Goal: Task Accomplishment & Management: Use online tool/utility

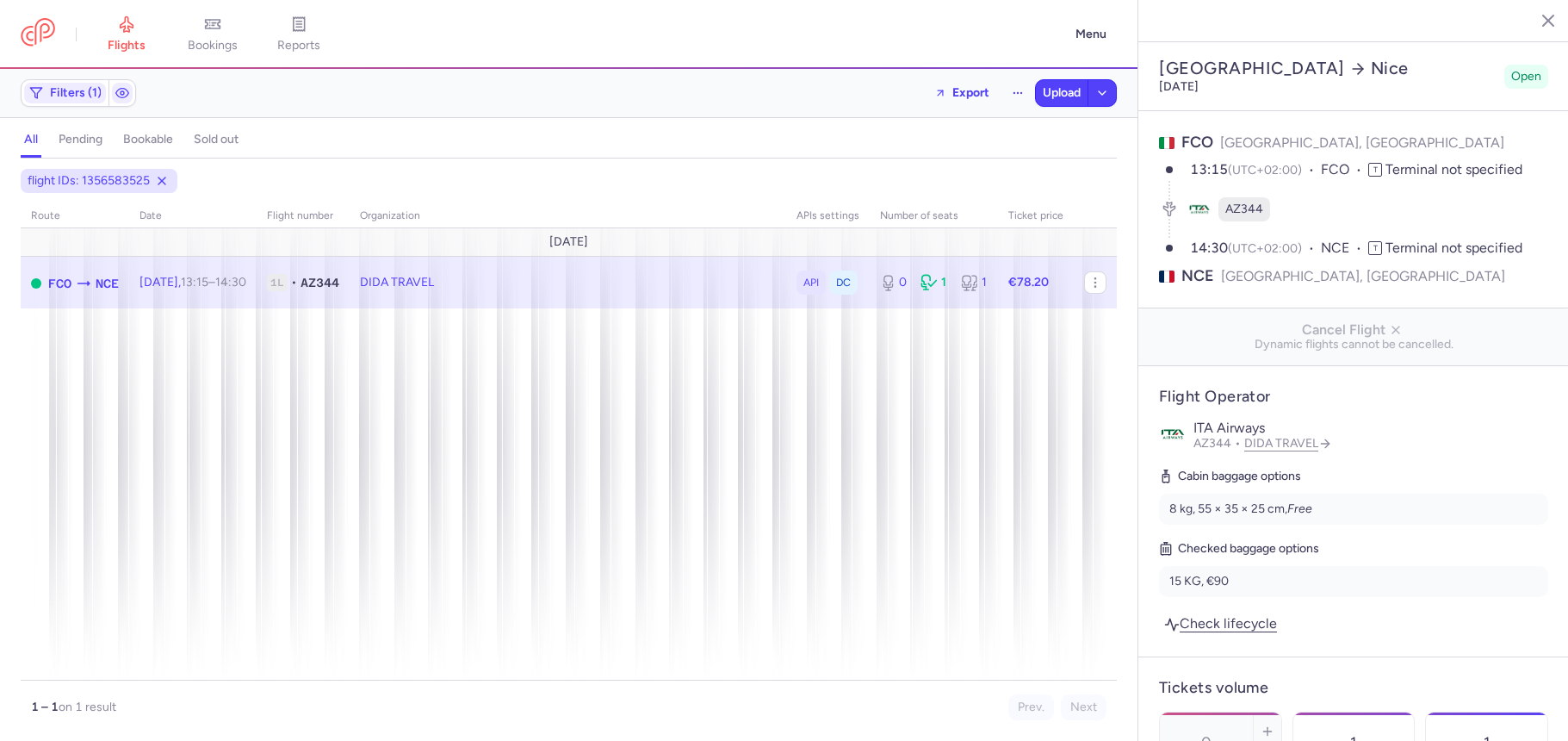
select select "days"
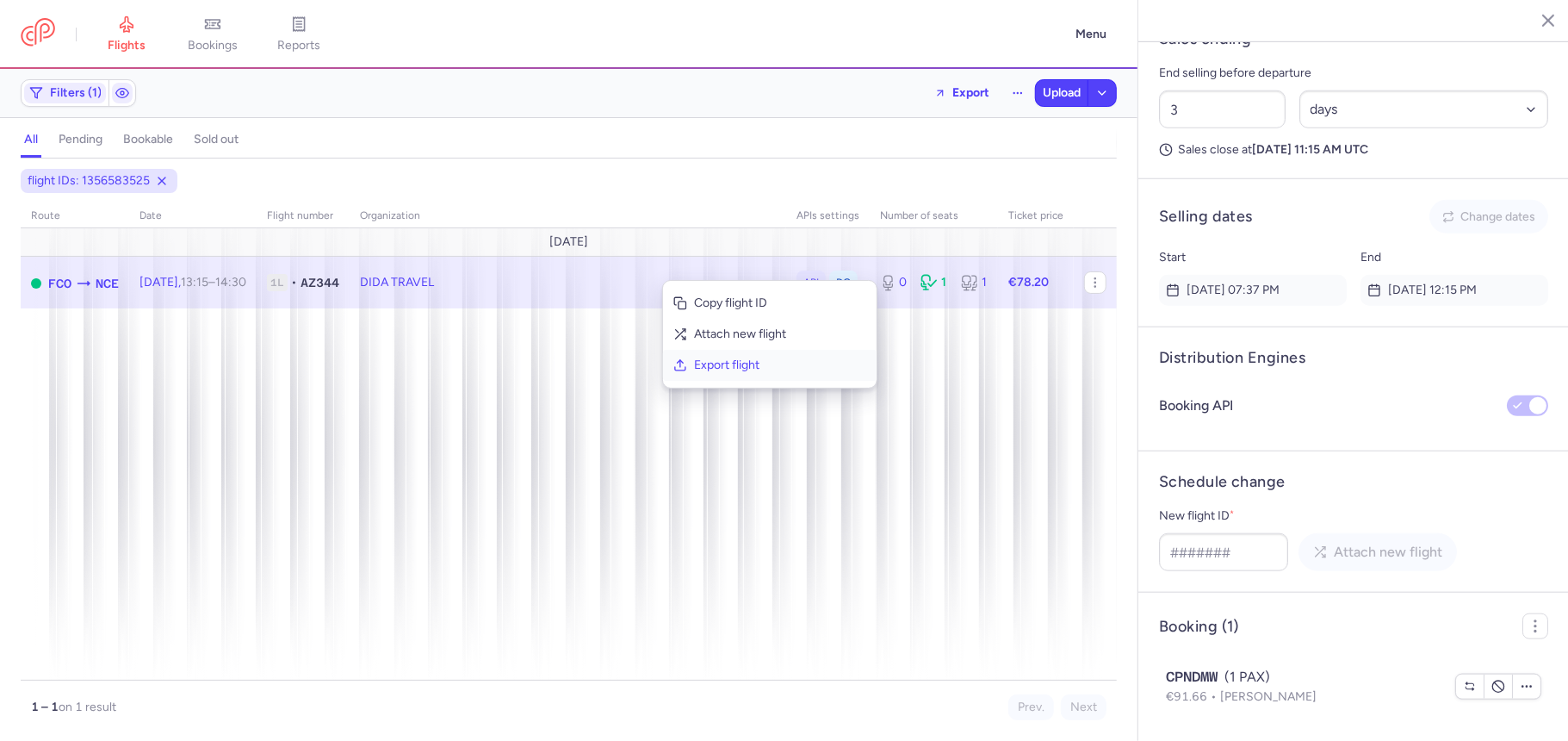
click at [707, 360] on span "Export flight" at bounding box center [780, 365] width 172 height 17
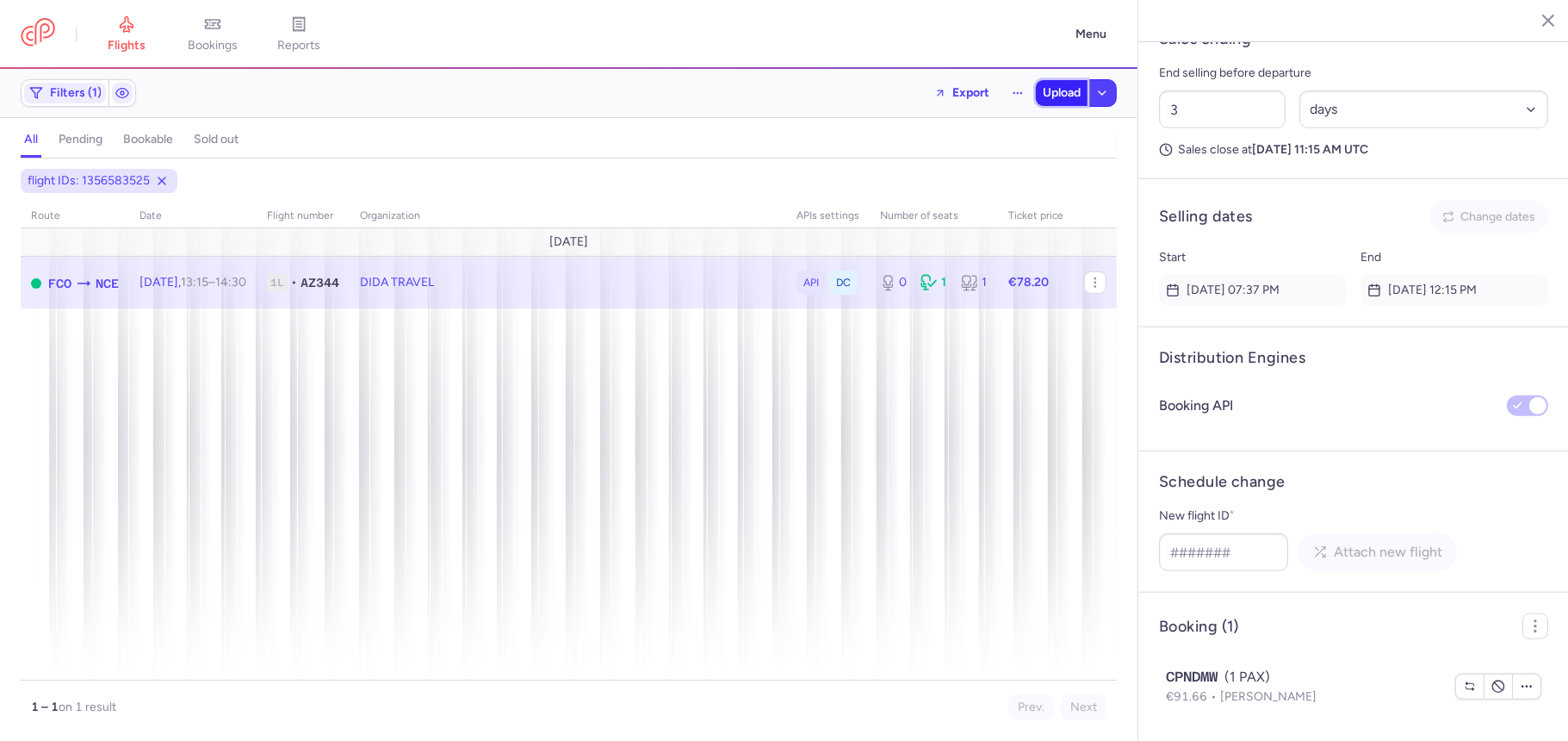
click at [1058, 82] on button "Upload" at bounding box center [1061, 93] width 52 height 26
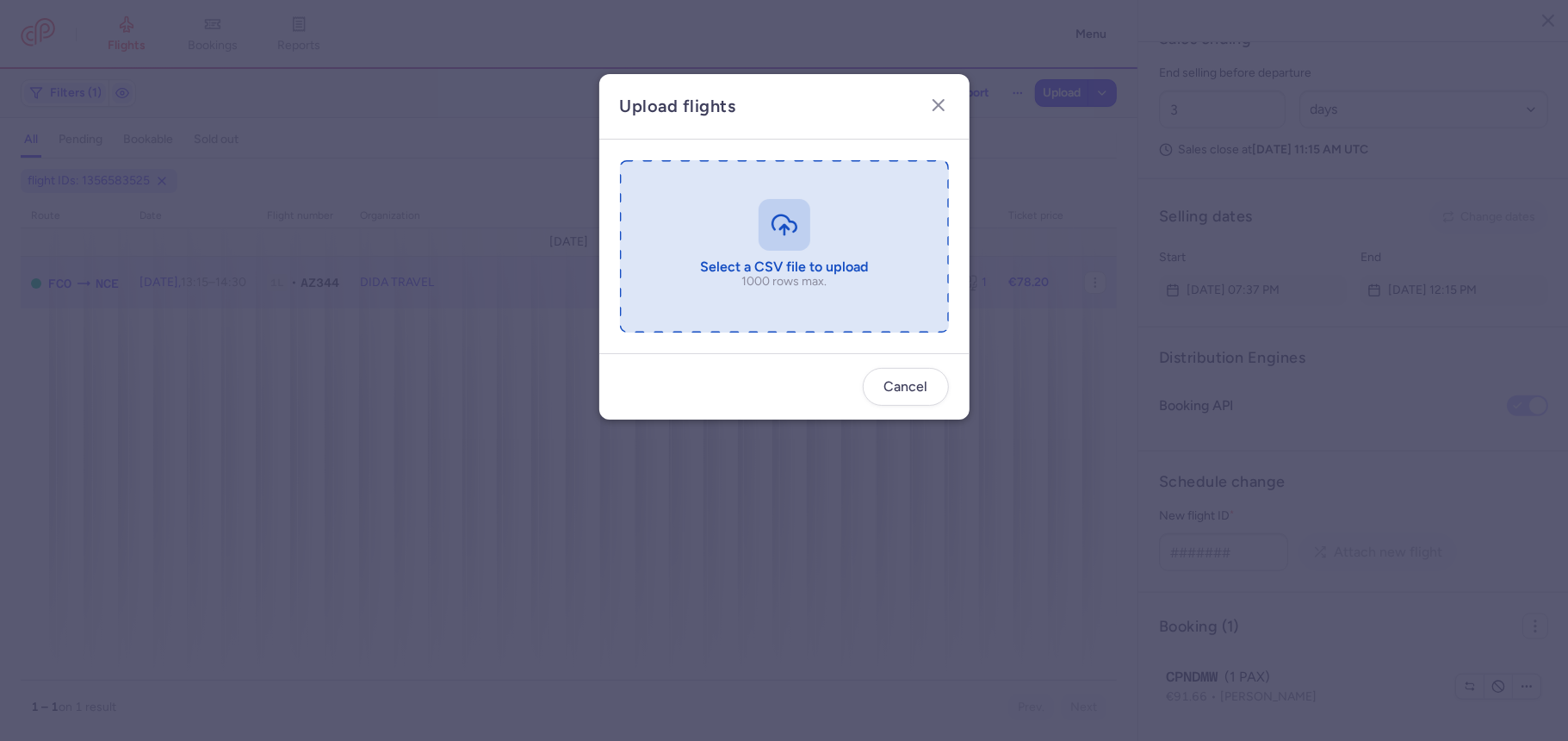
type input "C:\fakepath\export_flight_AZ344_20250812,1605 (1).csv"
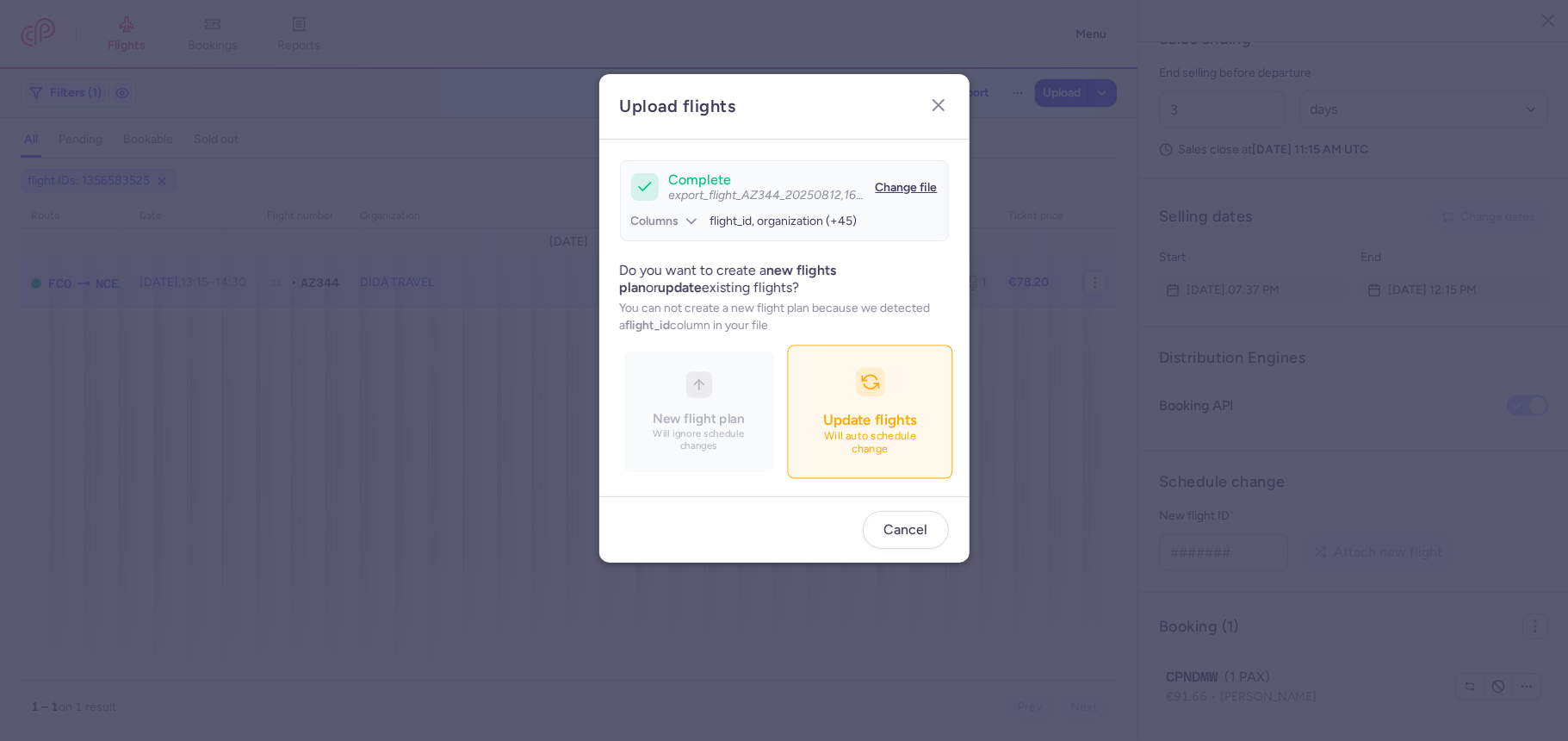
click at [879, 424] on span "Update flights" at bounding box center [870, 419] width 93 height 17
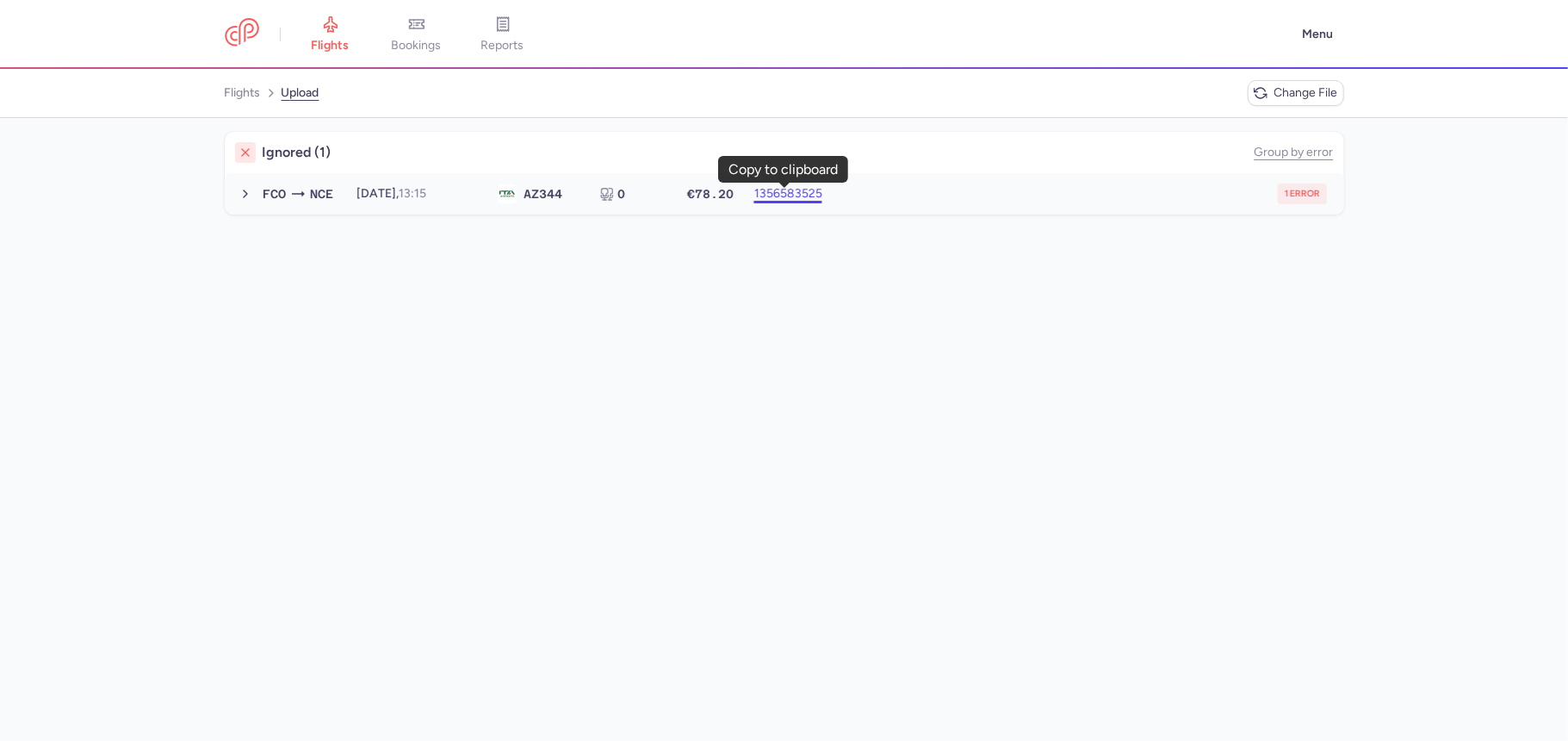
click at [814, 190] on button "1356583525" at bounding box center [784, 194] width 61 height 14
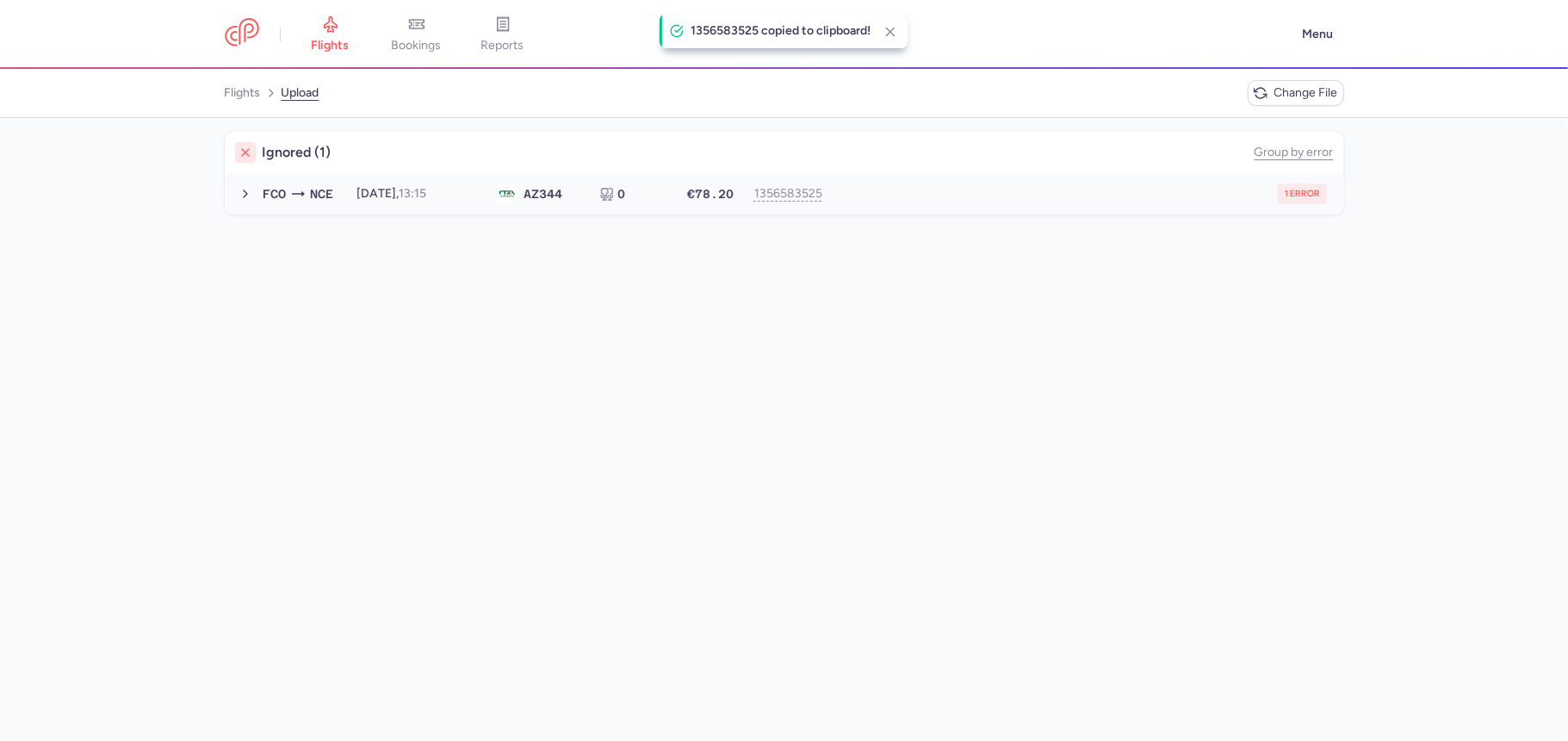
click at [855, 176] on button "FCO NCE 2025-08-30, 13:15 AZ 344 0 €78.20 1356583525 1 error 2025-08-30, 13:15 …" at bounding box center [784, 194] width 1119 height 42
click at [577, 219] on div "→ new forked flight will result in a duplicate with flight: 1432025006" at bounding box center [784, 230] width 1119 height 31
copy span "1432025006"
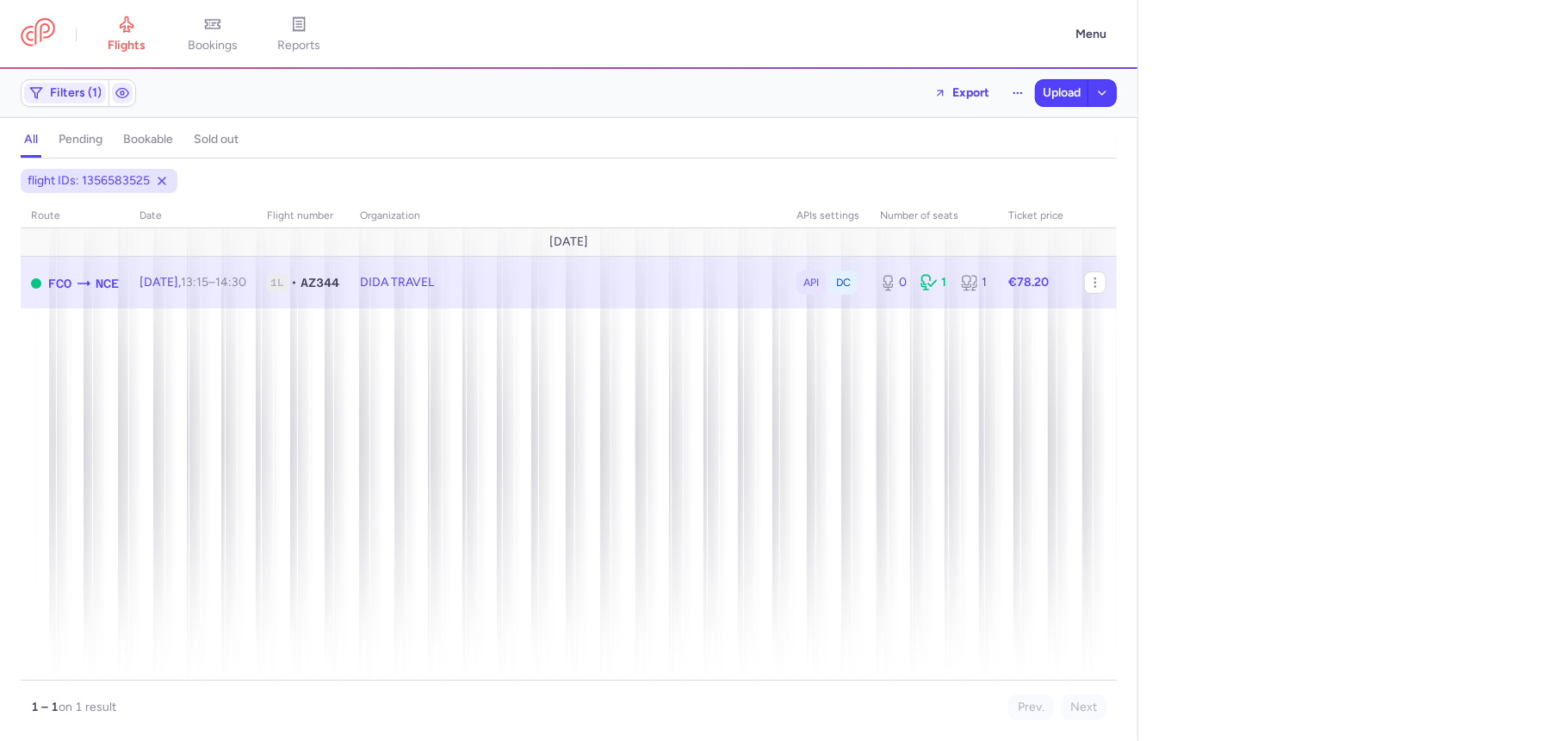
select select "days"
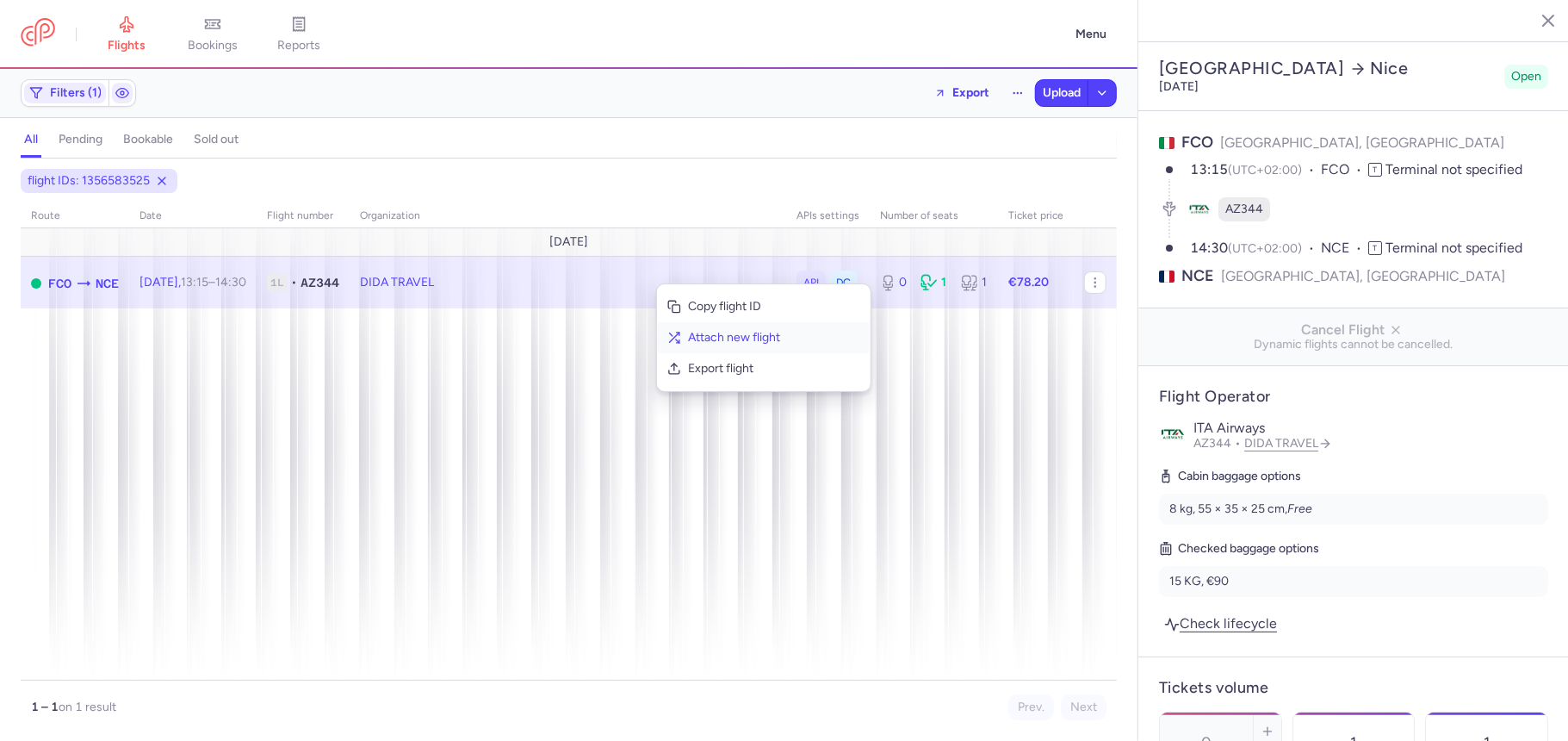
click at [689, 334] on span "Attach new flight" at bounding box center [774, 337] width 172 height 17
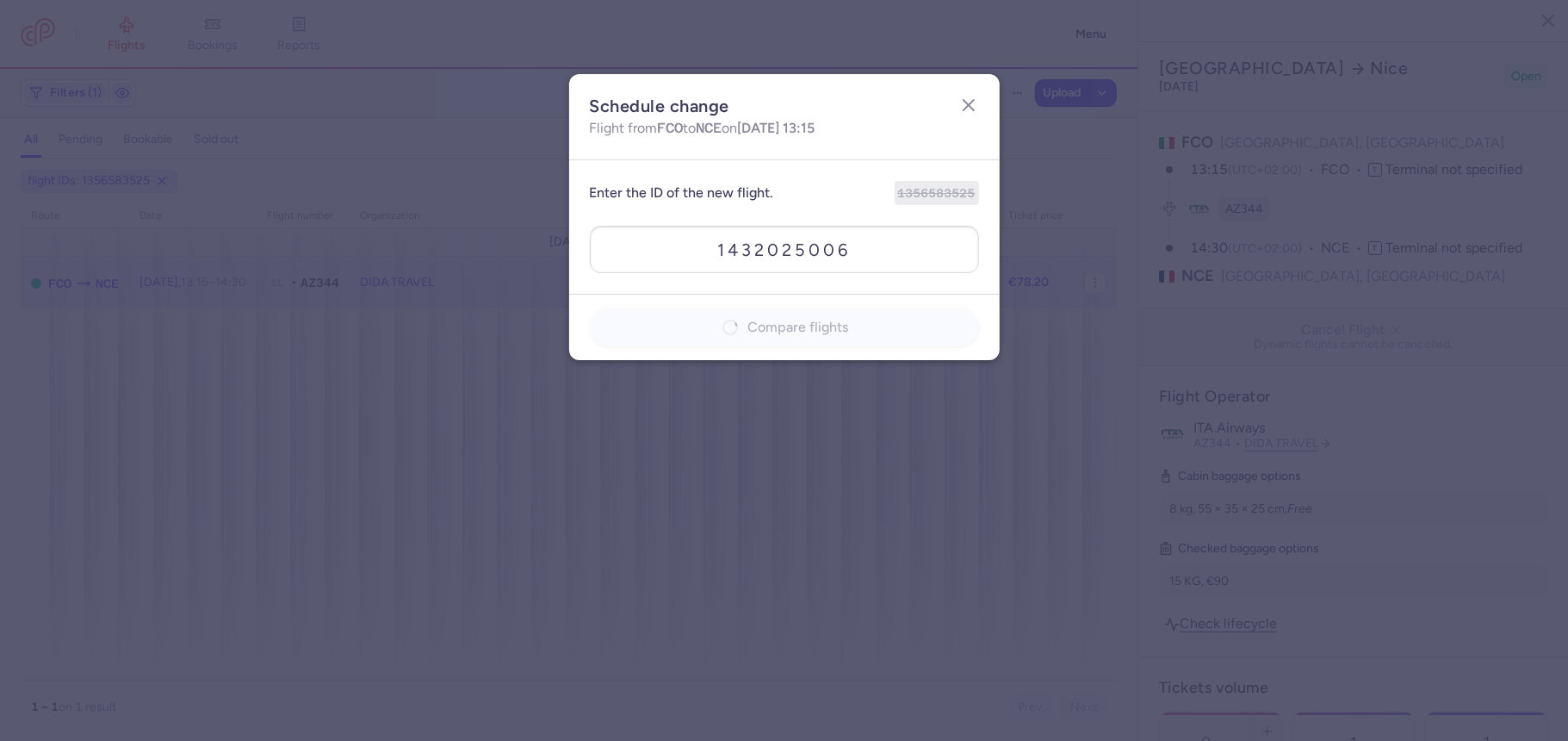
type input "1432025006"
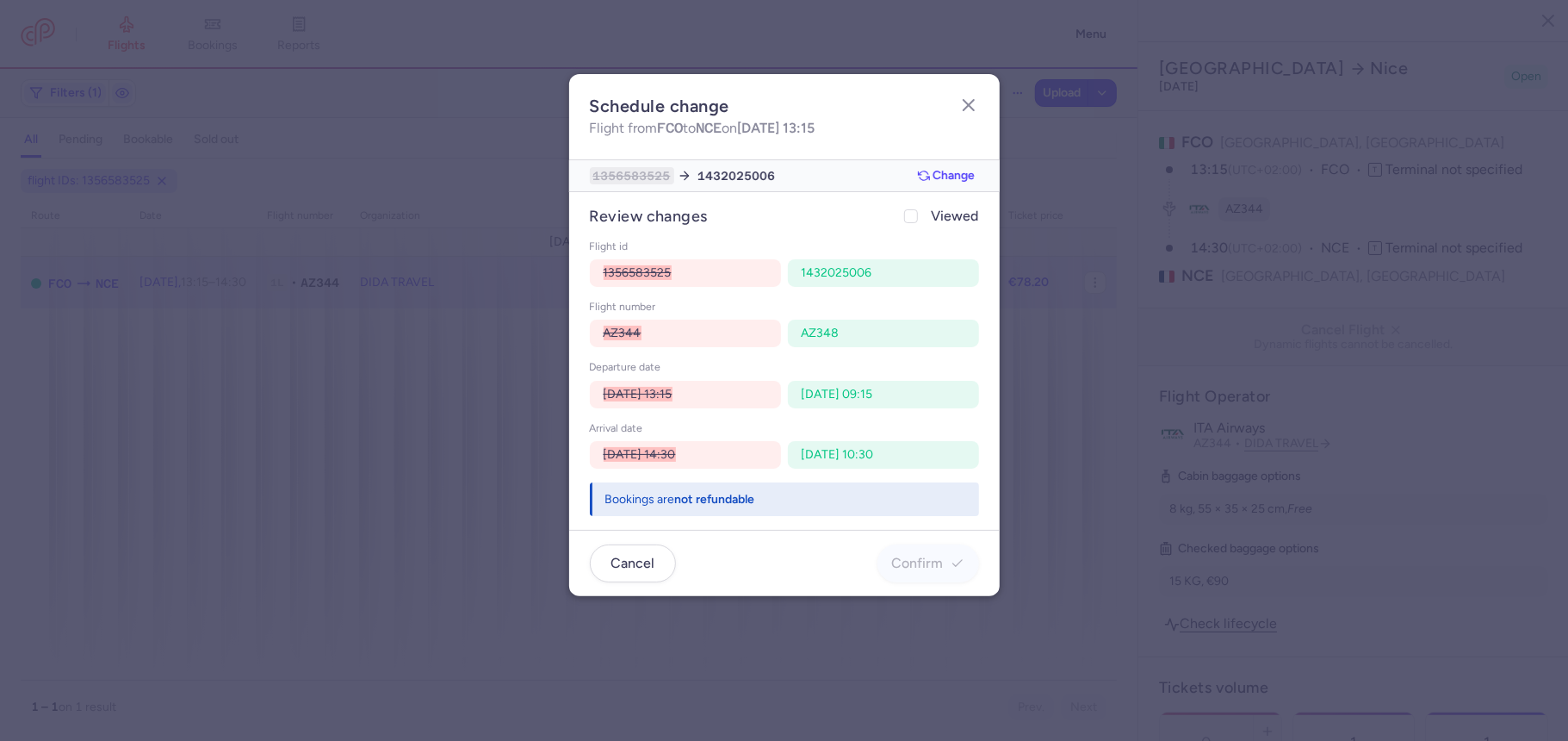
click at [908, 239] on div "review changes Viewed flight id 1356583525 1432025006 flight number AZ344 AZ348…" at bounding box center [784, 360] width 431 height 337
click at [937, 239] on div "review changes Viewed flight id 1356583525 1432025006 flight number AZ344 AZ348…" at bounding box center [784, 360] width 431 height 337
click at [949, 224] on span "Viewed" at bounding box center [955, 216] width 47 height 21
click at [918, 223] on input "Viewed" at bounding box center [911, 215] width 14 height 14
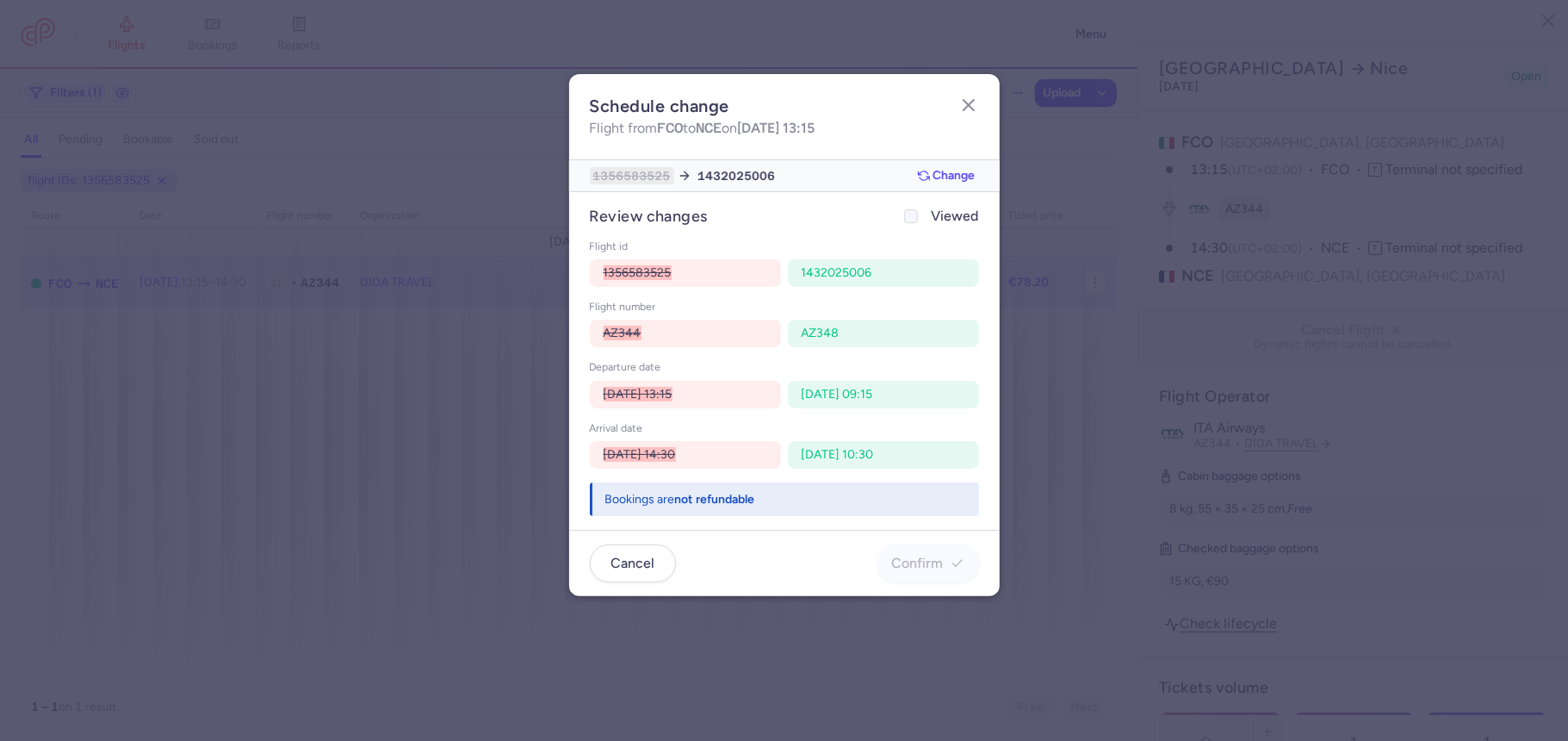
checkbox input "true"
click at [935, 549] on button "Confirm" at bounding box center [928, 563] width 101 height 38
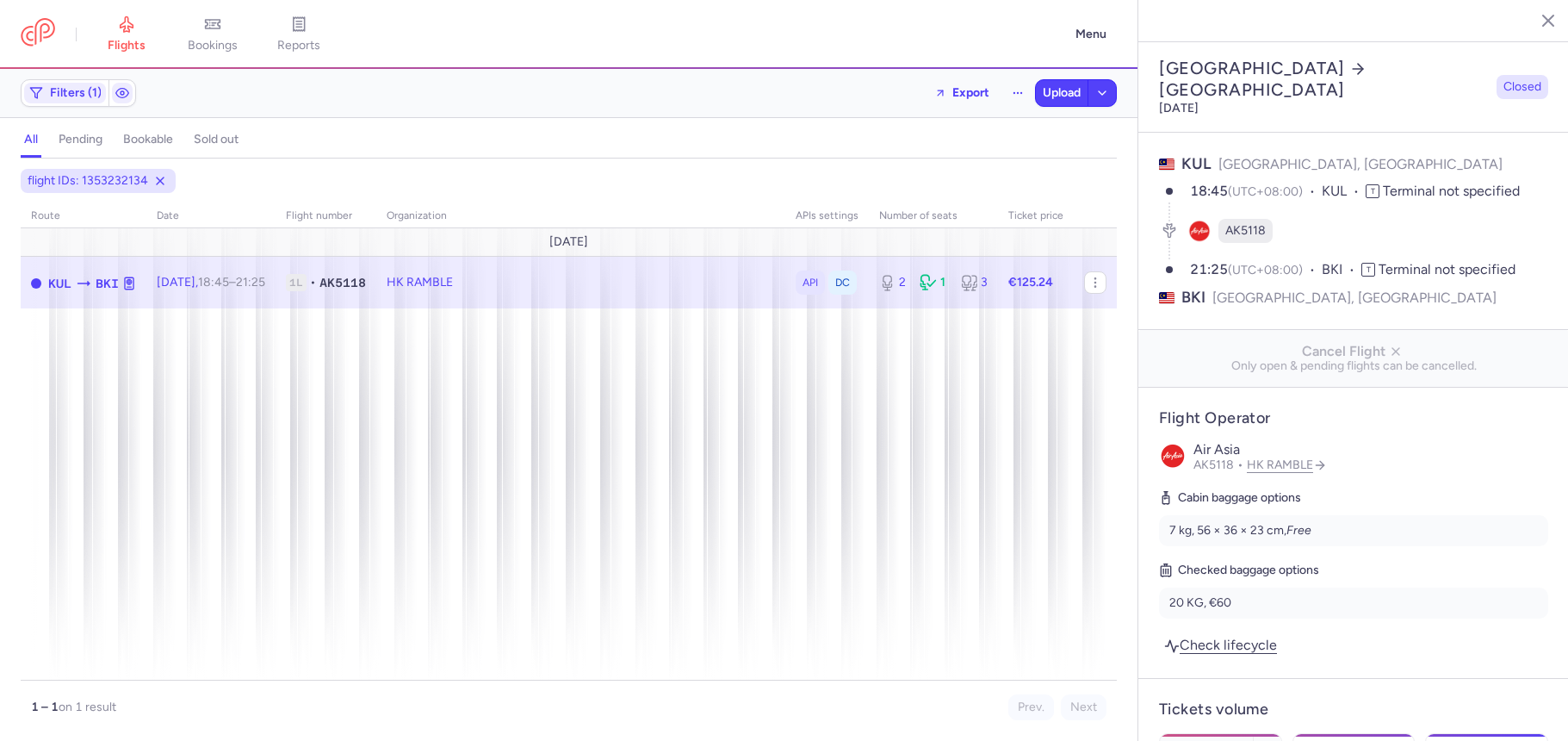
select select "days"
click at [645, 381] on span "Export flight" at bounding box center [722, 375] width 172 height 17
click at [1068, 90] on span "Upload" at bounding box center [1062, 92] width 38 height 14
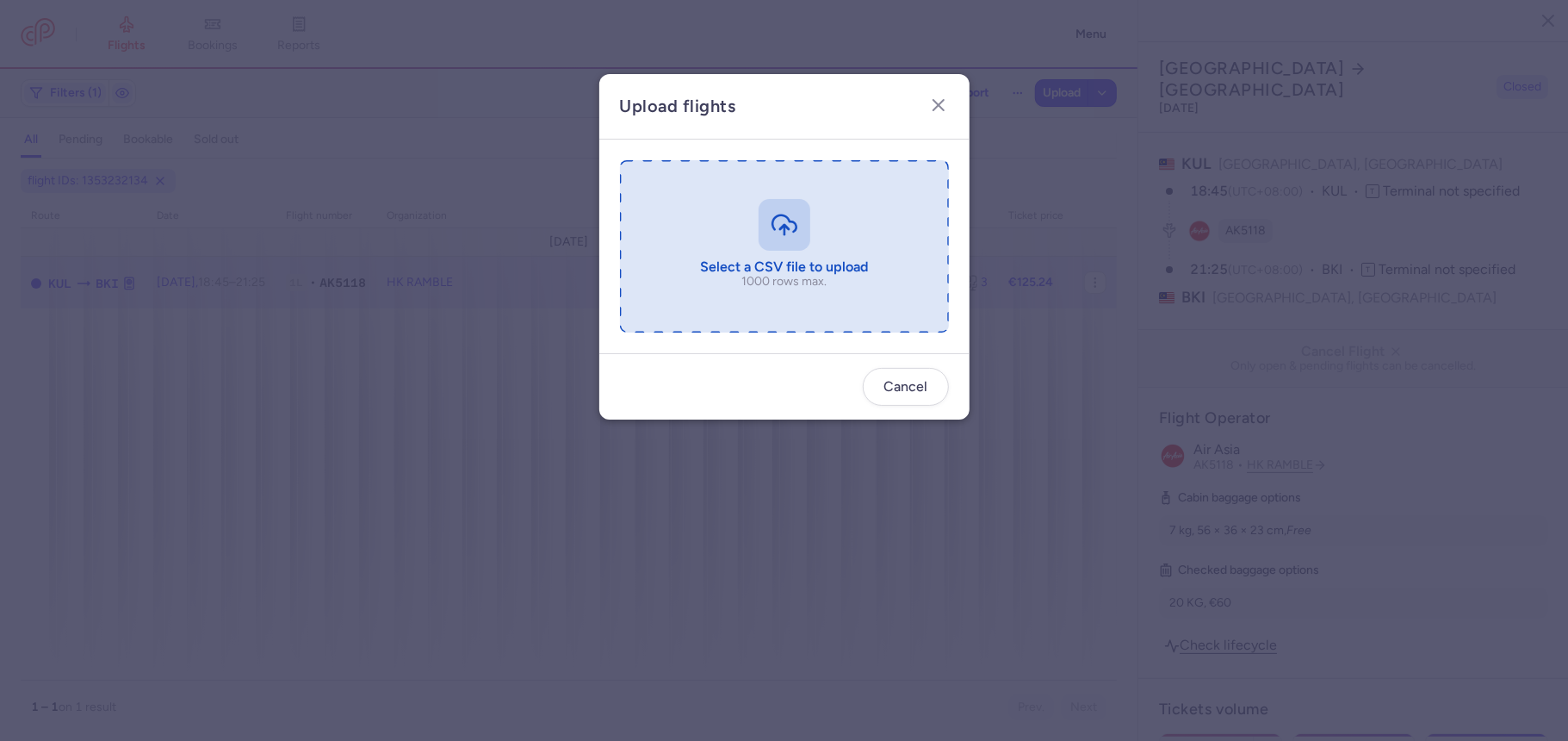
type input "C:\fakepath\export_flight_AK5118_20250812,1618 (1).csv"
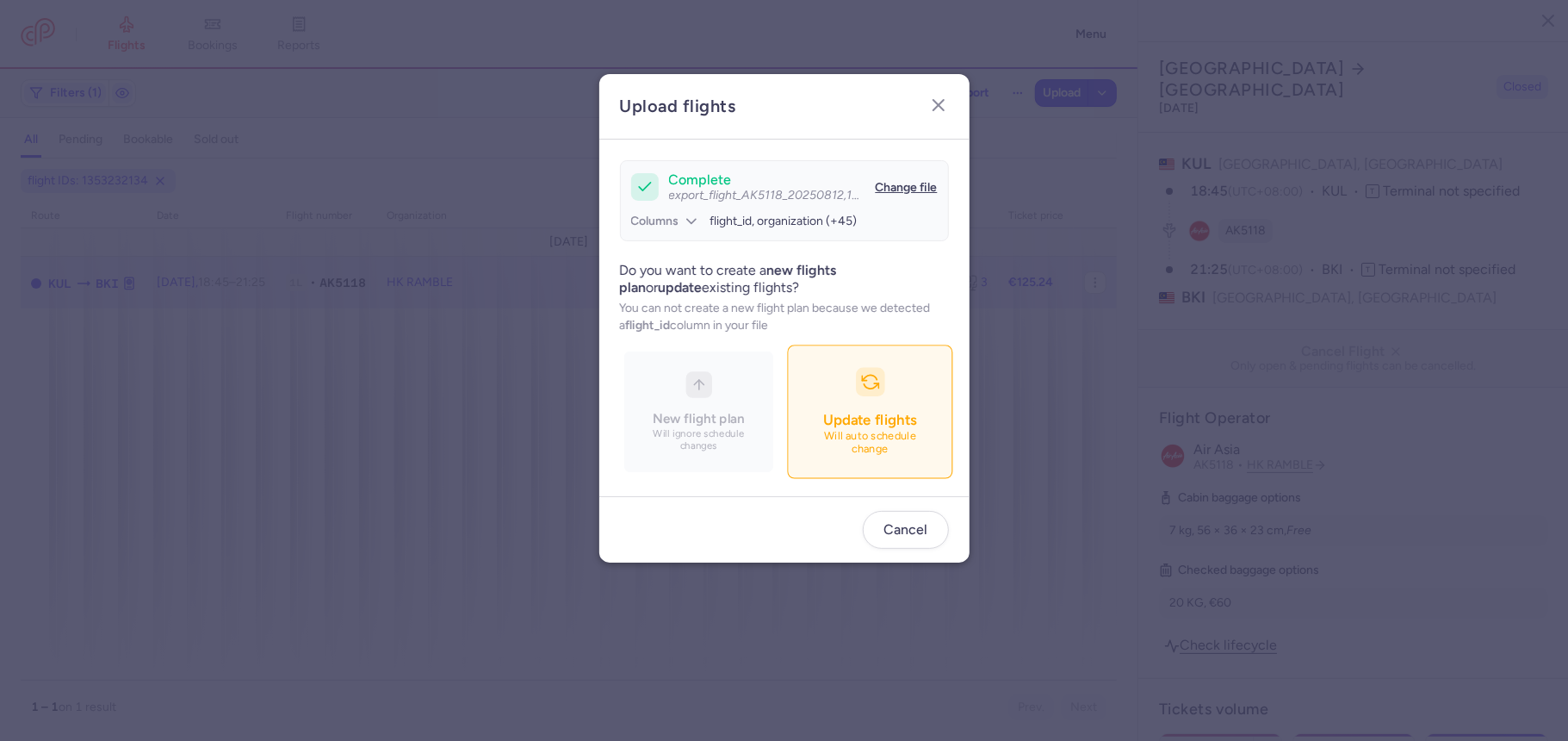
click at [887, 385] on button "Update flights Will auto schedule change" at bounding box center [870, 412] width 166 height 134
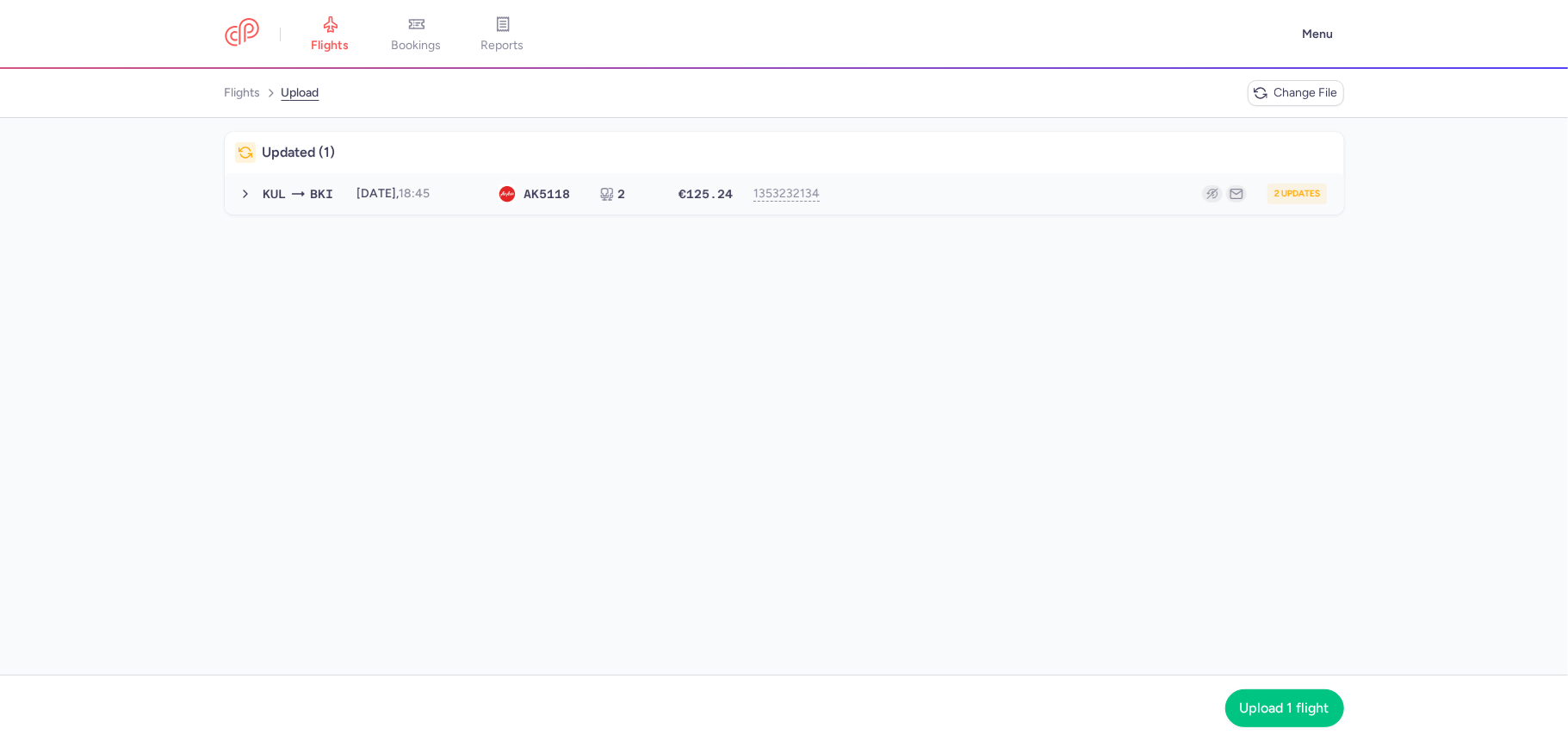
click at [909, 204] on button "KUL BKI 2025-08-13, 18:45 AK 5118 2 €125.24 1353232134 2 updates 2025-08-13, 18…" at bounding box center [784, 194] width 1119 height 42
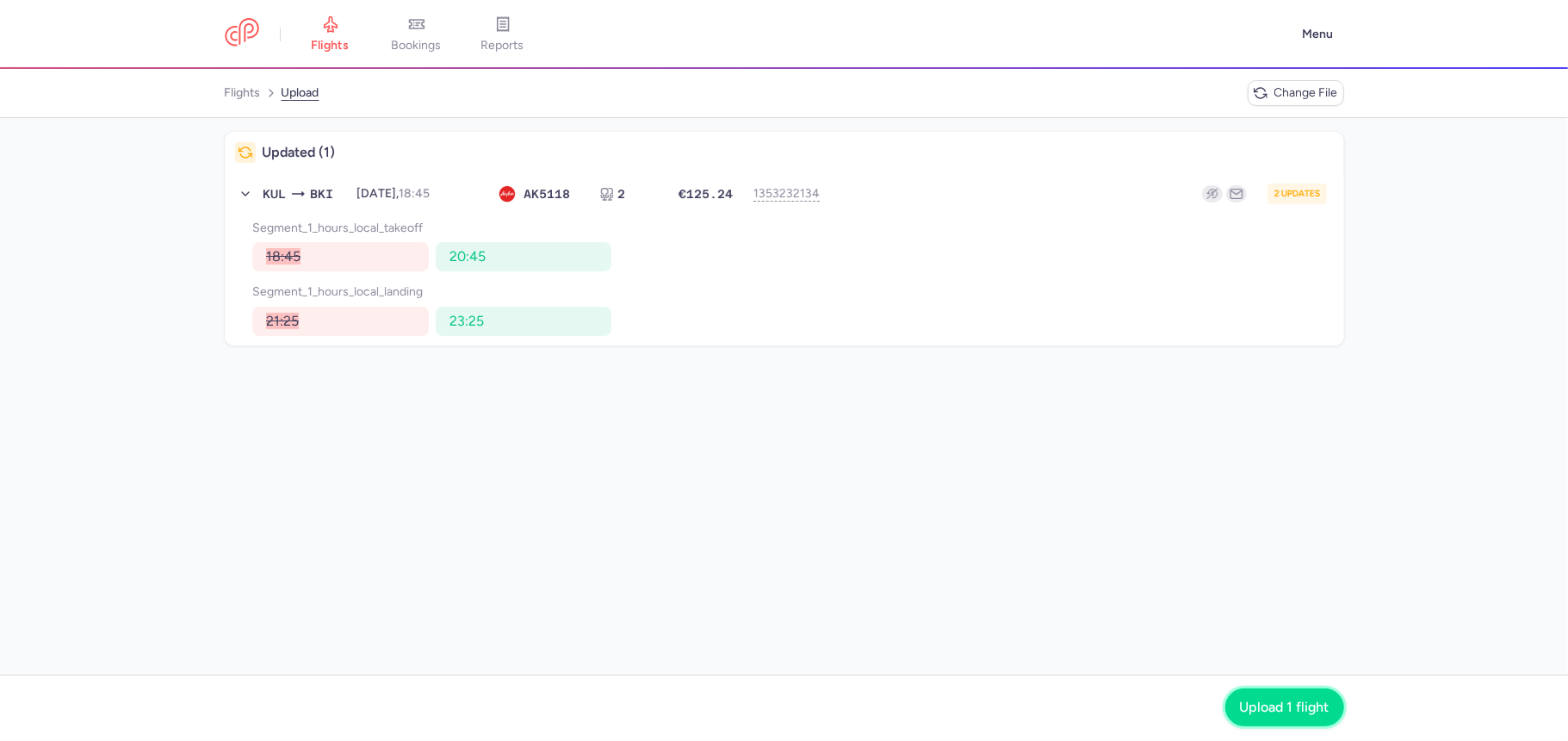
click at [1242, 692] on button "Upload 1 flight" at bounding box center [1285, 708] width 119 height 38
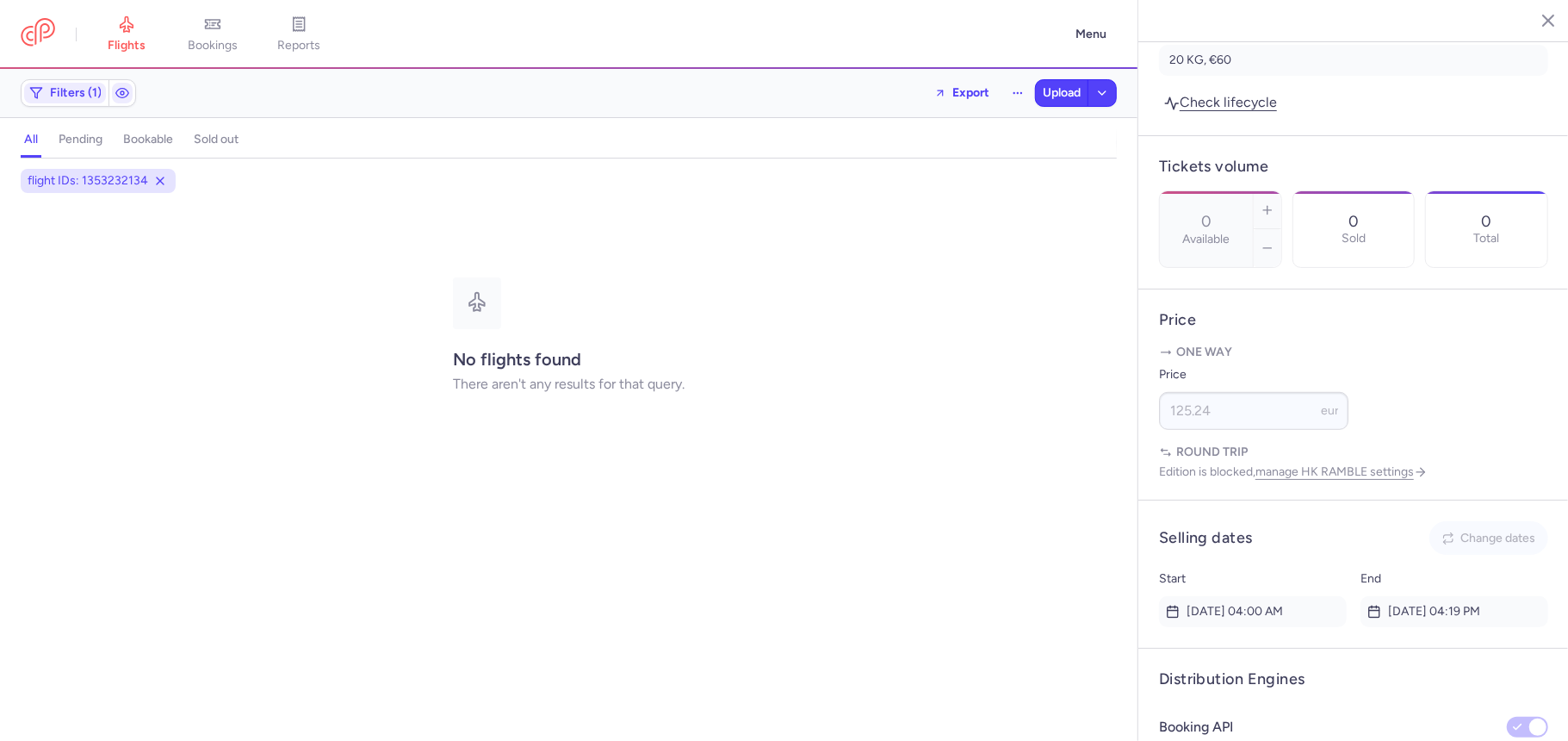
scroll to position [720, 0]
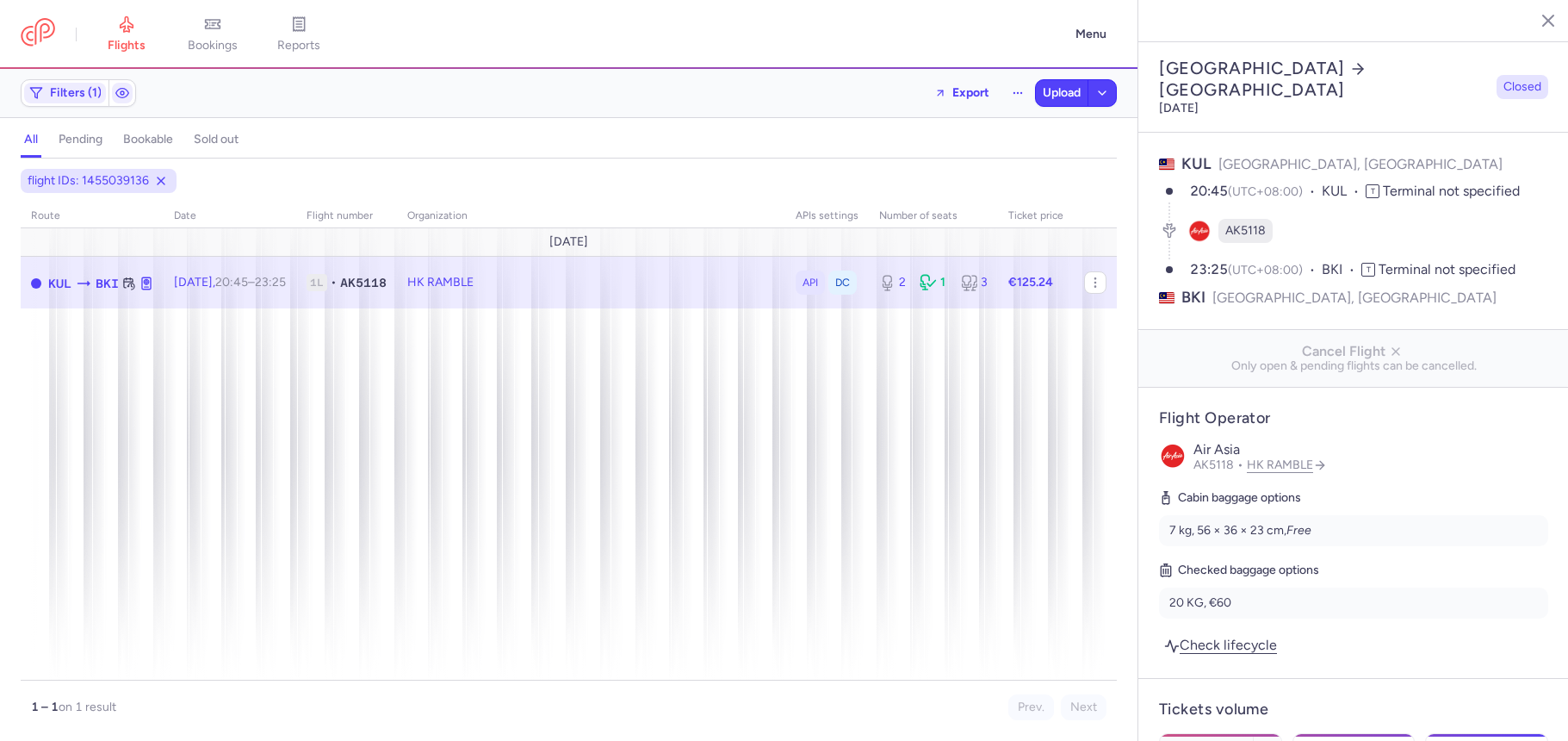
select select "days"
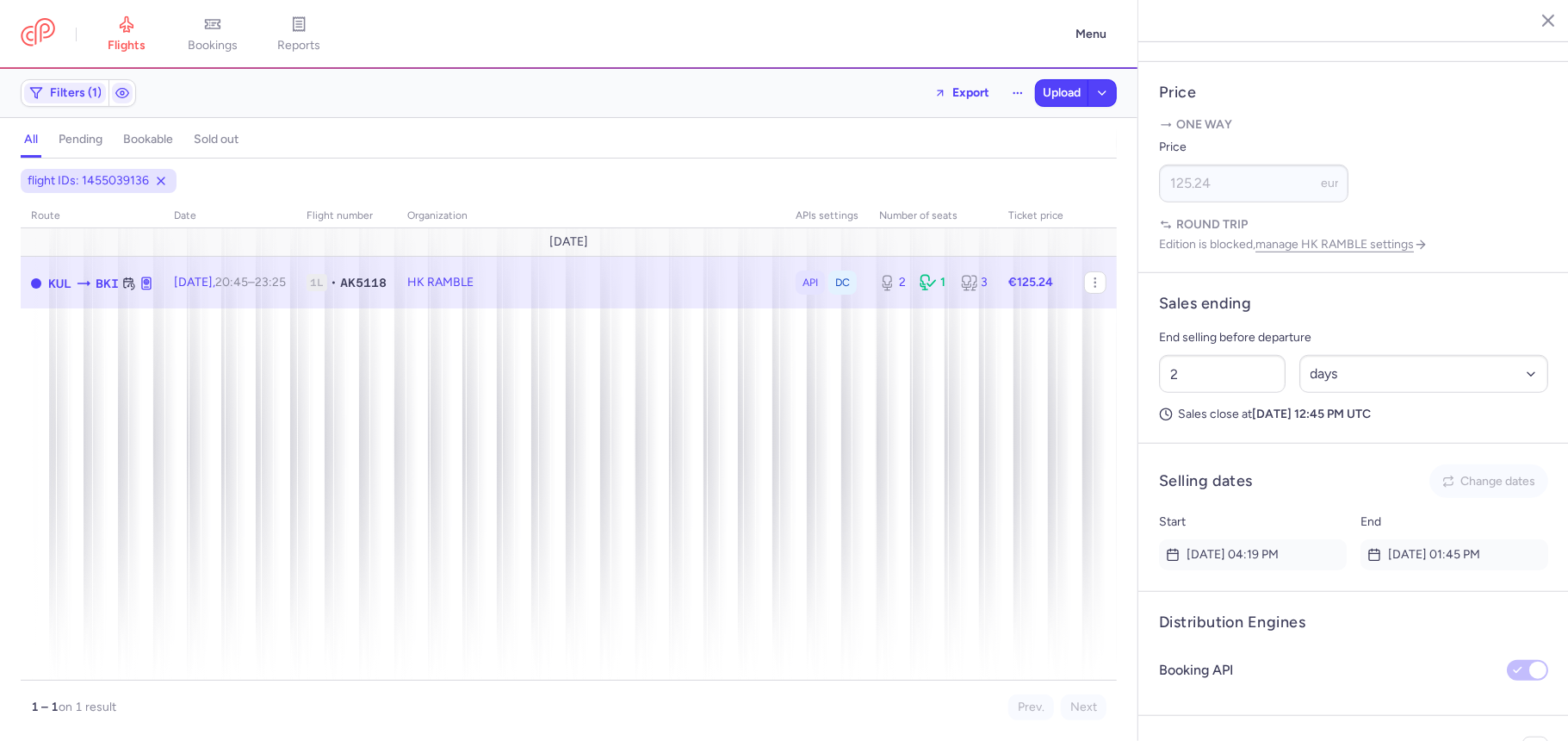
scroll to position [923, 0]
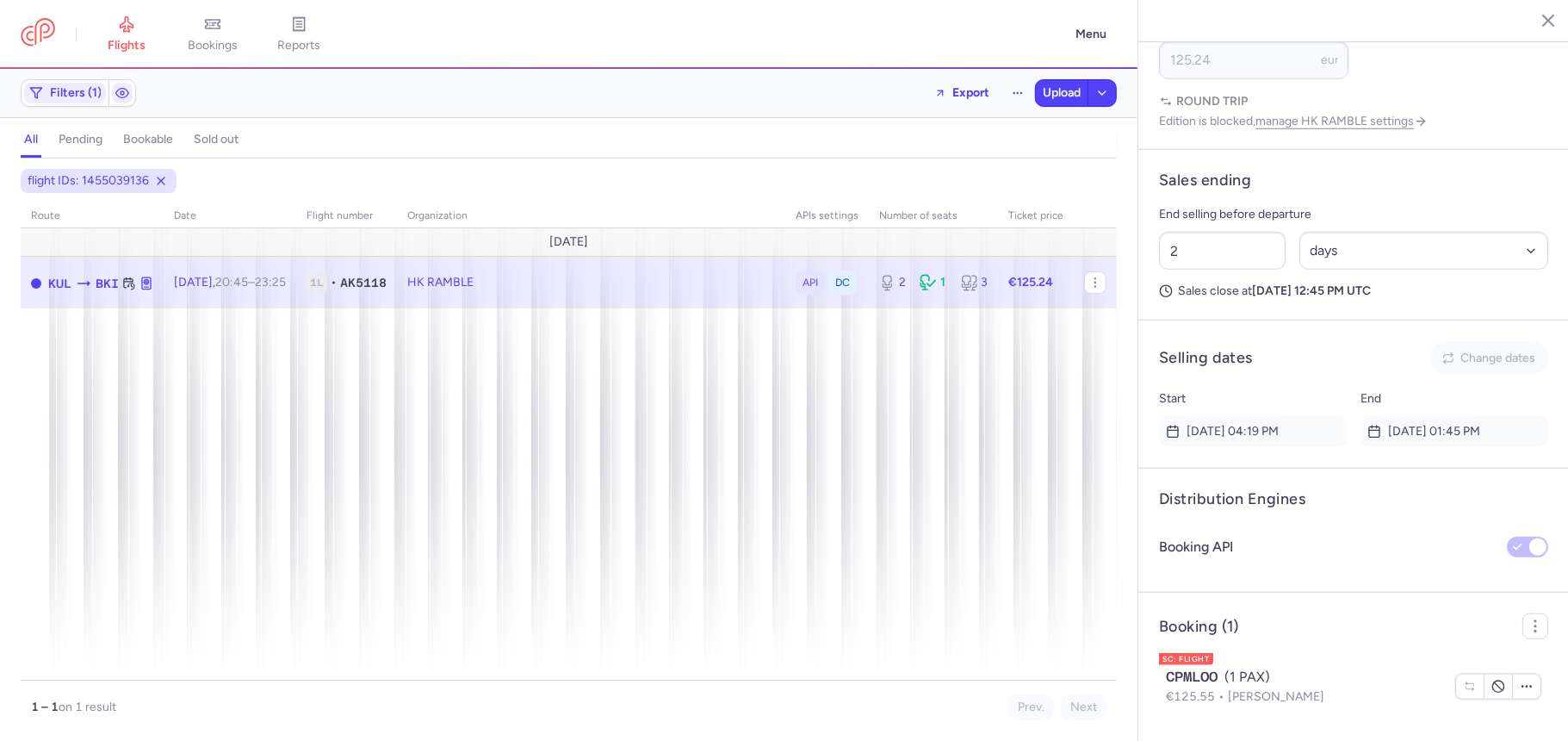
click at [1533, 17] on line "button" at bounding box center [1535, 20] width 9 height 9
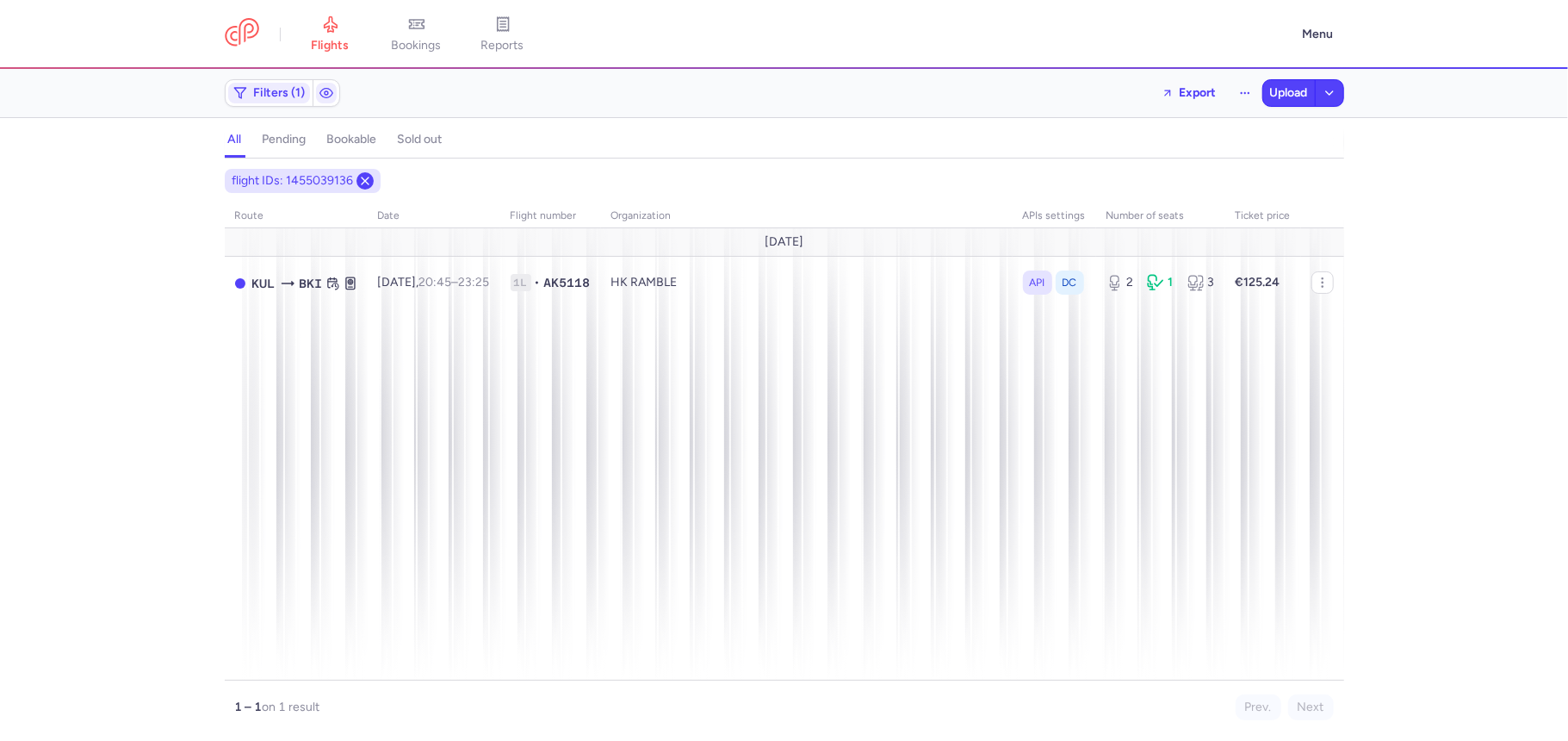
click at [358, 181] on icon at bounding box center [365, 180] width 14 height 14
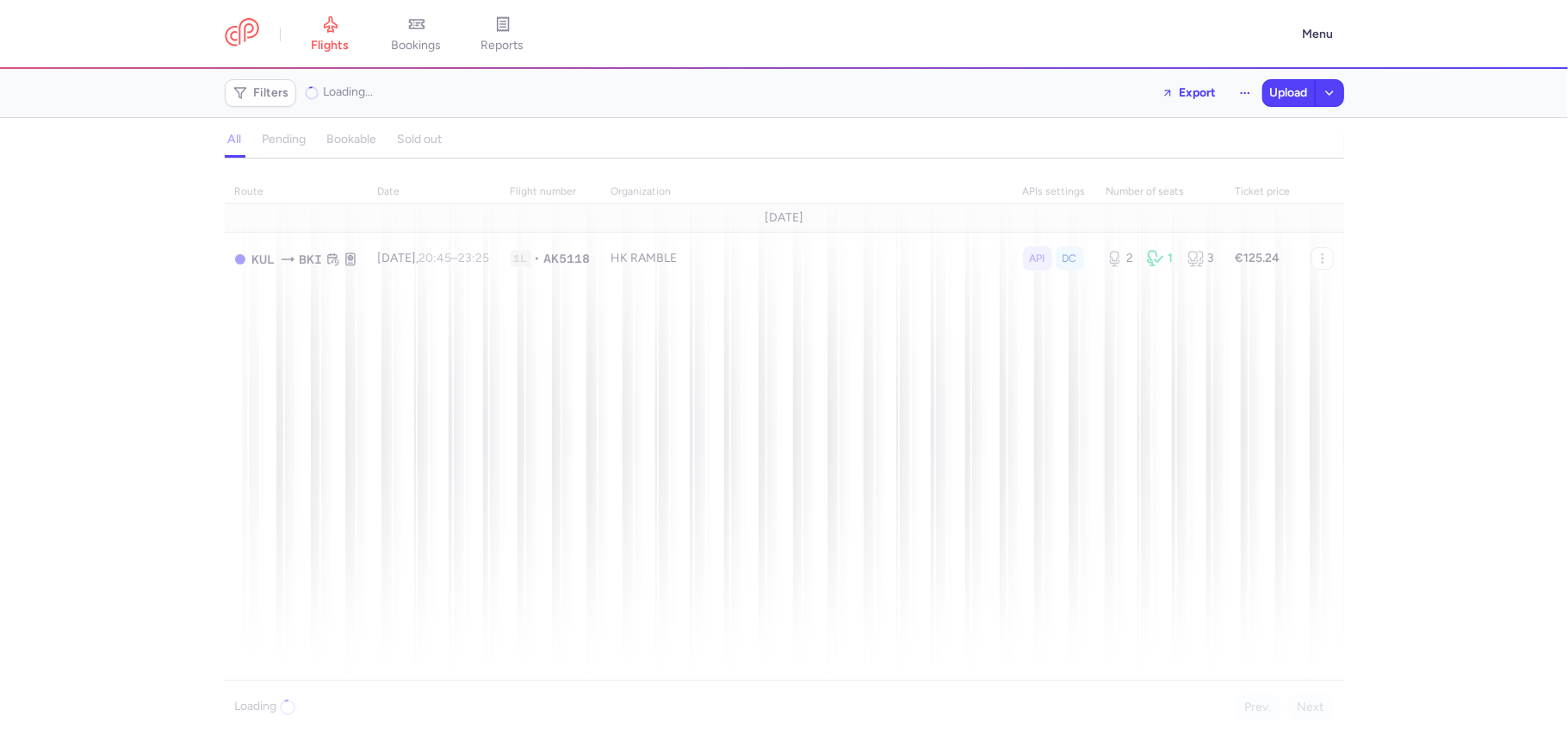
click at [263, 77] on div "Filters Loading... Export Upload" at bounding box center [784, 93] width 1134 height 42
click at [278, 103] on span "Filters" at bounding box center [260, 92] width 64 height 21
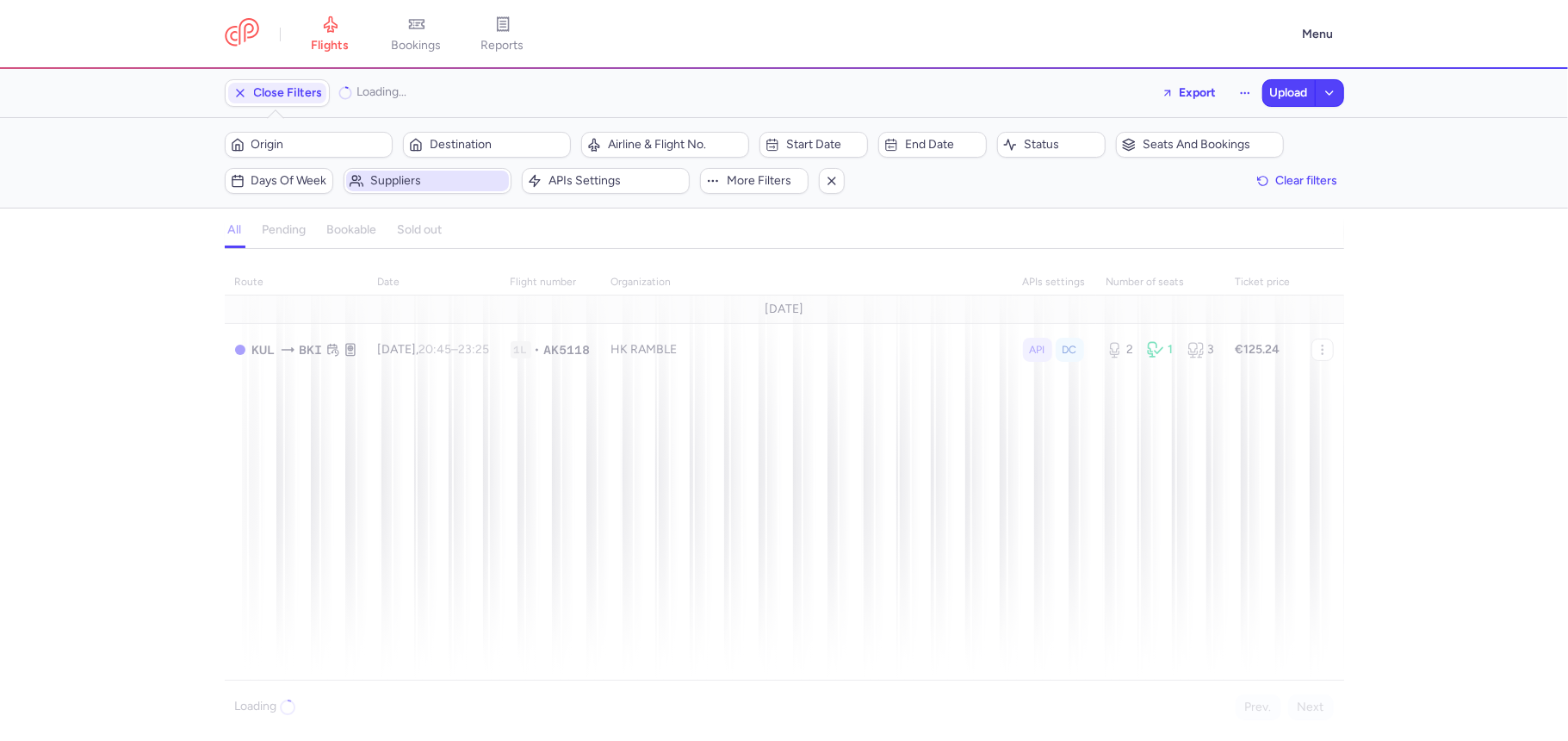
click at [376, 190] on span "Suppliers" at bounding box center [428, 180] width 163 height 21
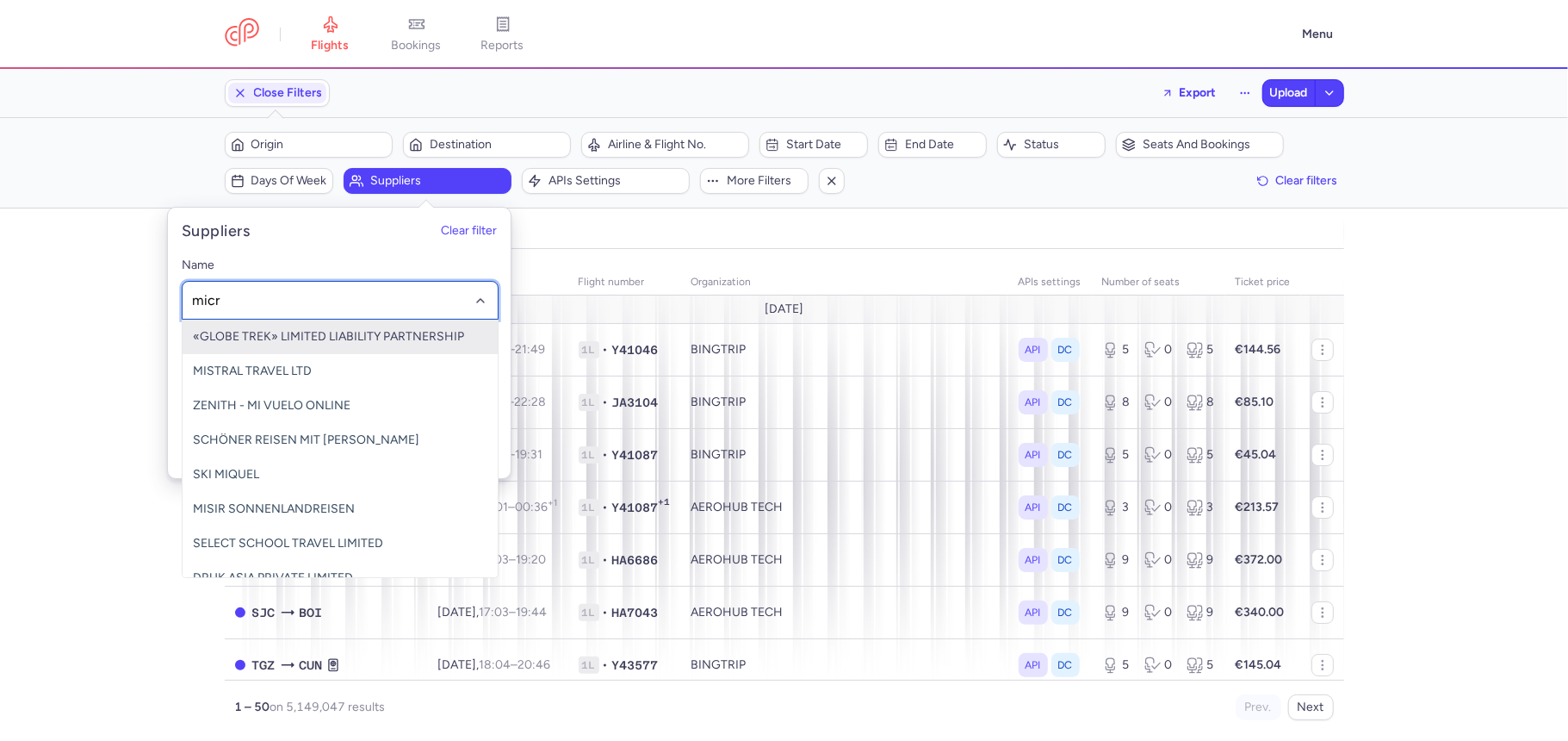
type input "micro"
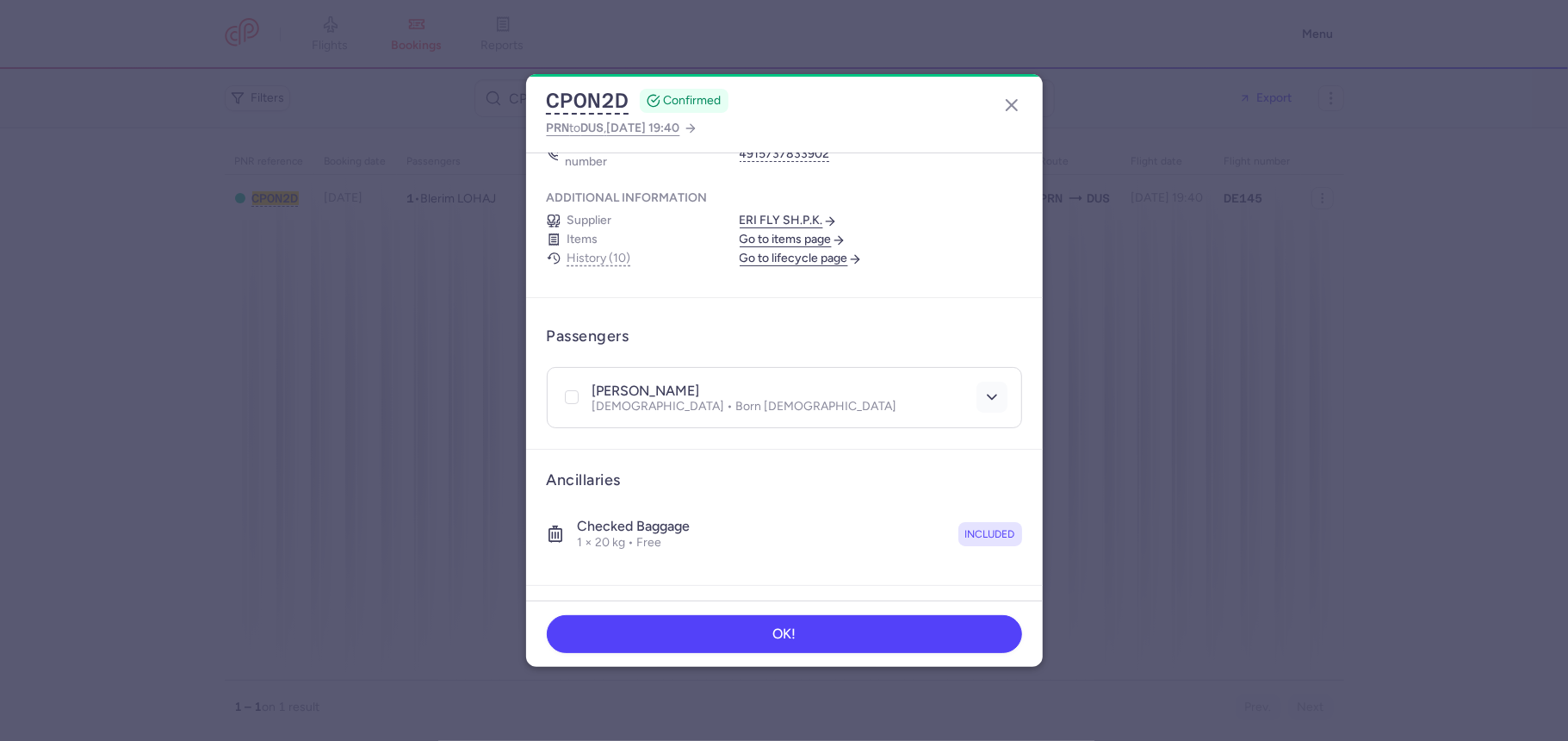
scroll to position [190, 0]
drag, startPoint x: 973, startPoint y: 376, endPoint x: 939, endPoint y: 364, distance: 36.1
click at [984, 385] on icon "button" at bounding box center [992, 394] width 17 height 17
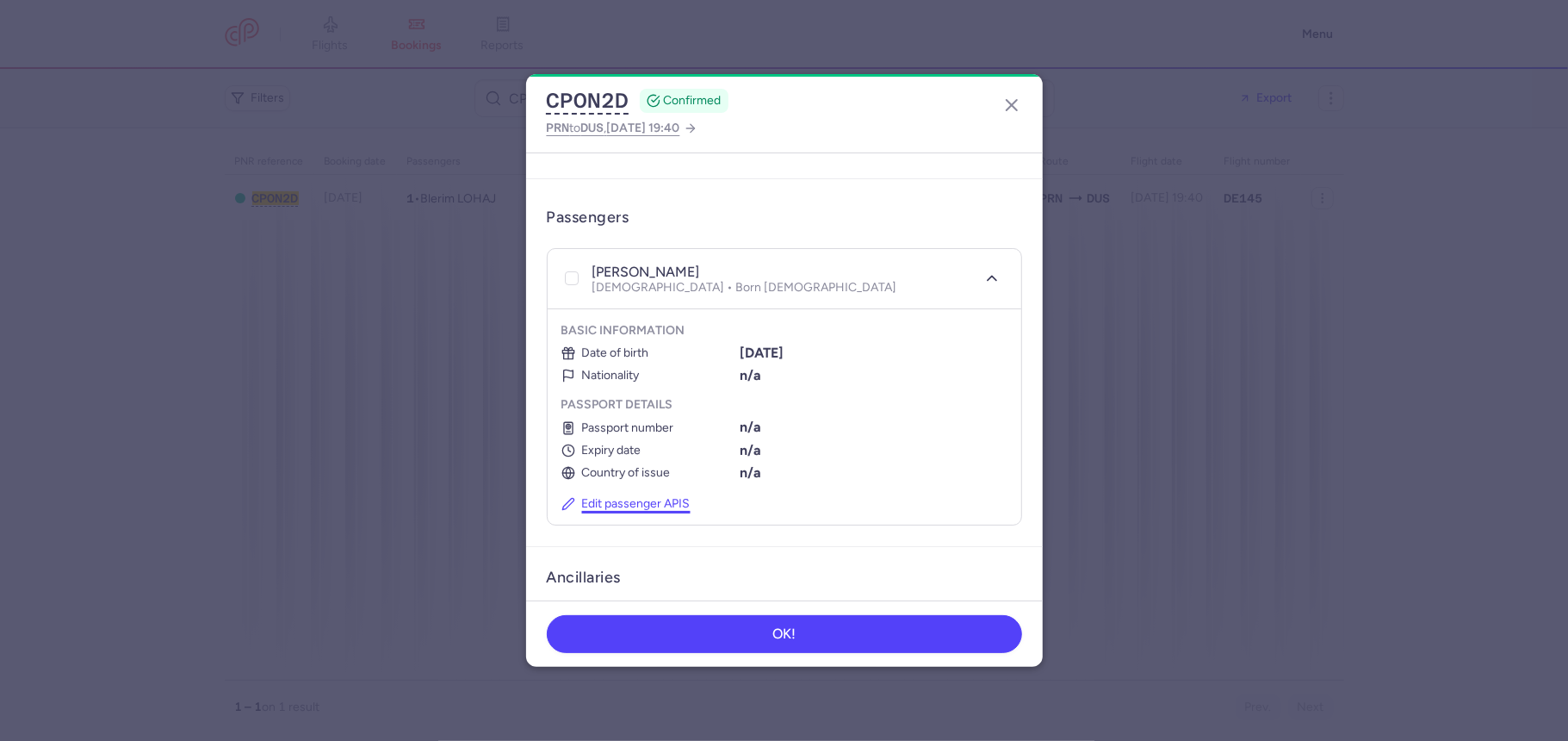
scroll to position [313, 0]
click at [635, 490] on button "Edit passenger APIS" at bounding box center [626, 498] width 129 height 14
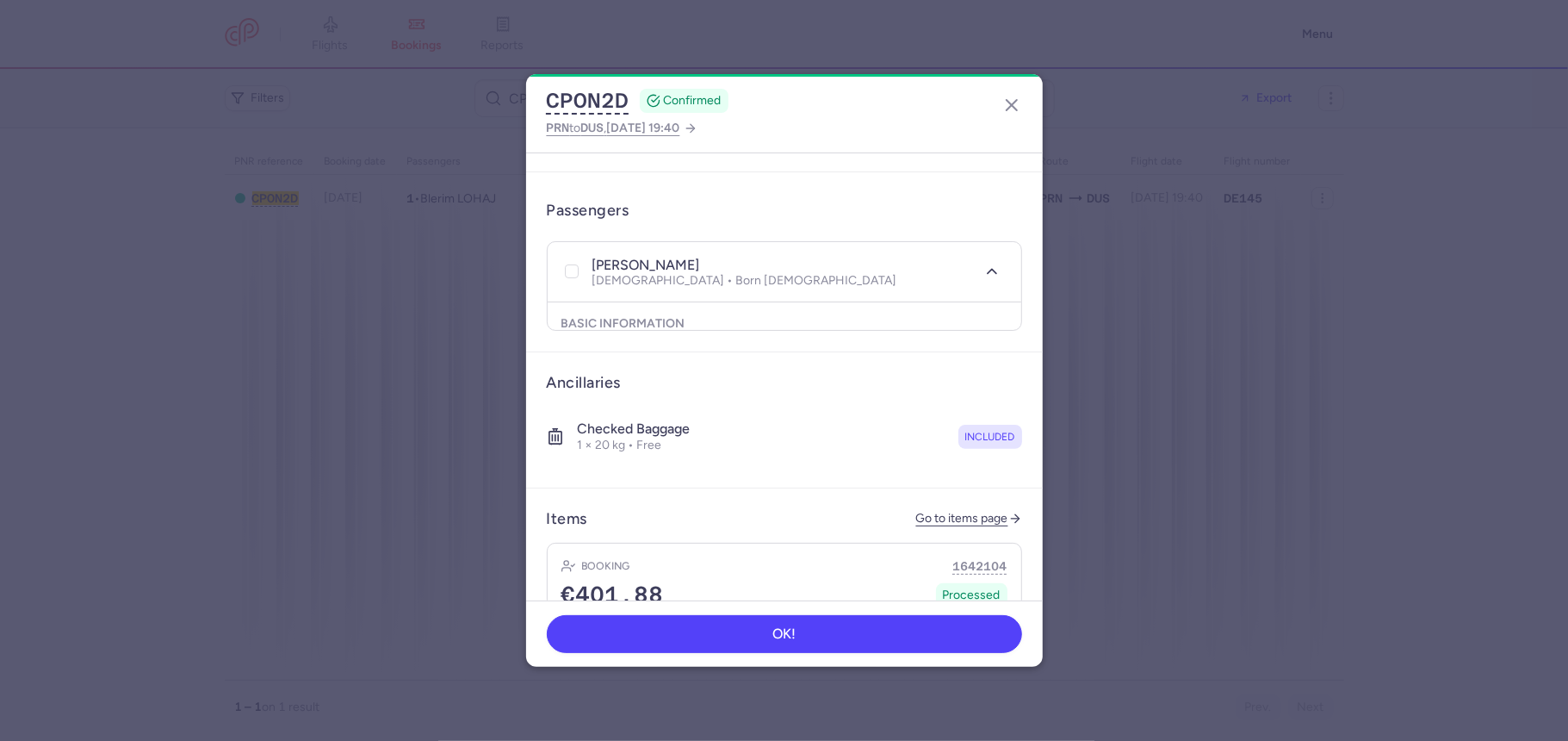
select select "12"
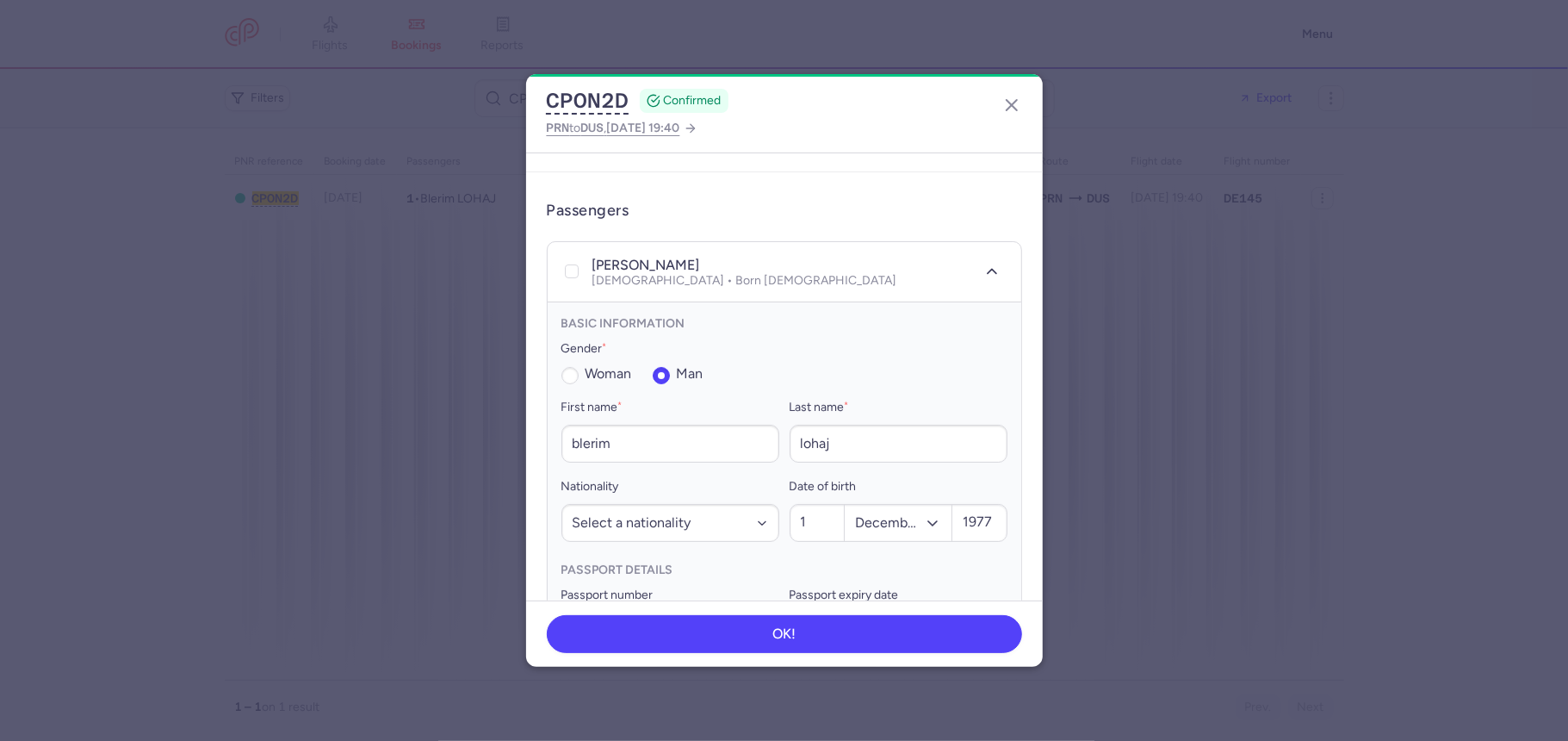
scroll to position [446, 0]
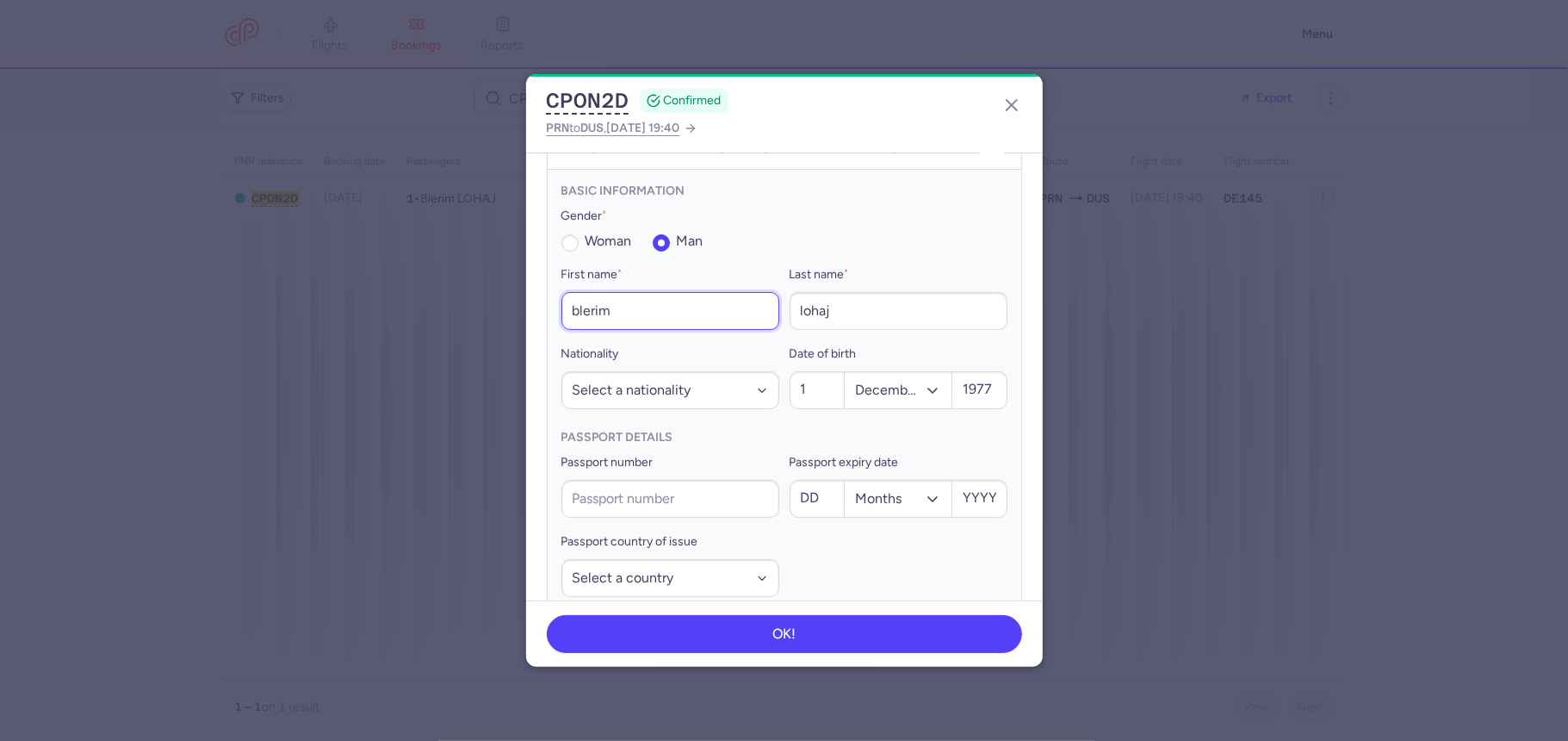
click at [590, 299] on input "blerim" at bounding box center [670, 311] width 218 height 38
click at [597, 296] on input "blerim" at bounding box center [670, 311] width 218 height 38
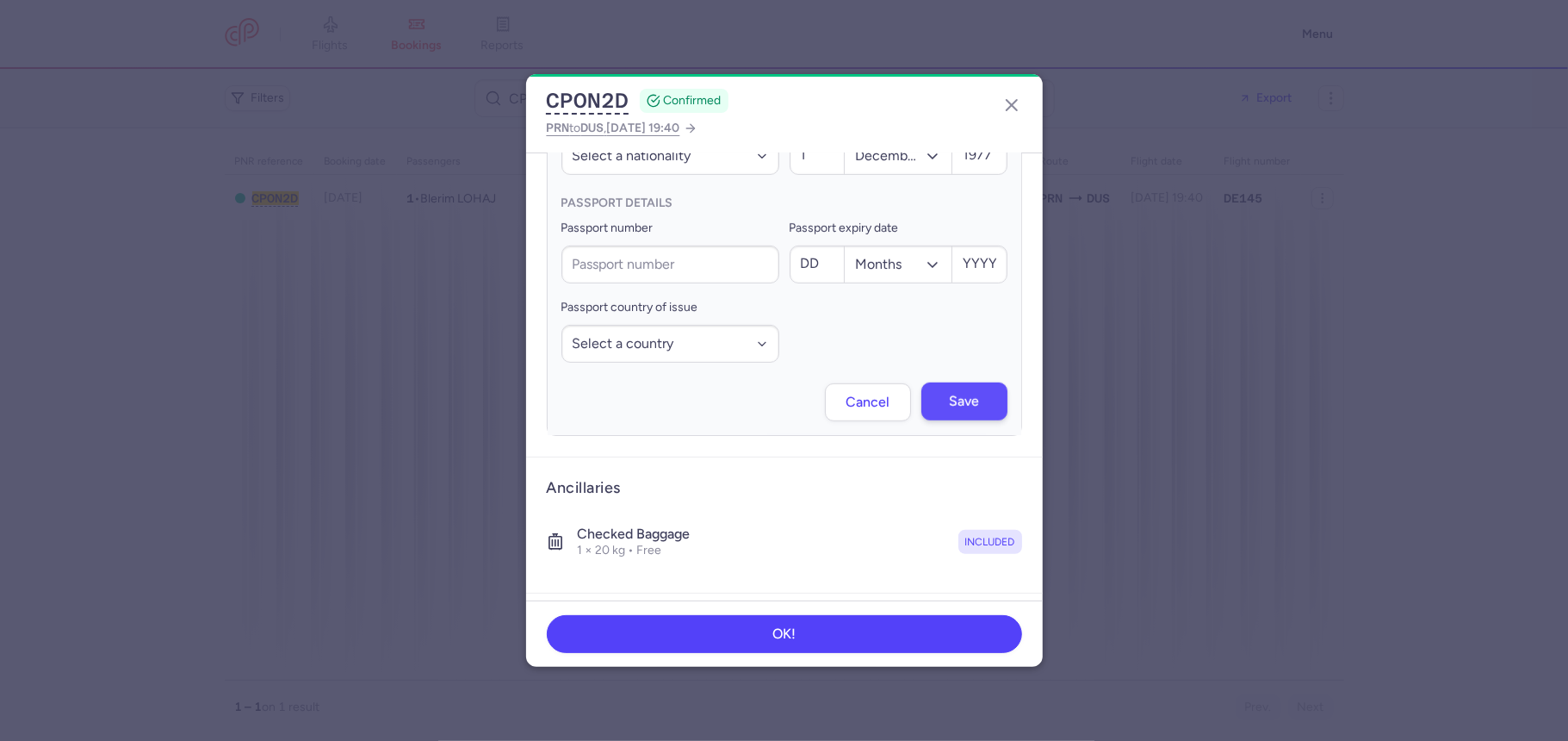
scroll to position [682, 0]
type input "ilaz"
click at [927, 383] on button "Save" at bounding box center [965, 400] width 86 height 38
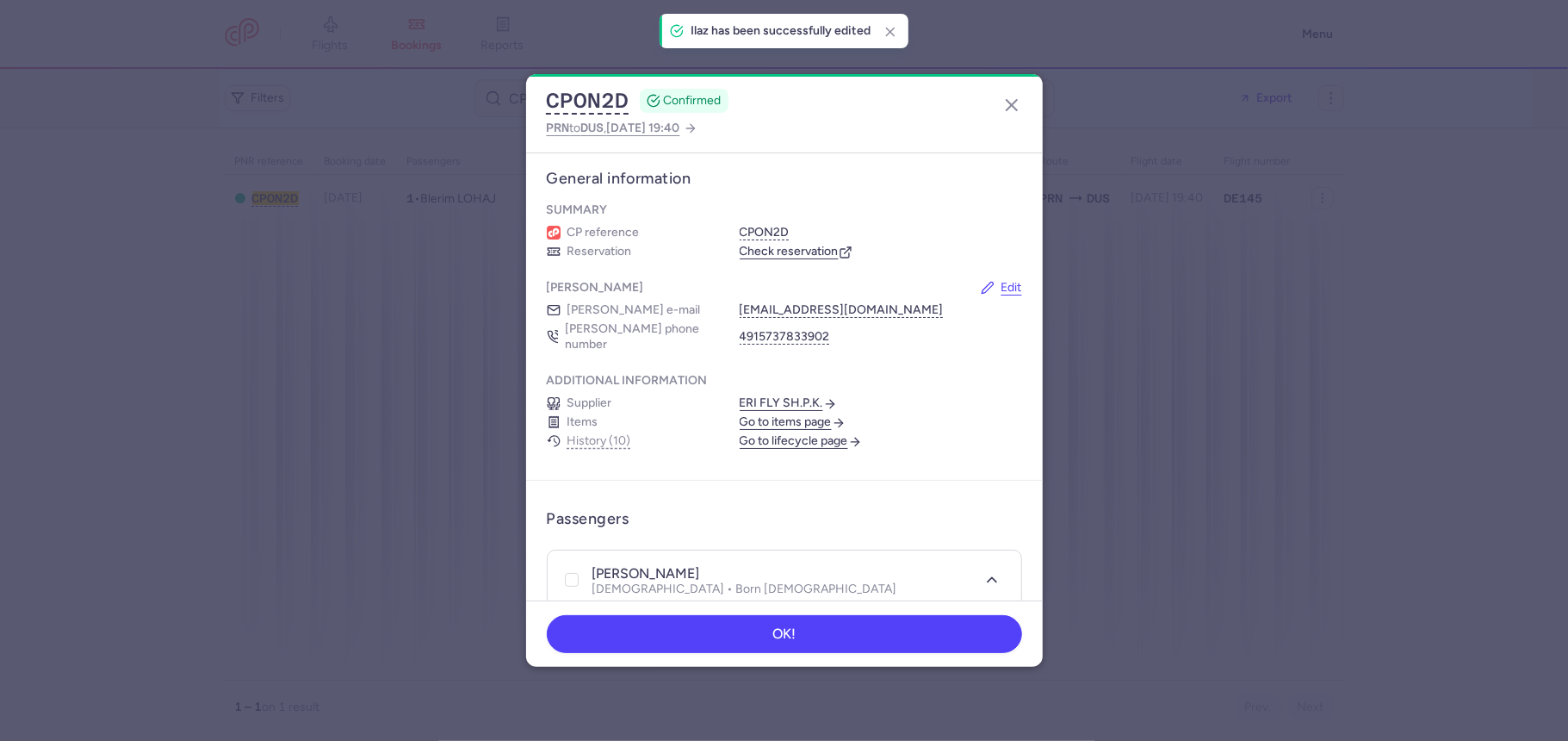
scroll to position [0, 0]
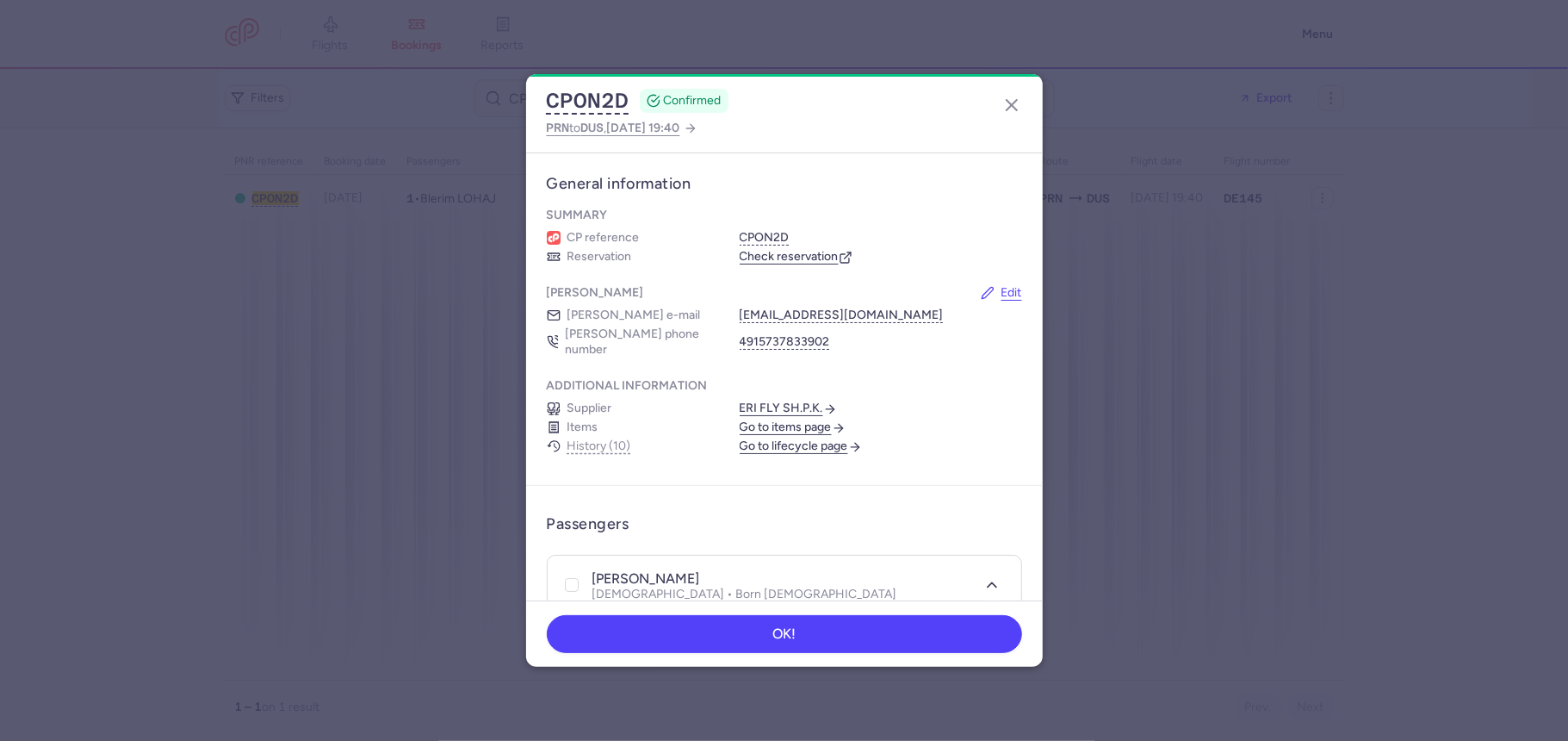
click at [791, 260] on link "Check reservation" at bounding box center [796, 256] width 113 height 15
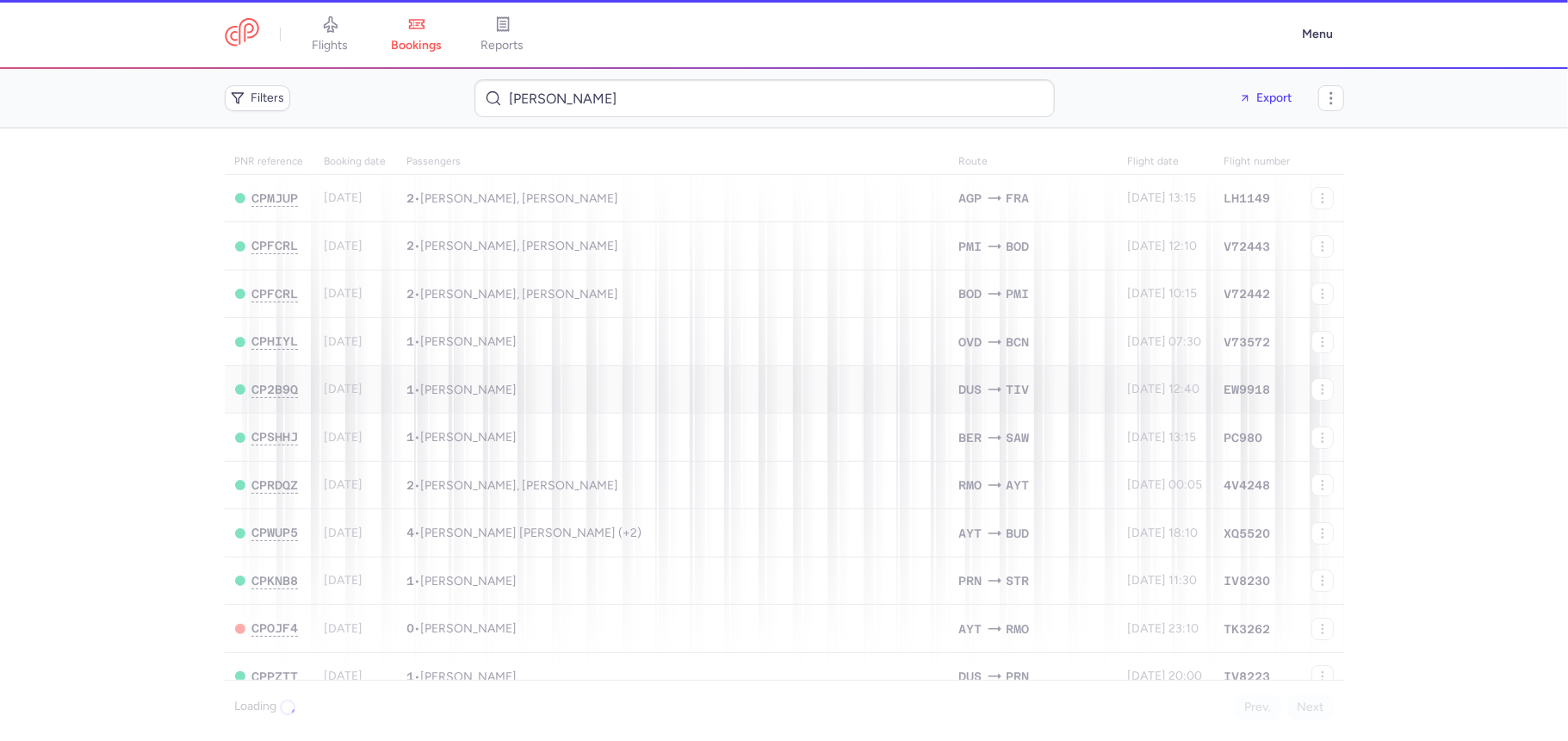
type input "[PERSON_NAME]"
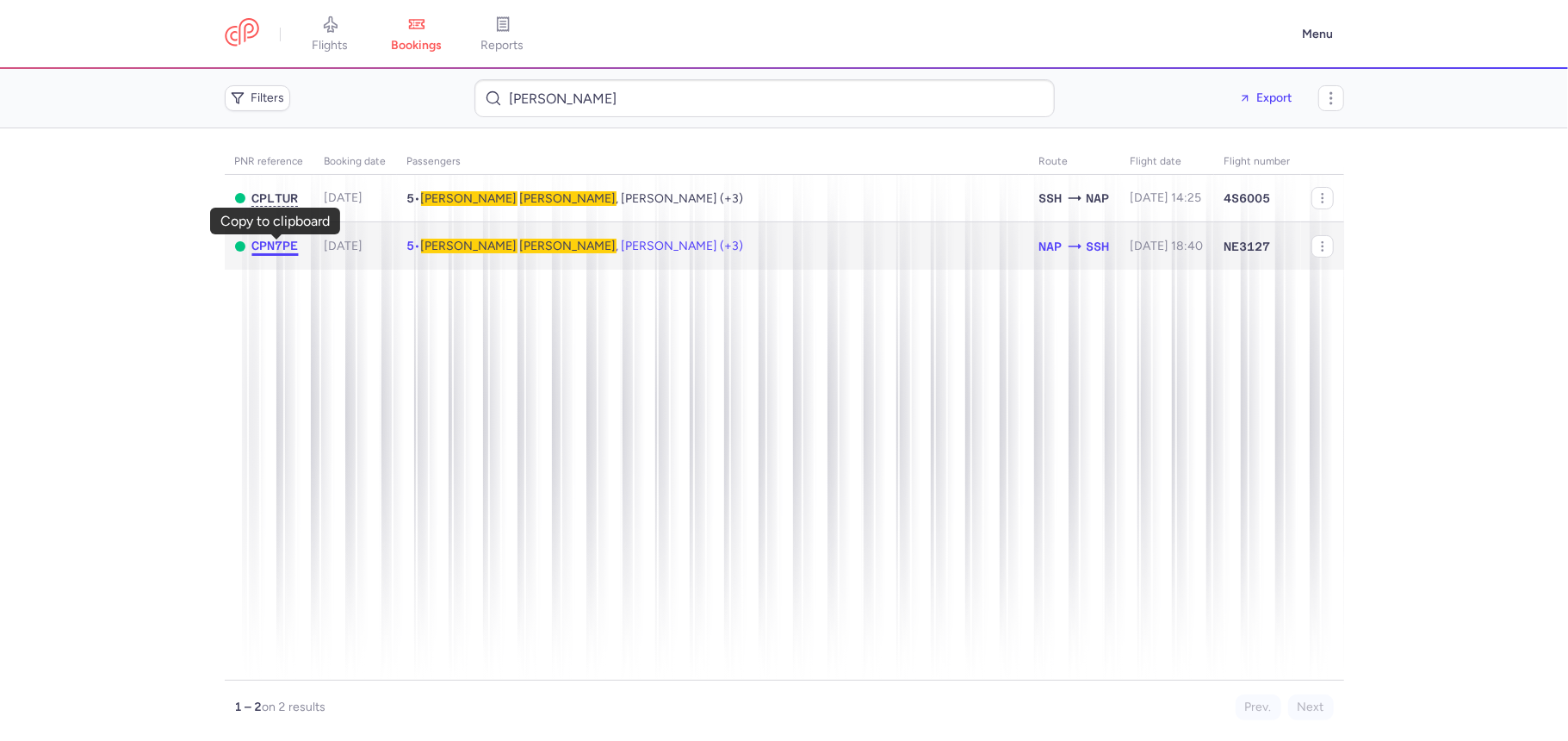
click at [270, 249] on span "CPN7PE" at bounding box center [275, 245] width 46 height 14
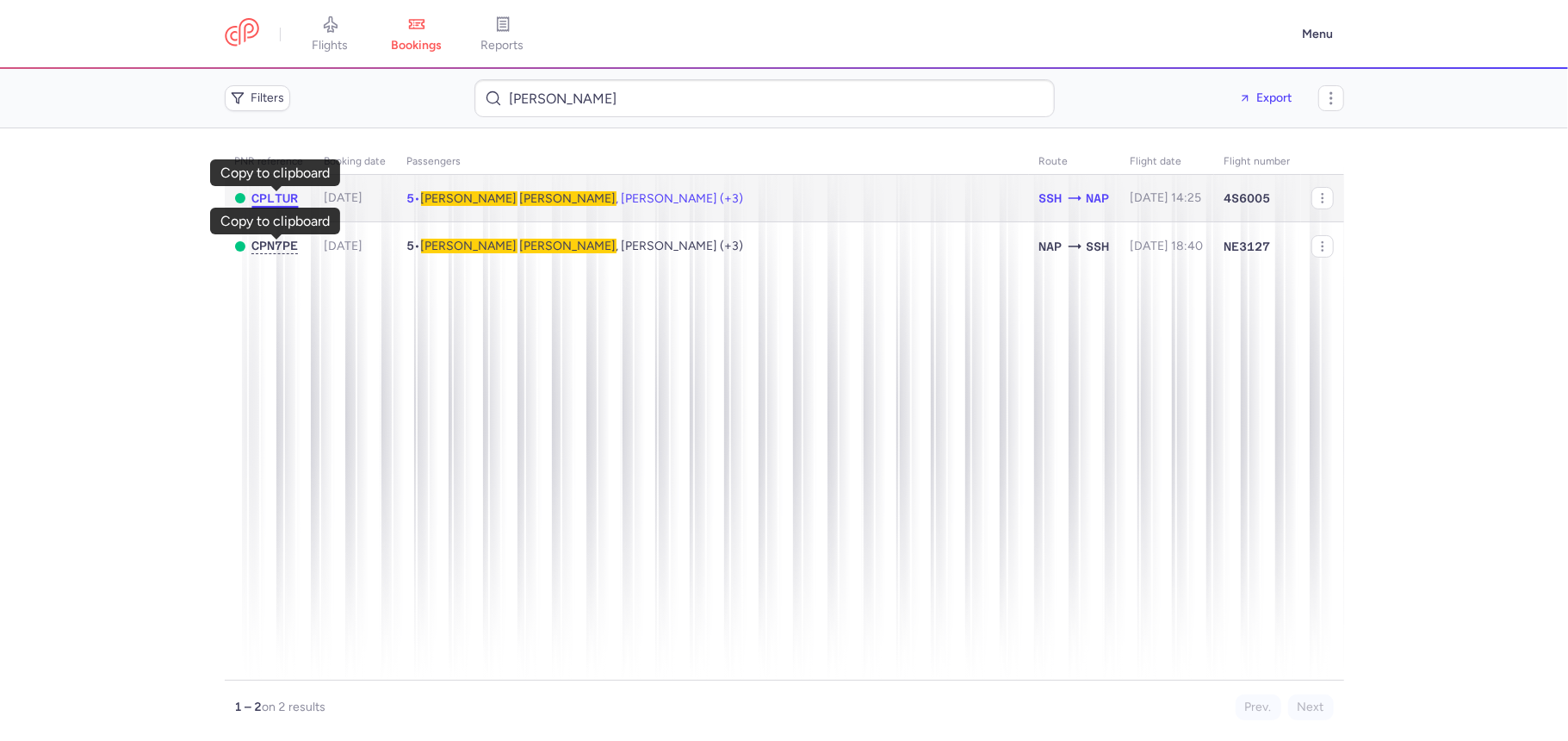
click at [276, 204] on span "CPLTUR" at bounding box center [275, 197] width 46 height 14
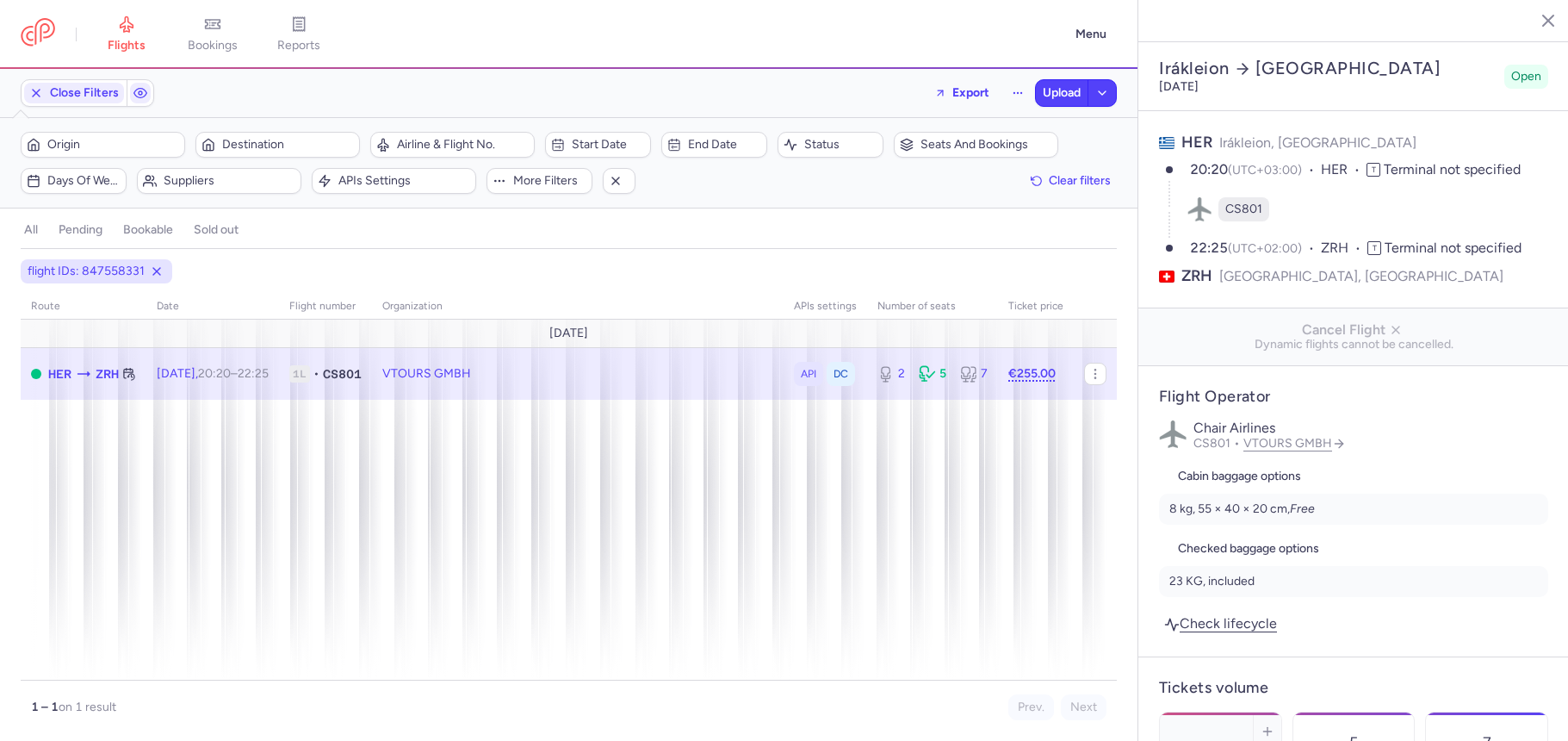
select select "days"
type input "2"
type input "255"
type input "2"
drag, startPoint x: 606, startPoint y: 407, endPoint x: 539, endPoint y: 381, distance: 71.9
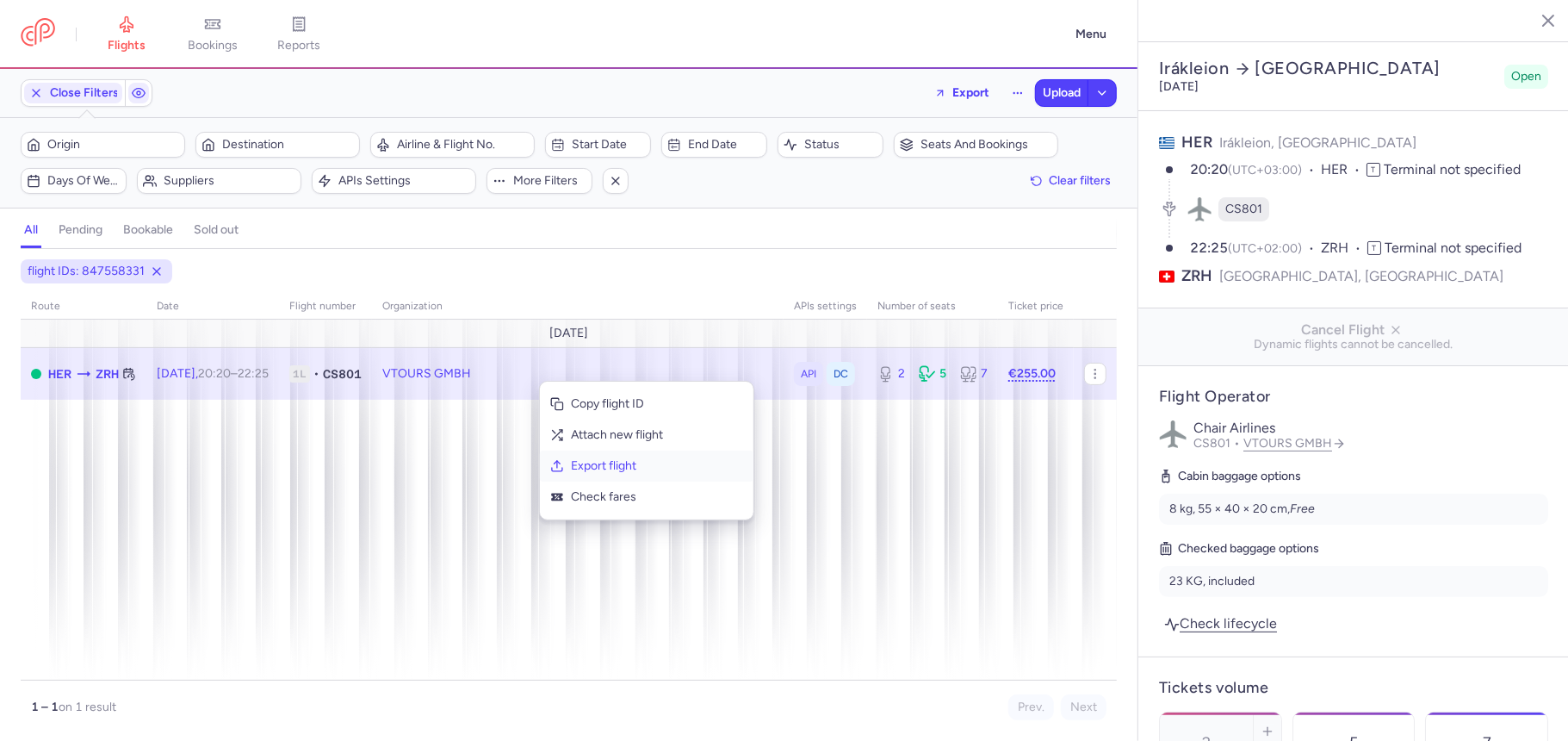
click at [597, 463] on span "Export flight" at bounding box center [657, 465] width 172 height 17
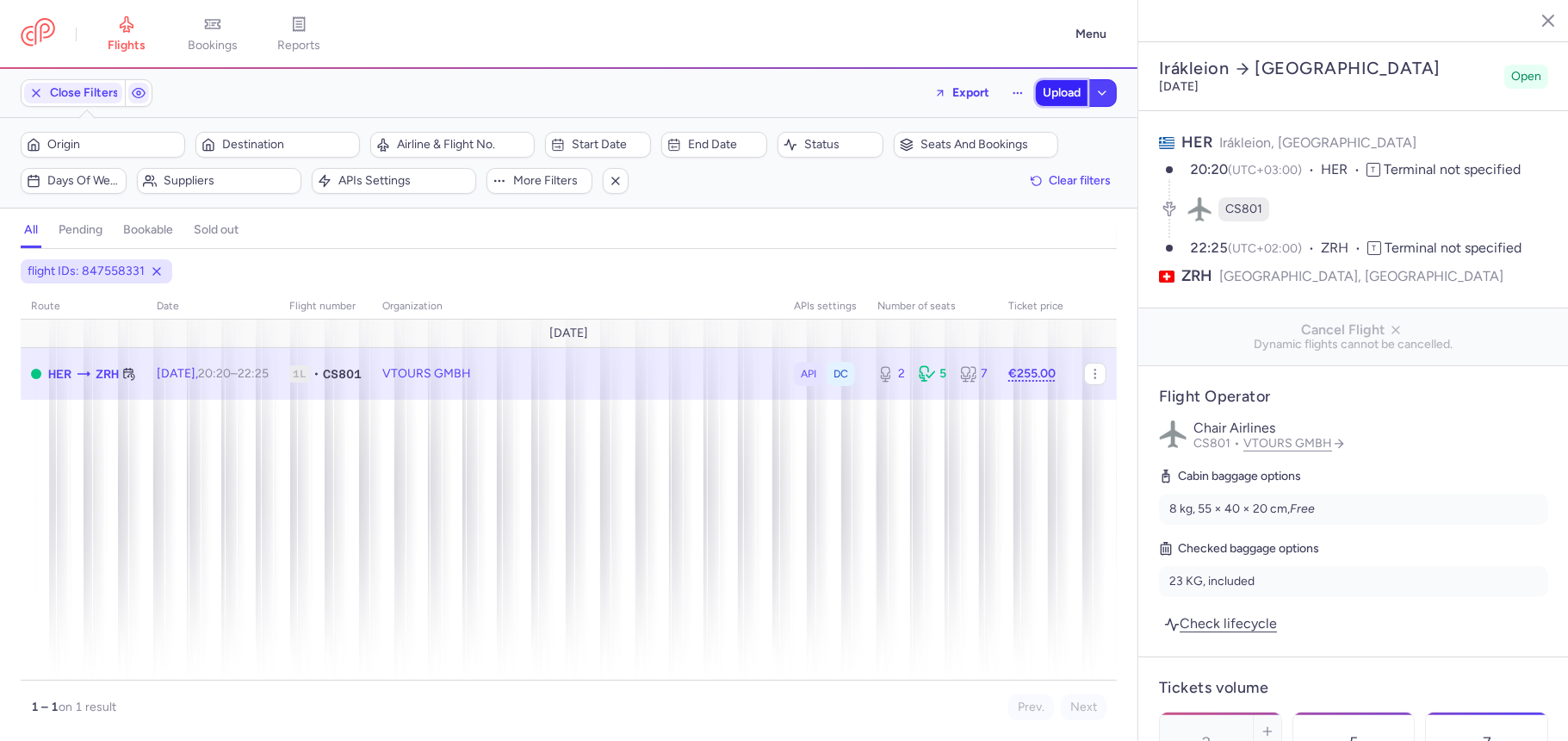
click at [1060, 90] on span "Upload" at bounding box center [1062, 92] width 38 height 14
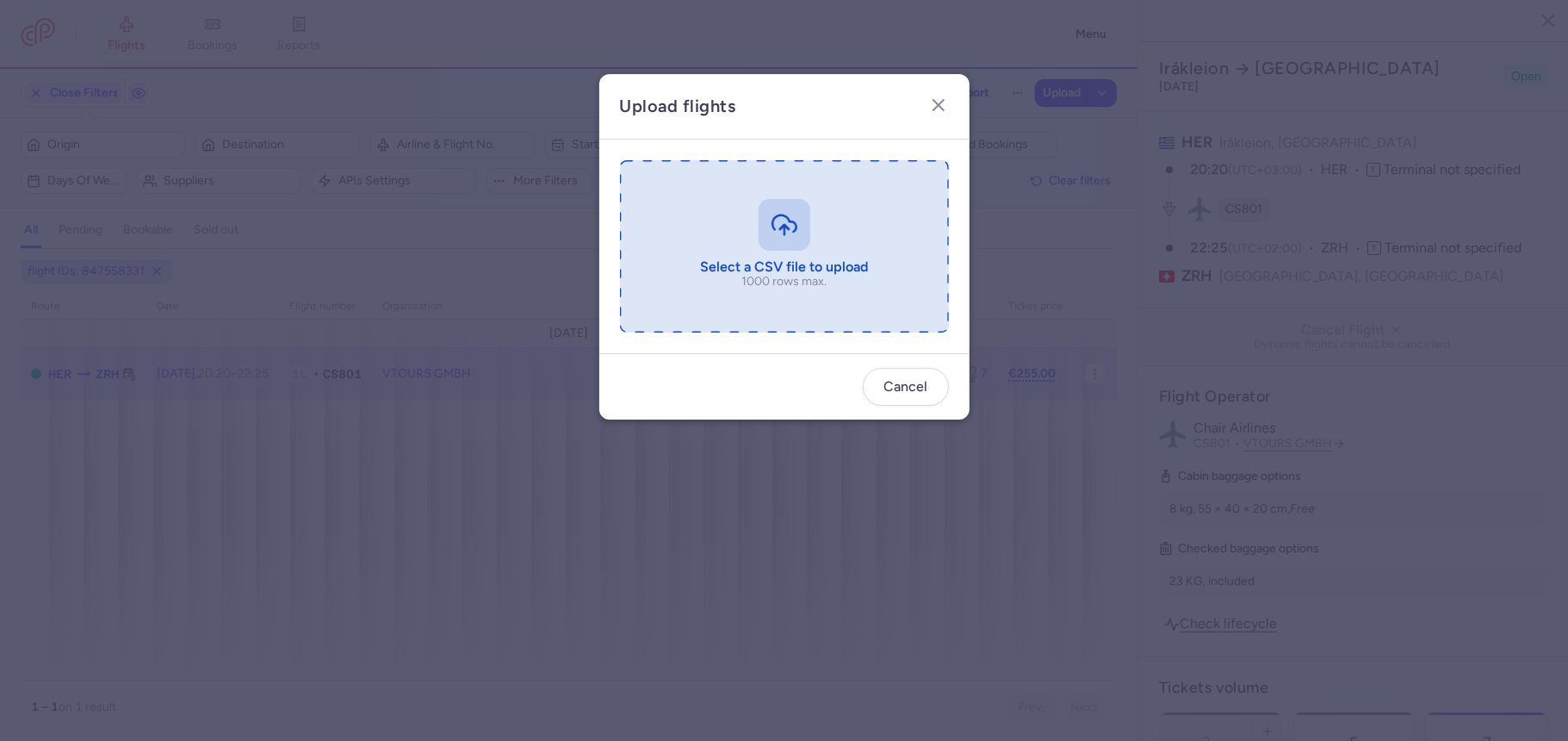
type input "C:\fakepath\export_flight_CS801_20250812,1715 (1).csv"
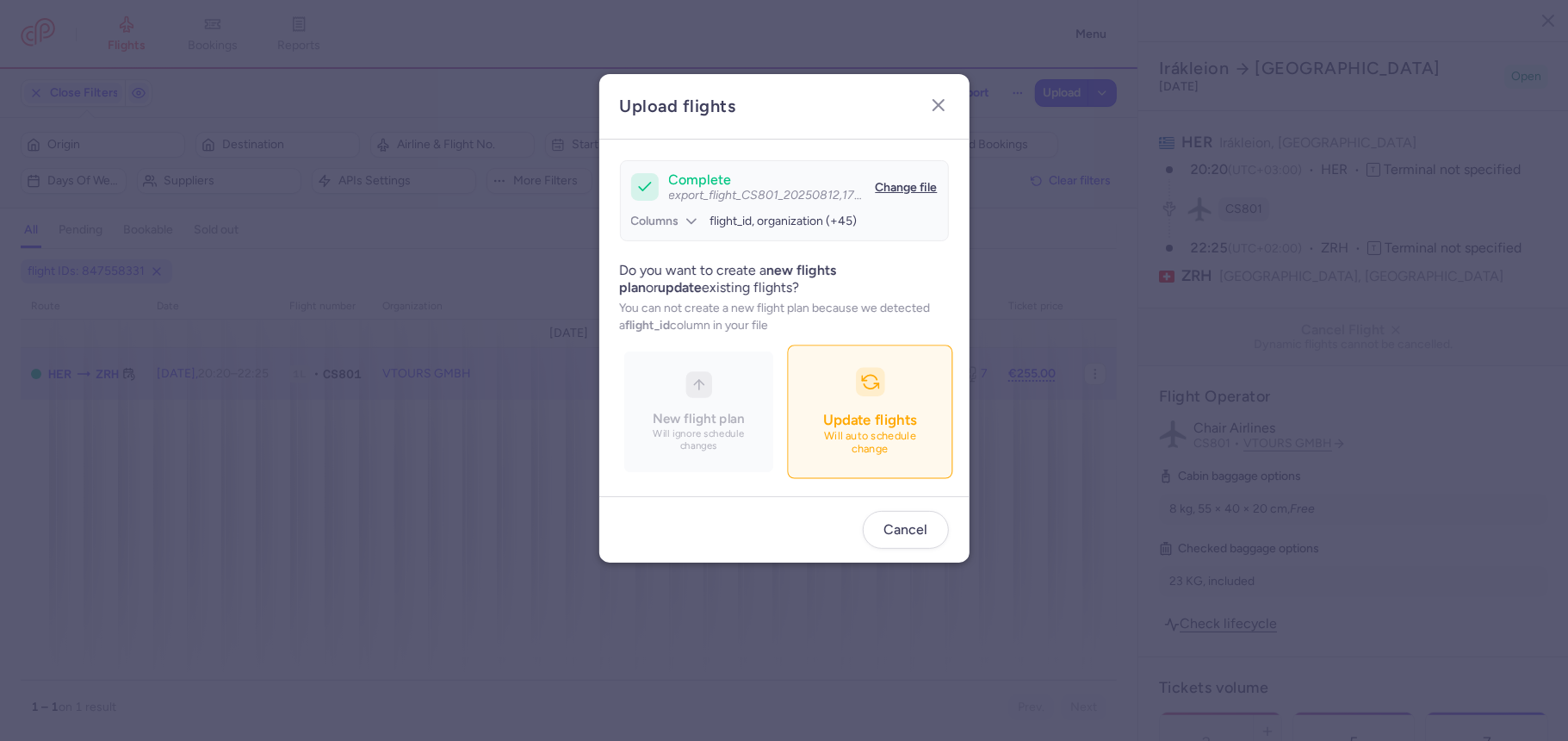
click at [841, 419] on span "Update flights" at bounding box center [870, 419] width 93 height 17
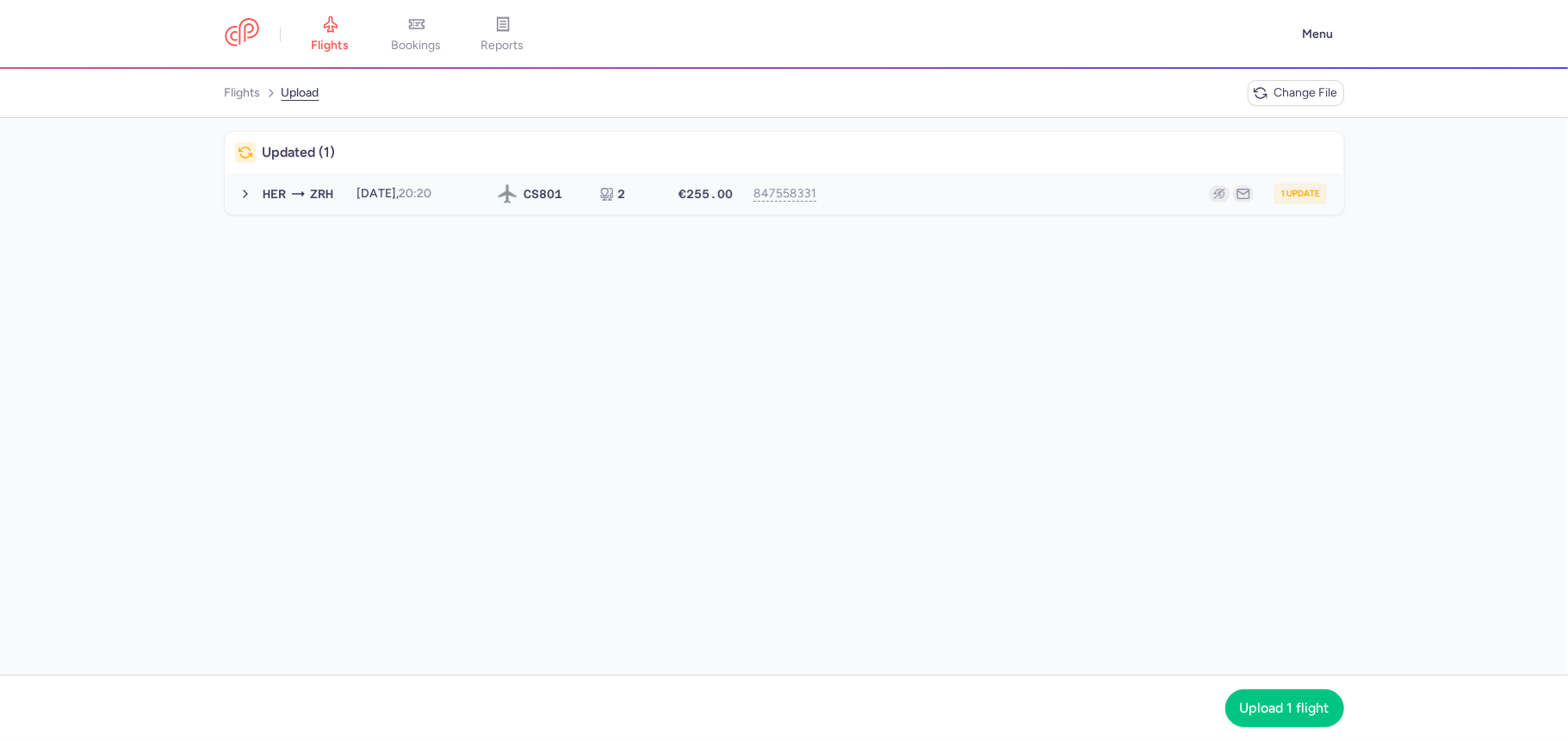
click at [932, 190] on div "1 update" at bounding box center [1080, 194] width 492 height 21
drag, startPoint x: 1283, startPoint y: 709, endPoint x: 917, endPoint y: 498, distance: 422.5
click at [1282, 709] on span "Upload 1 flight" at bounding box center [1285, 708] width 90 height 15
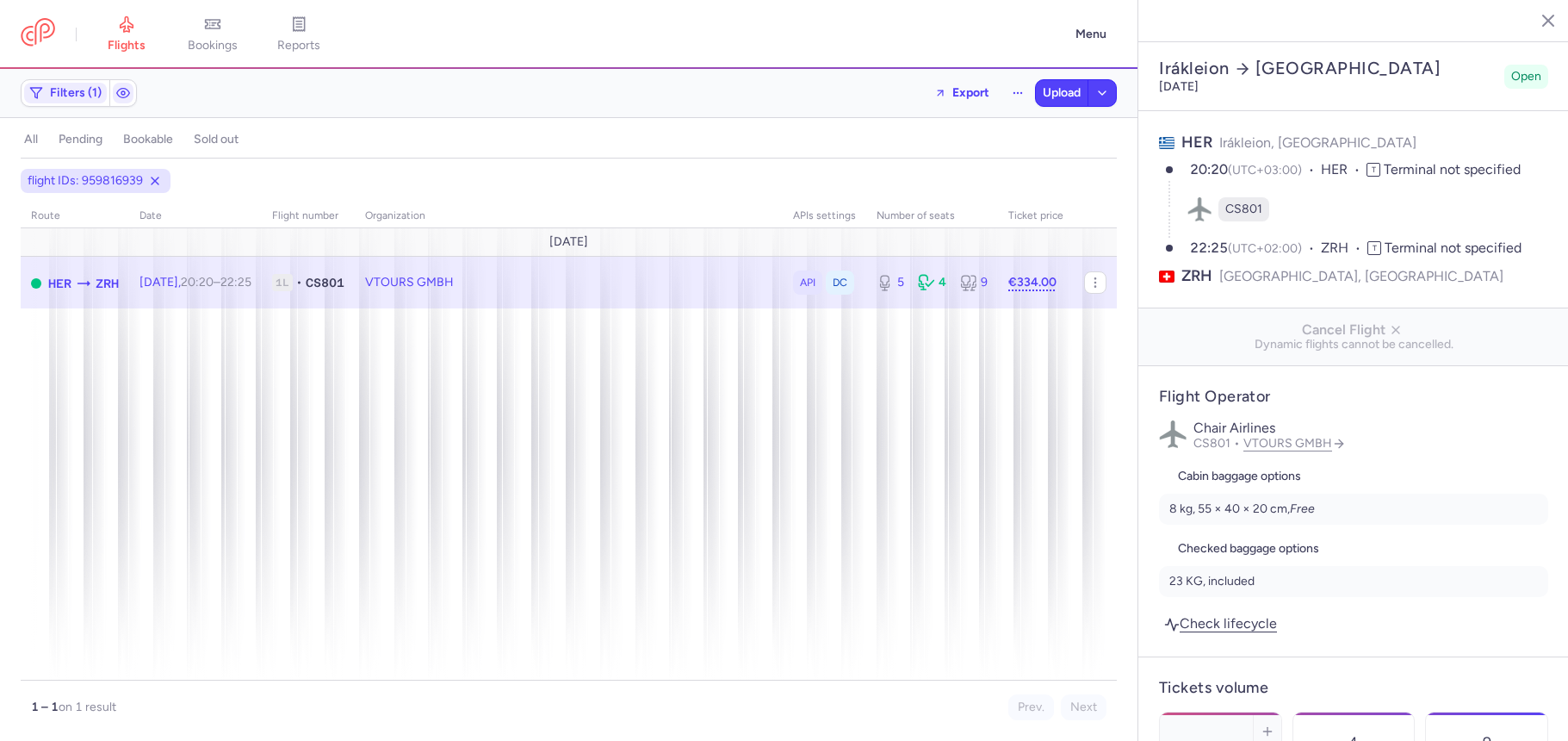
select select "days"
type input "5"
type input "334"
type input "2"
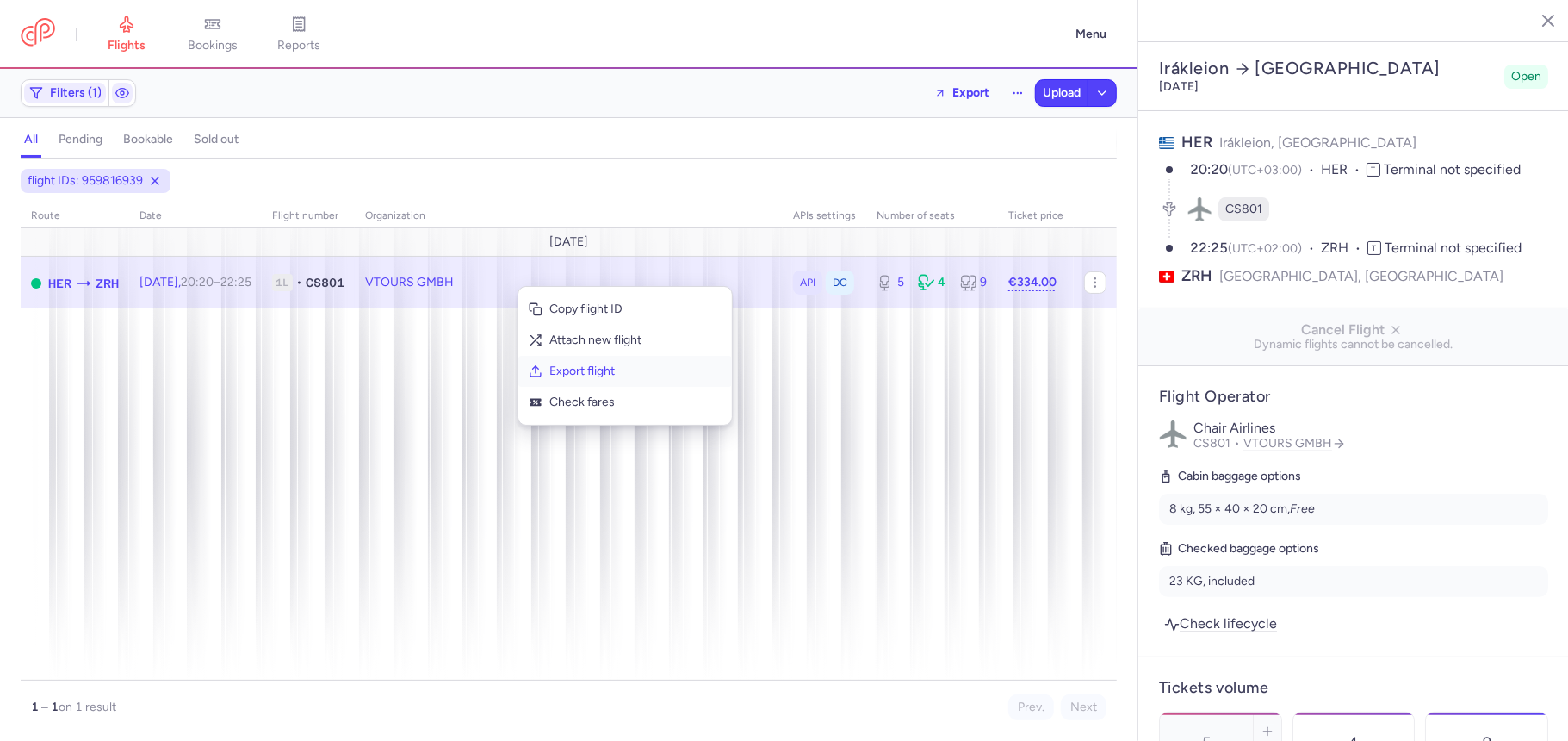
click at [584, 376] on span "Export flight" at bounding box center [635, 371] width 172 height 17
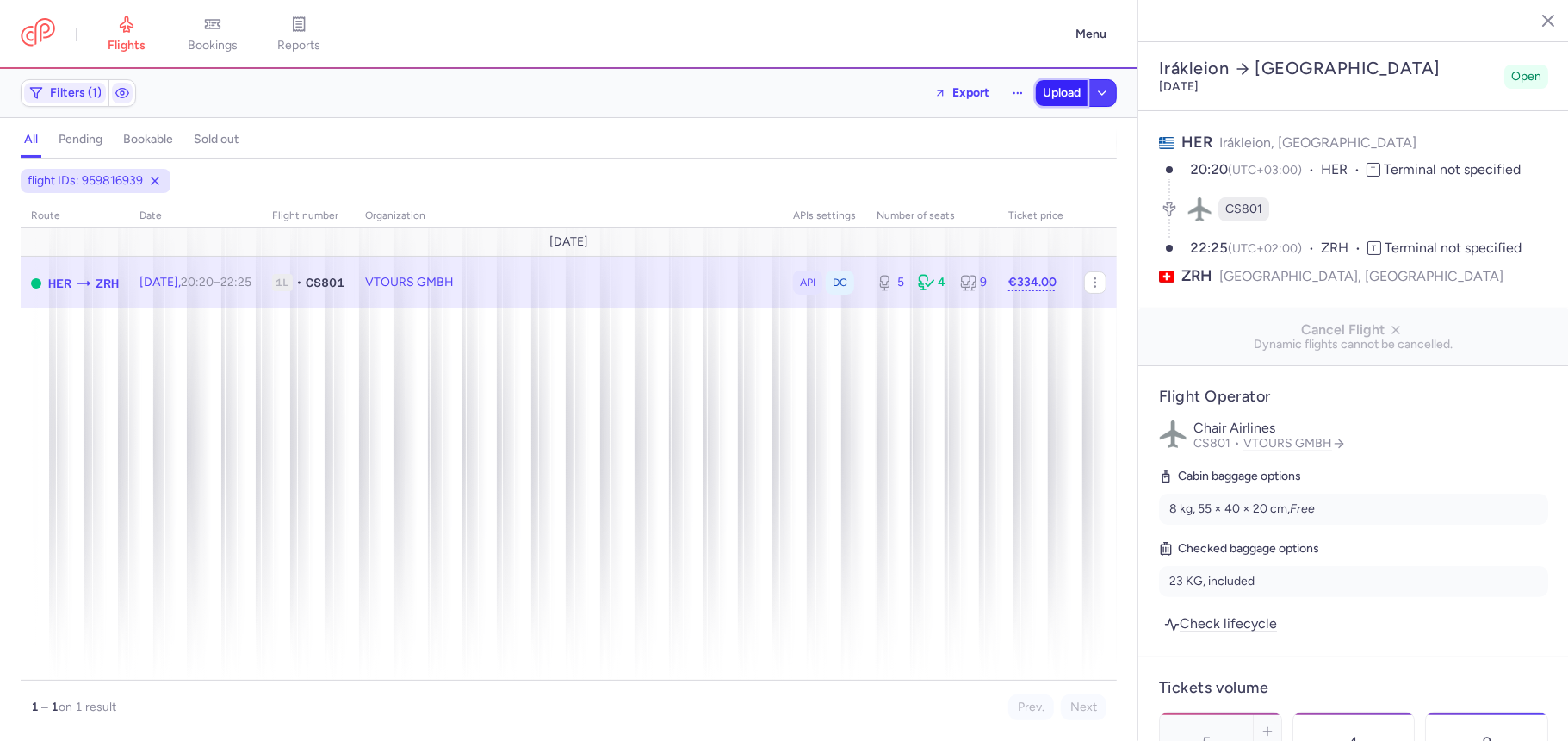
click at [1066, 90] on span "Upload" at bounding box center [1062, 92] width 38 height 14
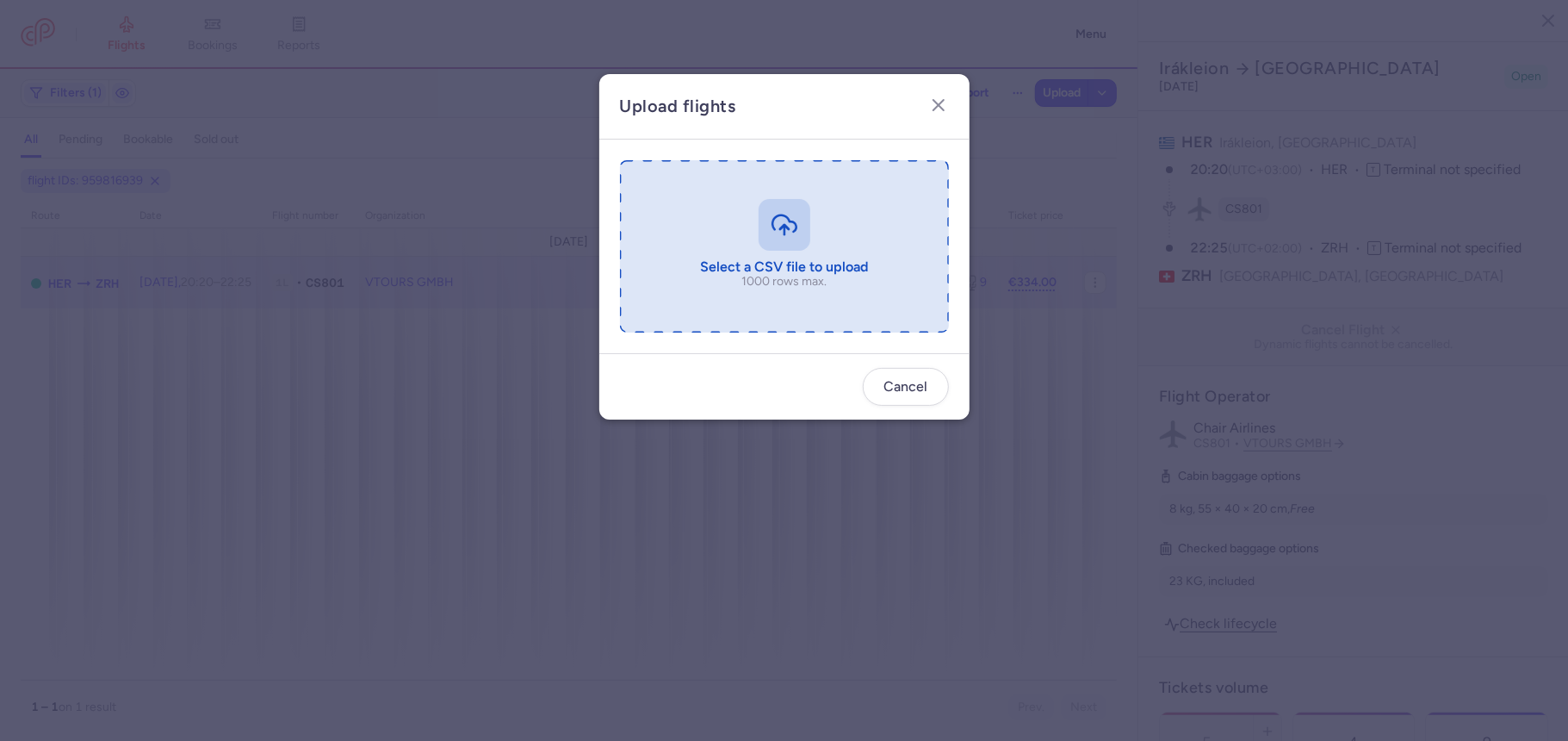
type input "C:\fakepath\export_flight_CS801_20250812,1716 (1).csv"
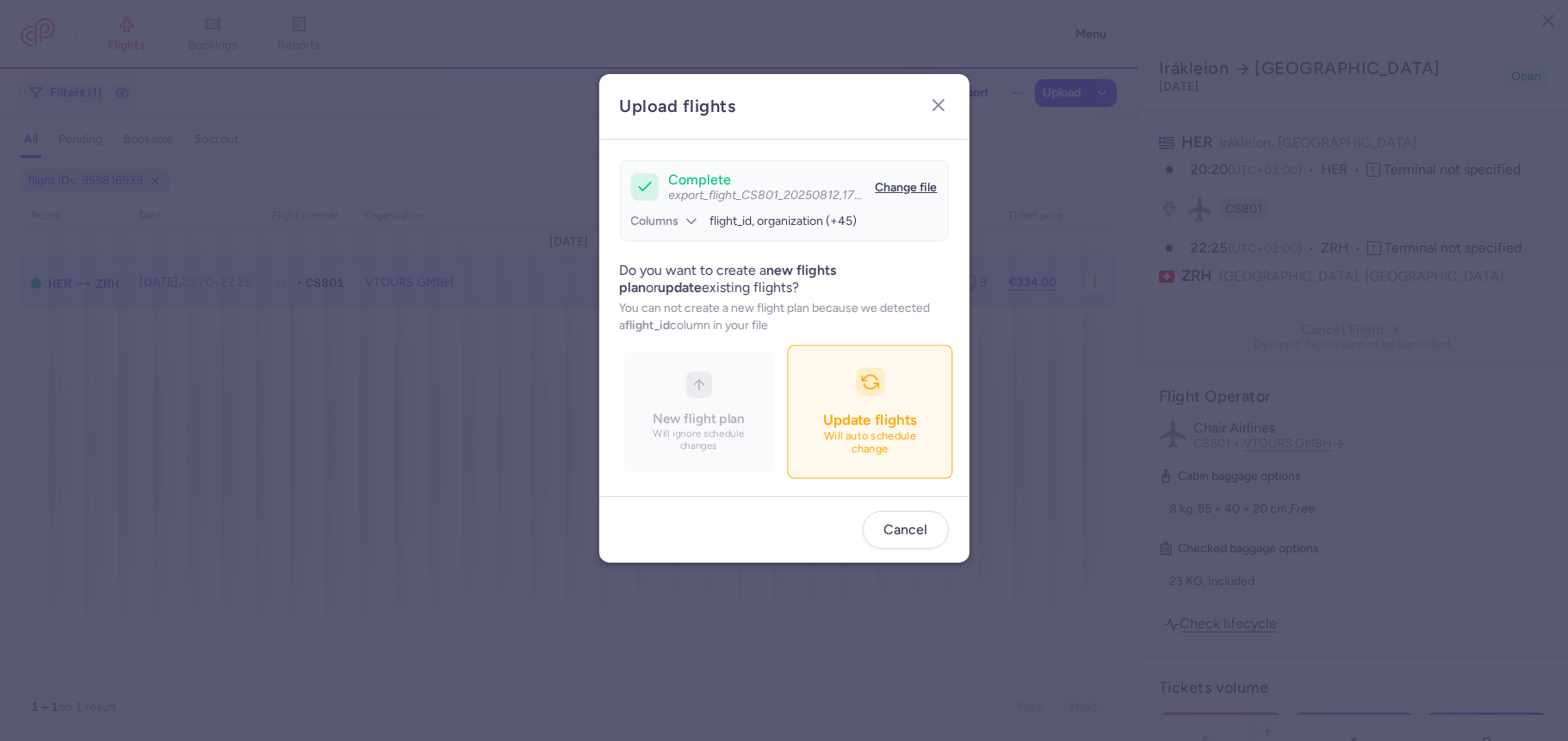
click at [917, 383] on button "Update flights Will auto schedule change" at bounding box center [870, 412] width 166 height 134
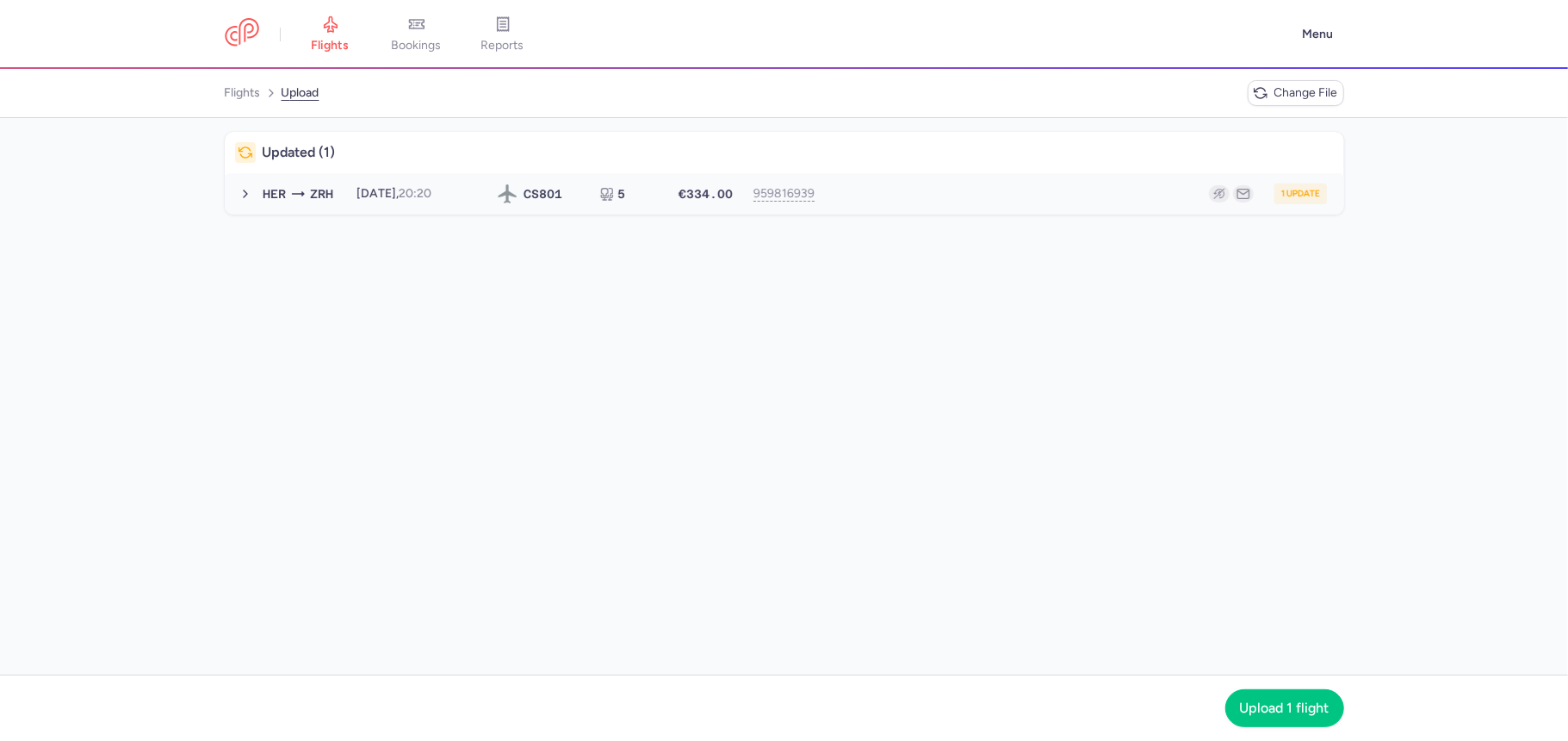
click at [901, 194] on div "1 update" at bounding box center [1080, 194] width 492 height 21
click at [1293, 692] on button "Upload 1 flight" at bounding box center [1285, 708] width 119 height 38
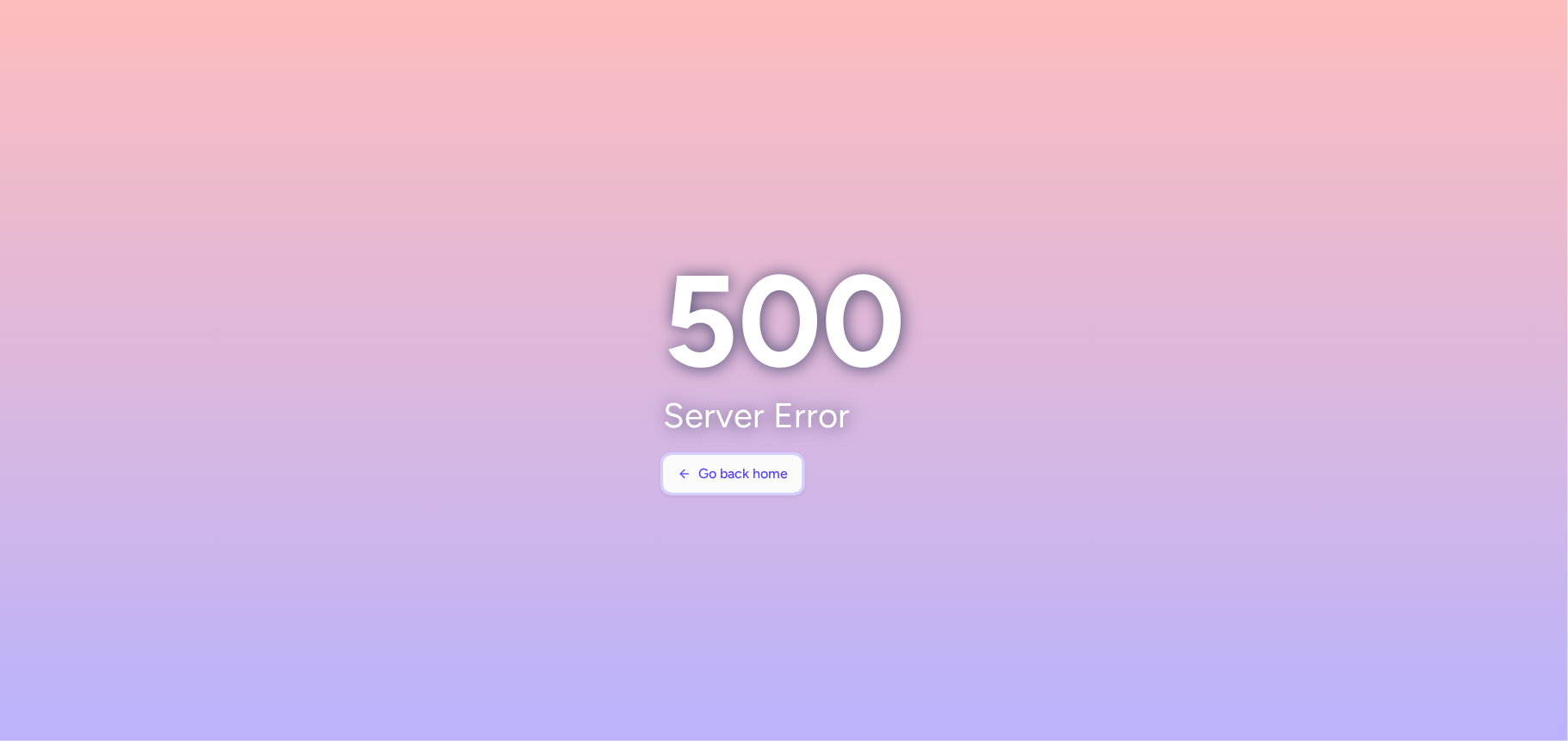
click at [749, 474] on span "Go back home" at bounding box center [743, 473] width 90 height 15
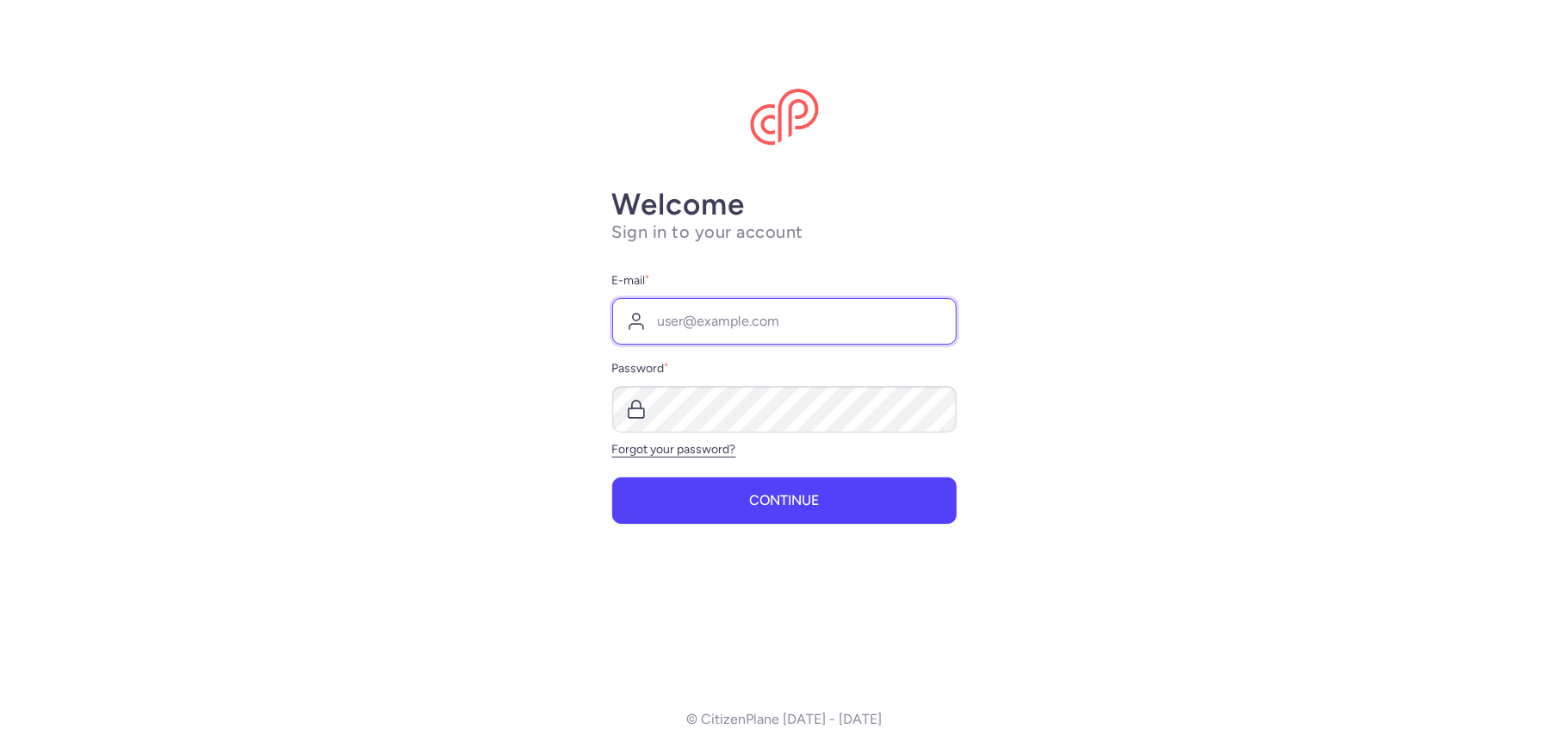
type input "aanyanwu@citizenplane.com"
click at [790, 483] on button "Continue" at bounding box center [784, 499] width 345 height 46
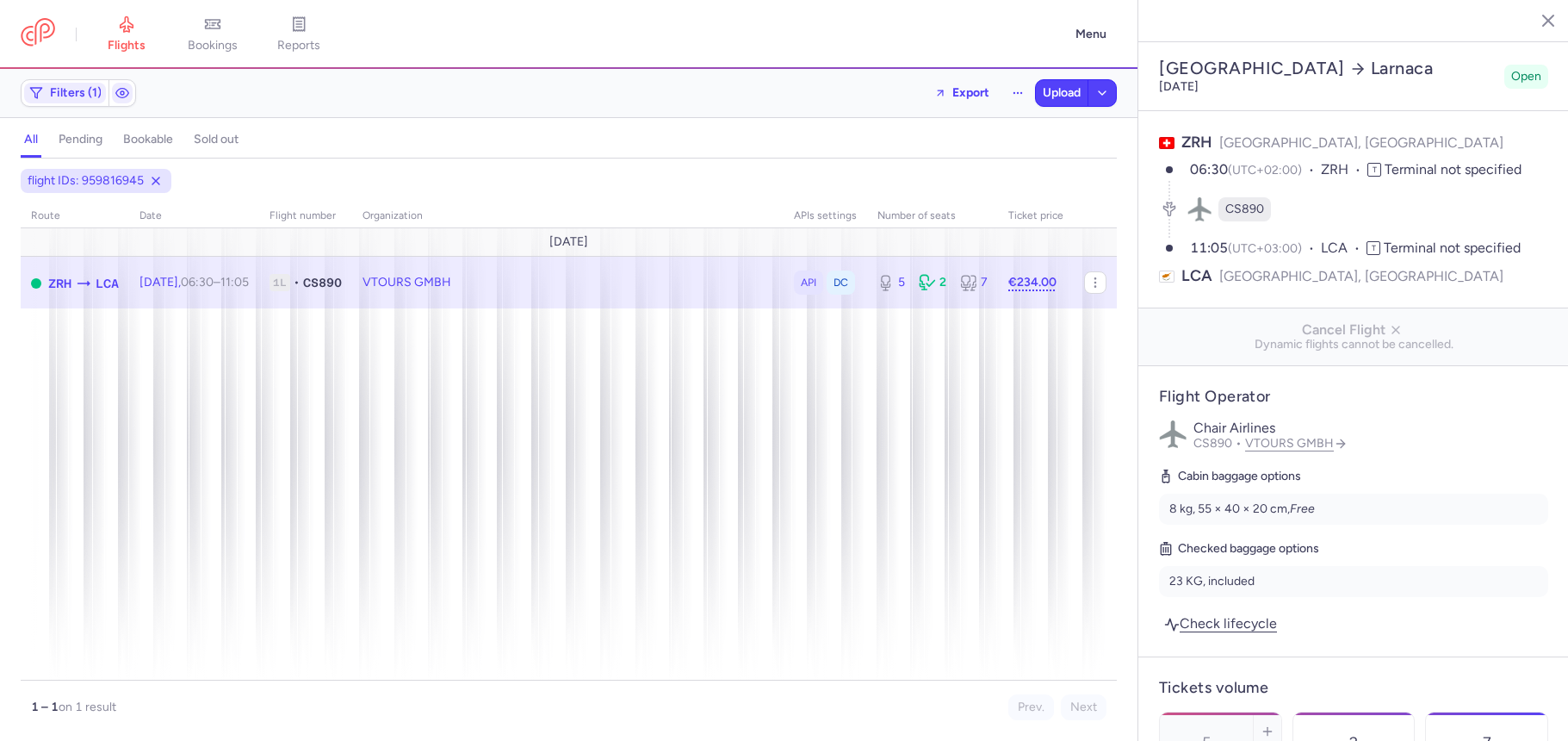
select select "days"
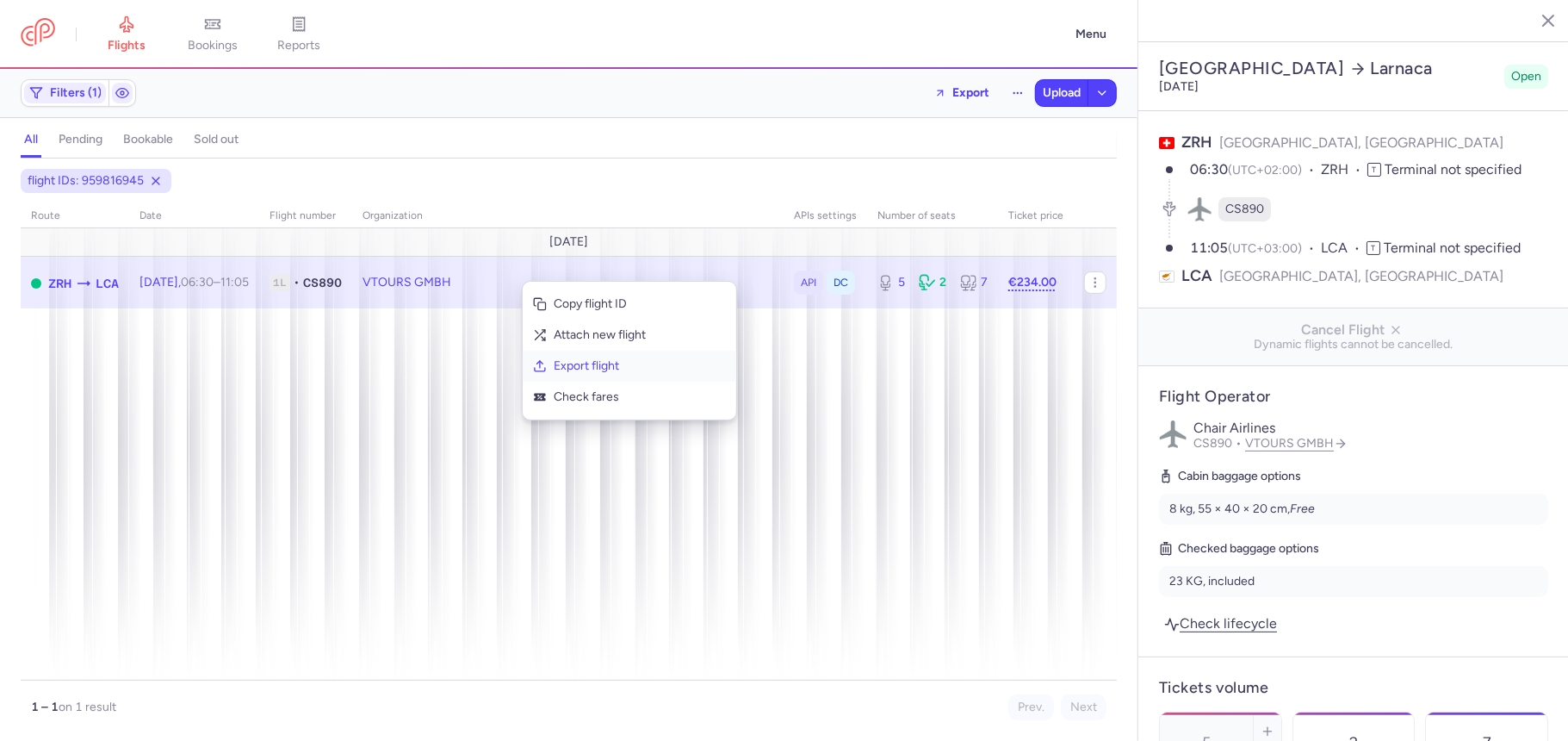
click at [568, 362] on span "Export flight" at bounding box center [640, 366] width 172 height 17
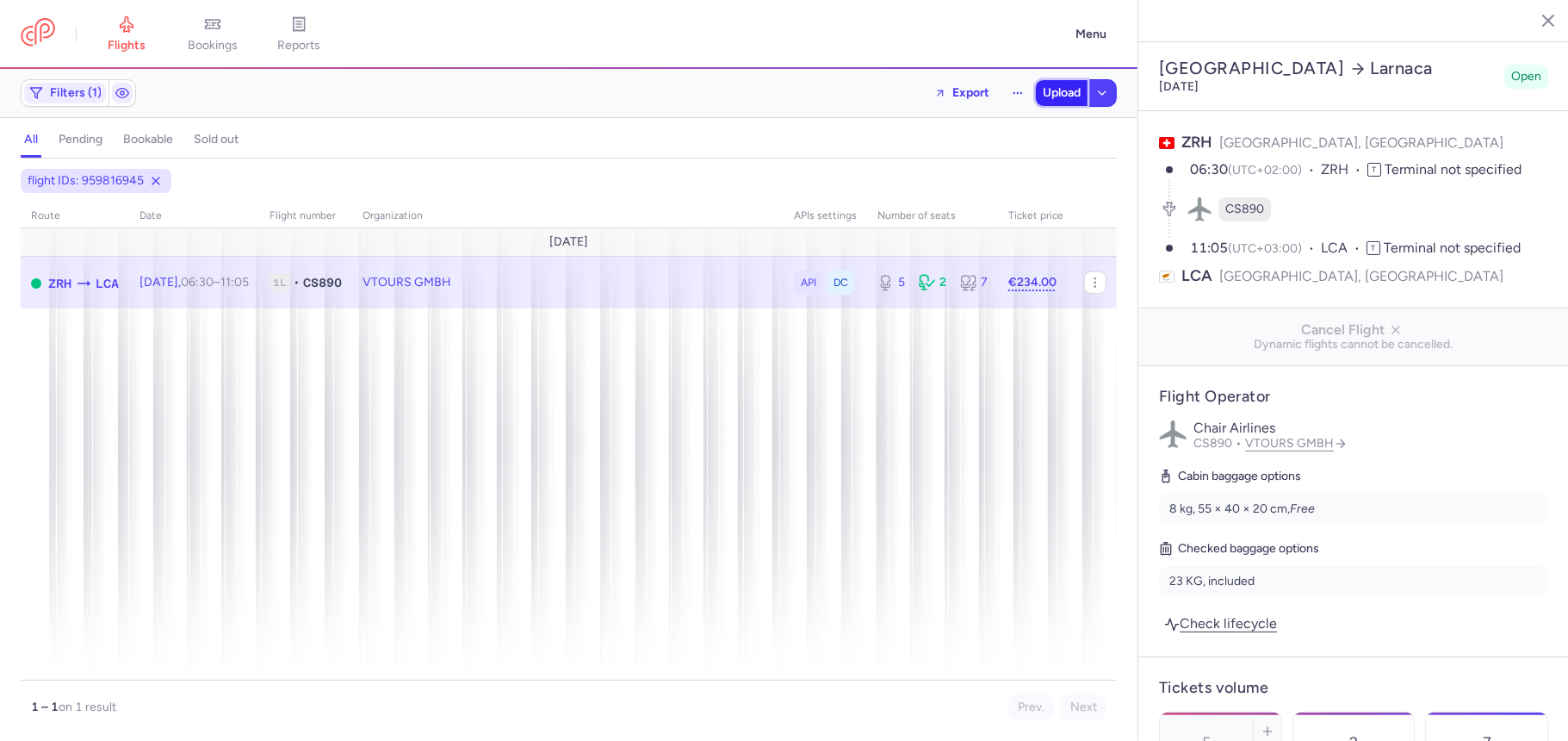
click at [1050, 100] on button "Upload" at bounding box center [1061, 93] width 52 height 26
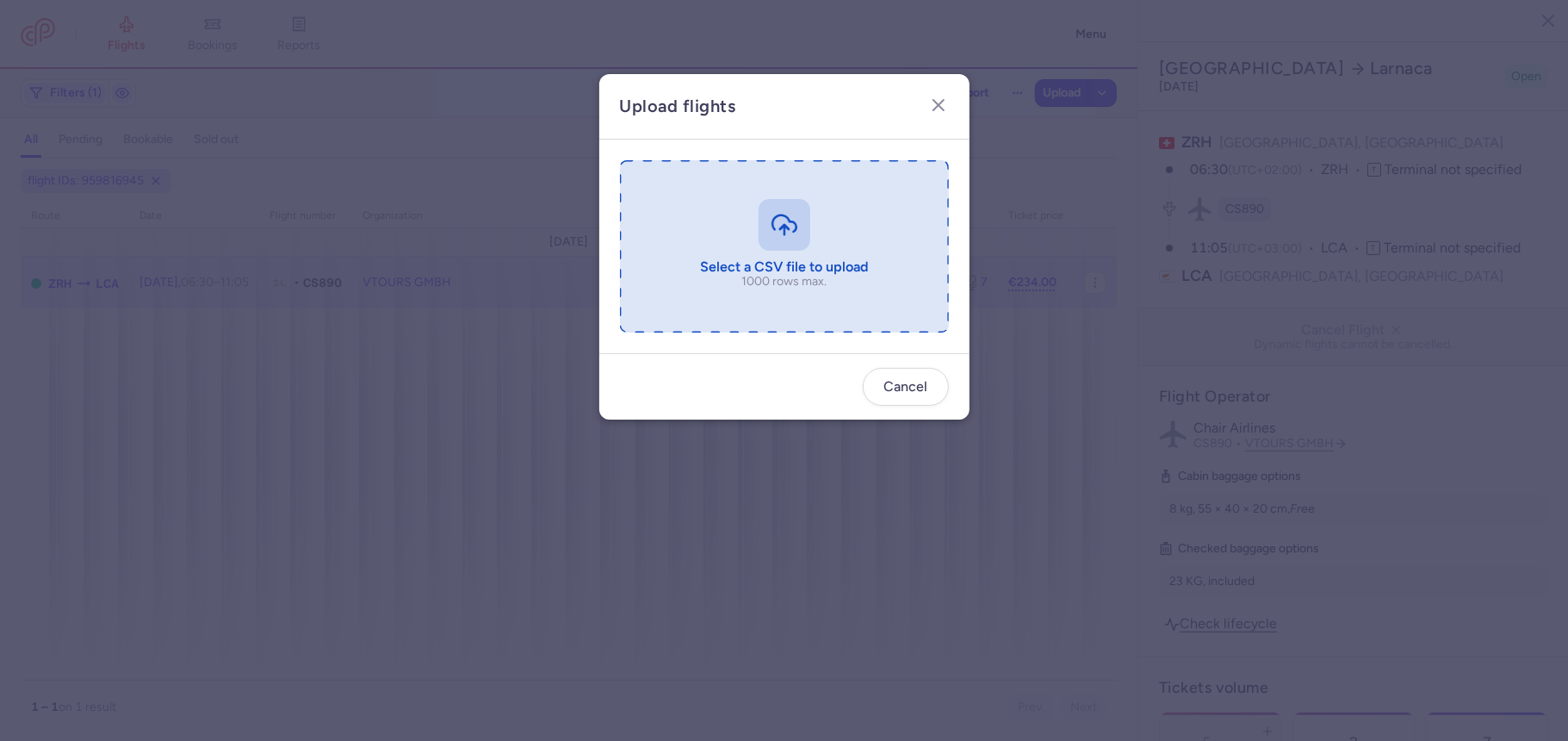
type input "C:\fakepath\export_flight_CS890_20250812,1718 (1).csv"
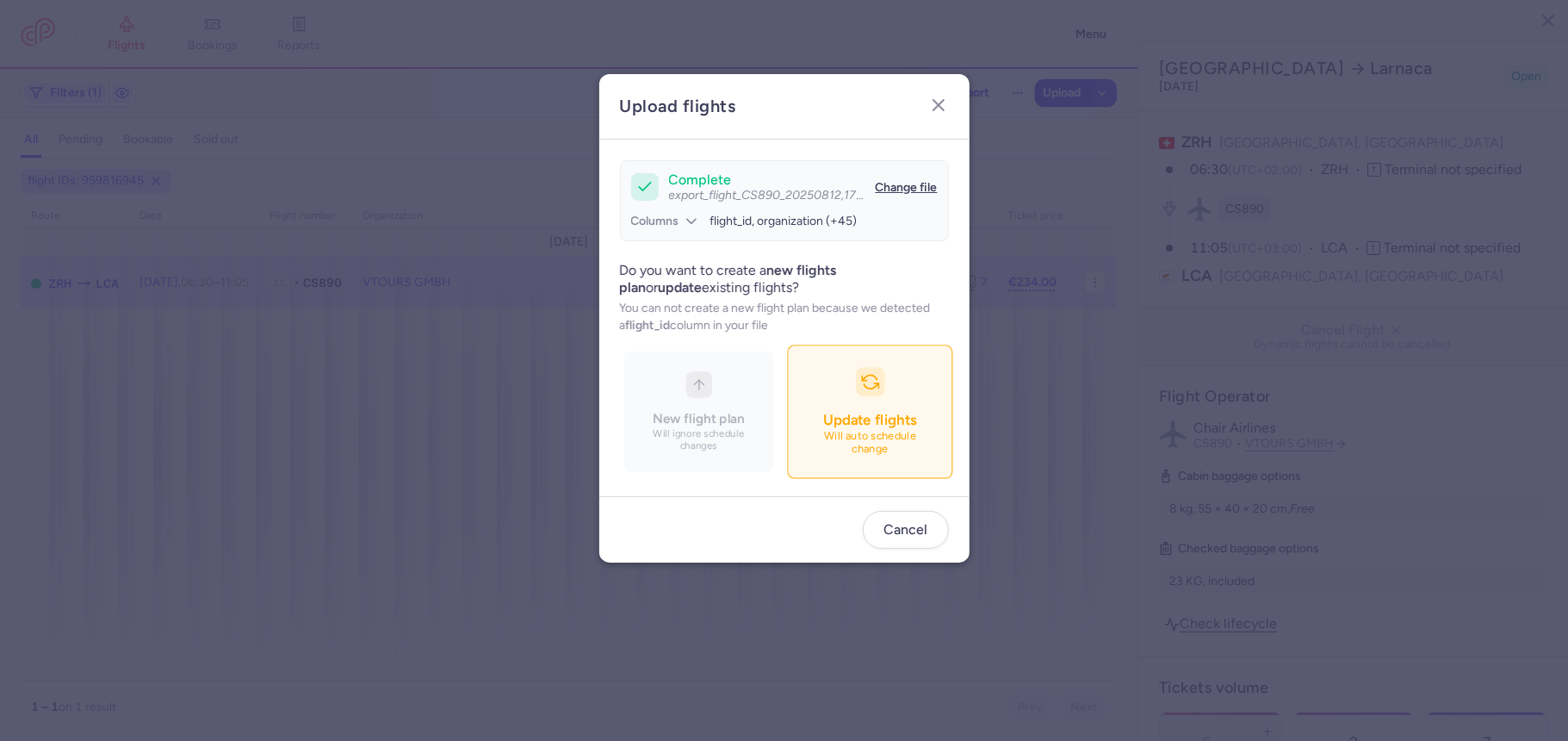
click at [869, 385] on icon "button" at bounding box center [870, 382] width 18 height 18
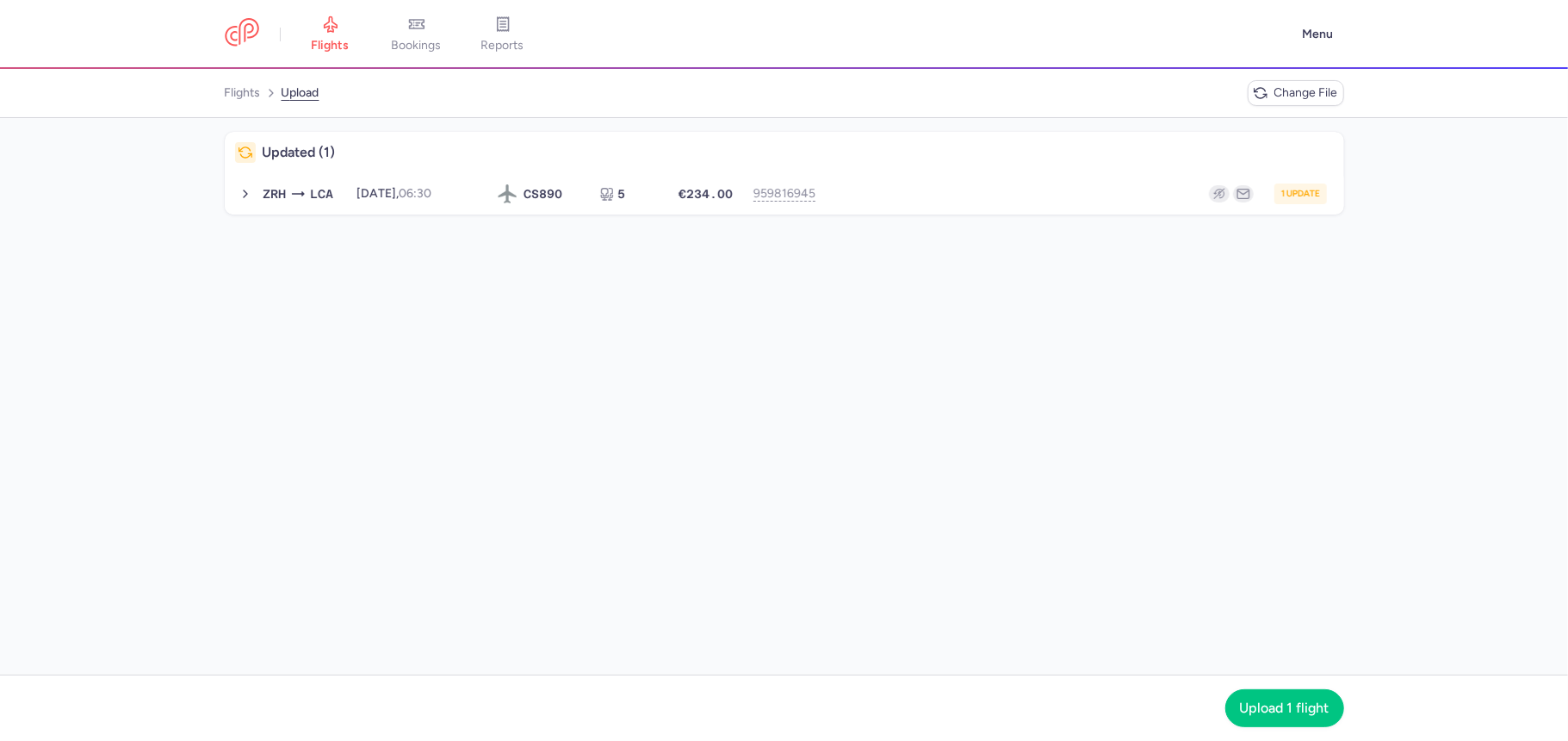
click at [875, 214] on div "Updated (1) ZRH LCA [DATE] 06:30 CS 890 5 €234.00 959816945 1 update [DATE] 06:…" at bounding box center [784, 395] width 1568 height 556
click at [877, 206] on button "ZRH LCA 2025-09-13, 06:30 CS 890 5 €234.00 959816945 1 update 2025-09-13, 06:30…" at bounding box center [784, 194] width 1119 height 42
click at [1249, 699] on span "Upload 1 flight" at bounding box center [1285, 707] width 90 height 15
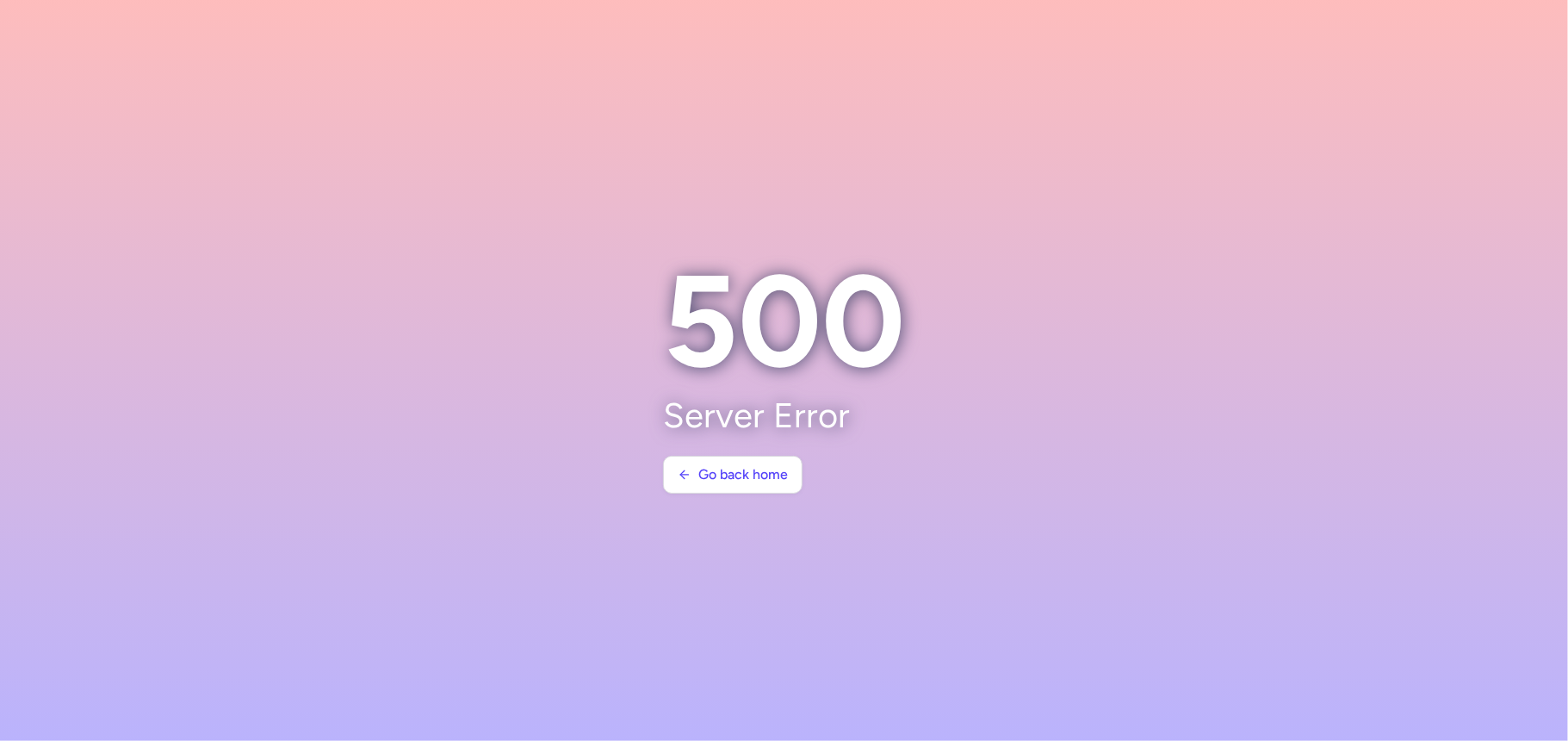
click at [1500, 224] on section at bounding box center [784, 370] width 1568 height 741
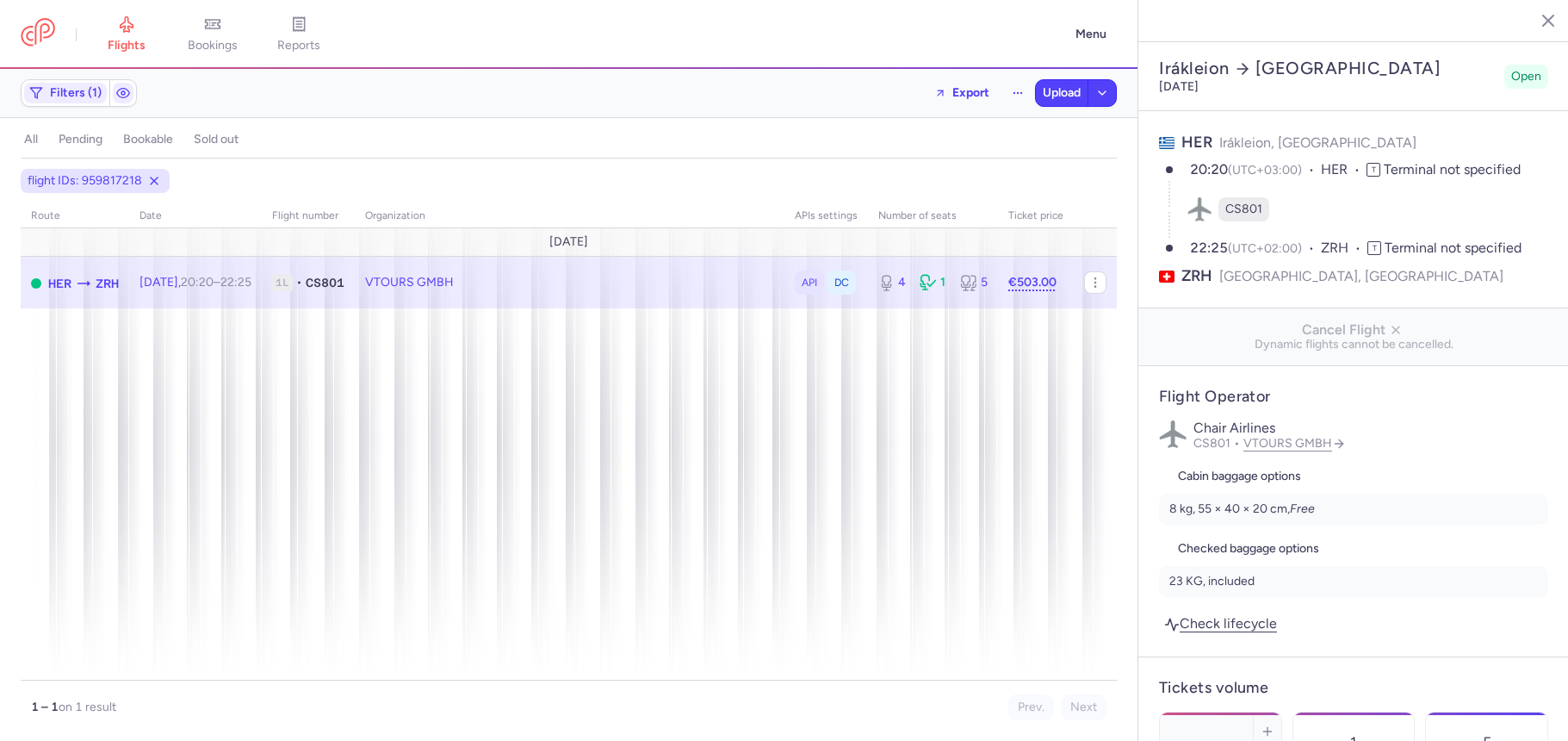
select select "days"
type input "4"
type input "503"
type input "2"
drag, startPoint x: 0, startPoint y: 0, endPoint x: 549, endPoint y: 296, distance: 623.7
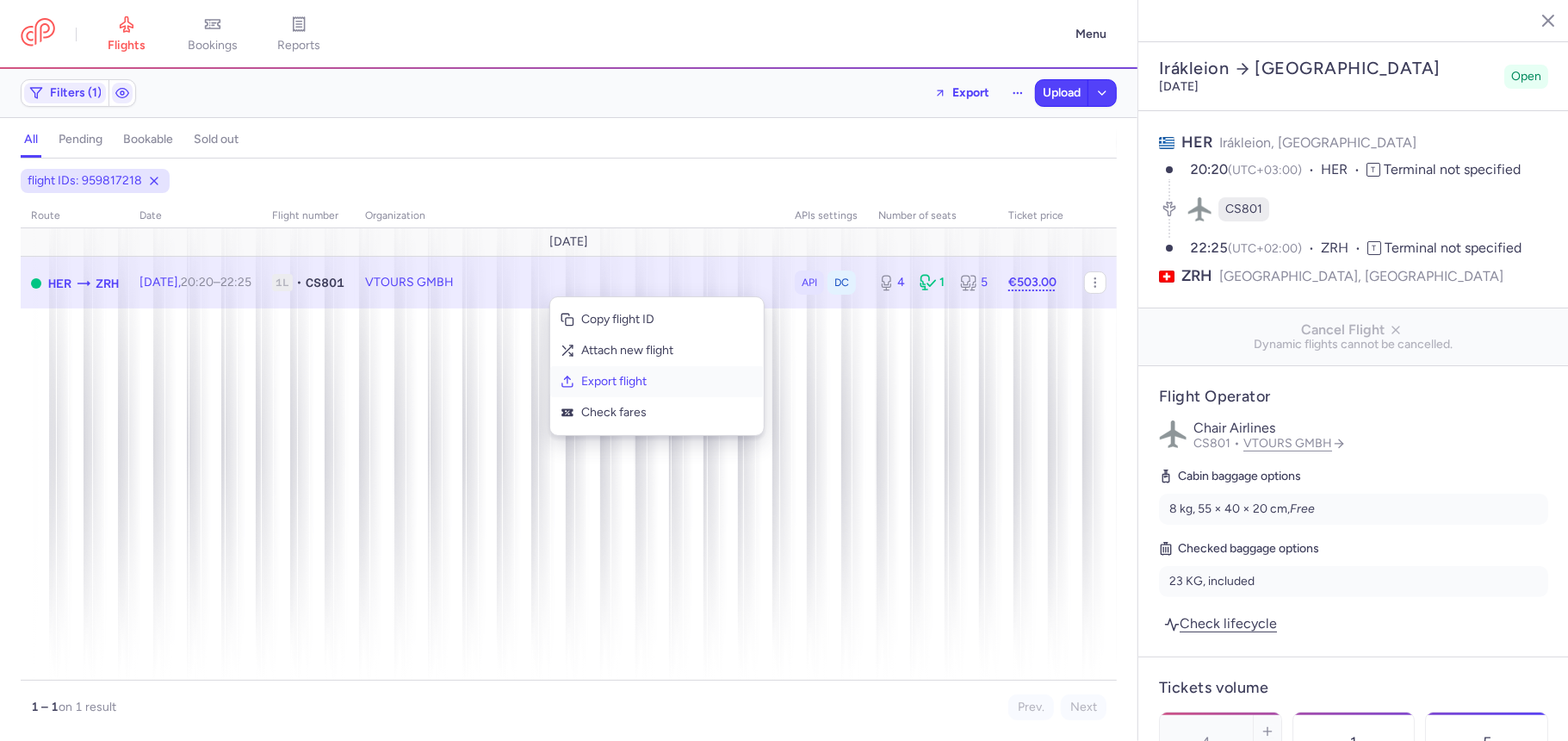
click at [603, 383] on span "Export flight" at bounding box center [668, 381] width 172 height 17
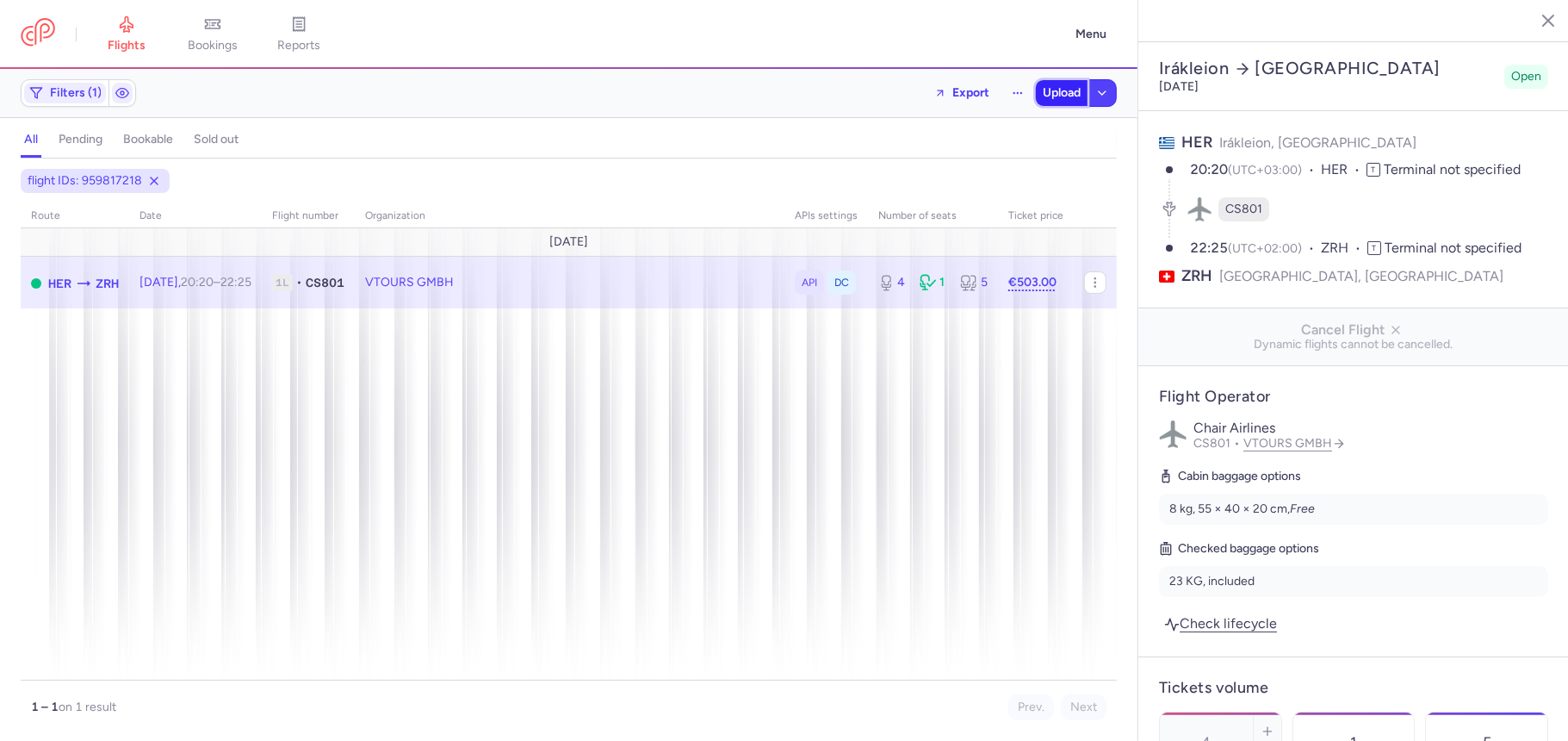
click at [1058, 88] on span "Upload" at bounding box center [1062, 92] width 38 height 14
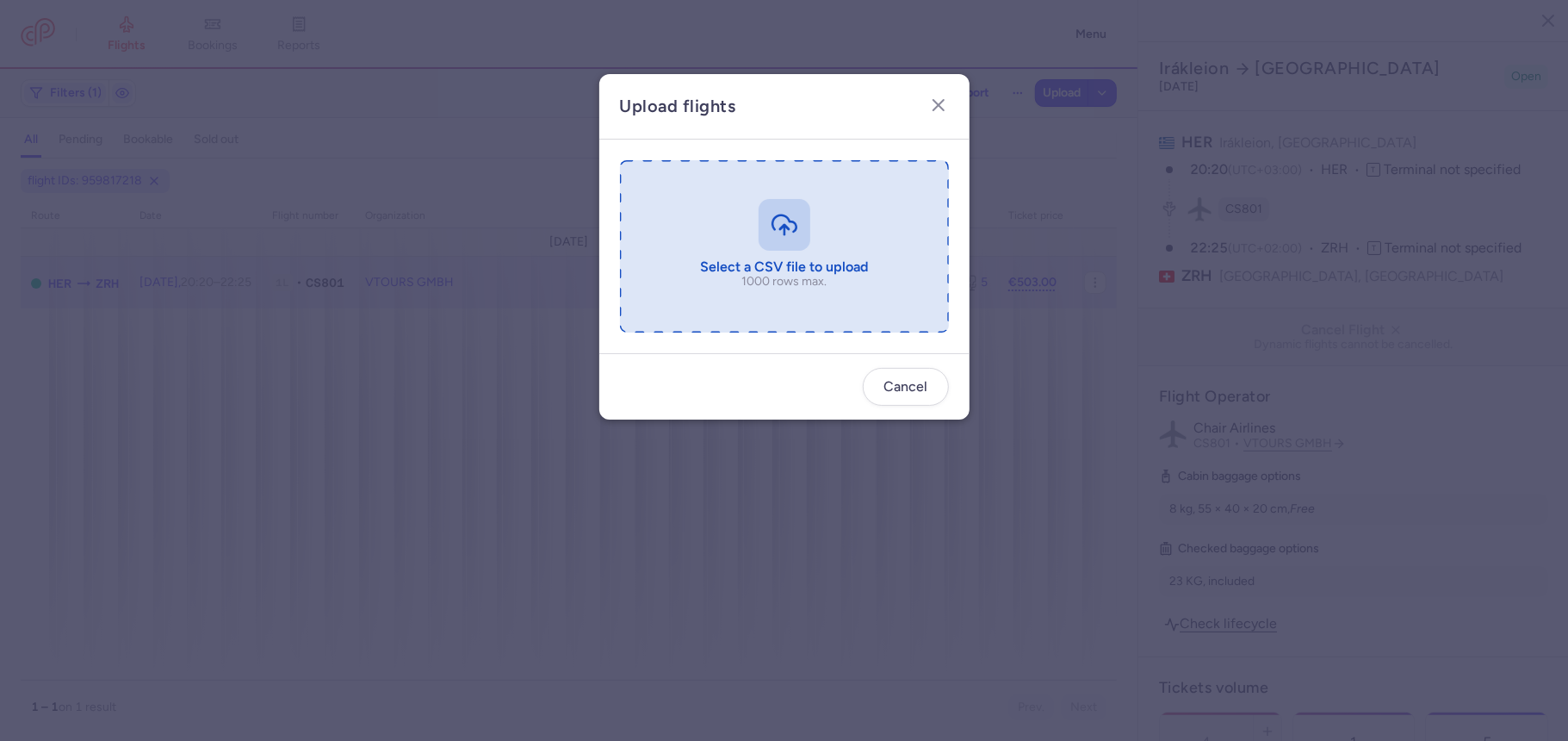
type input "C:\fakepath\export_flight_CS801_20250812,1721 (1).csv"
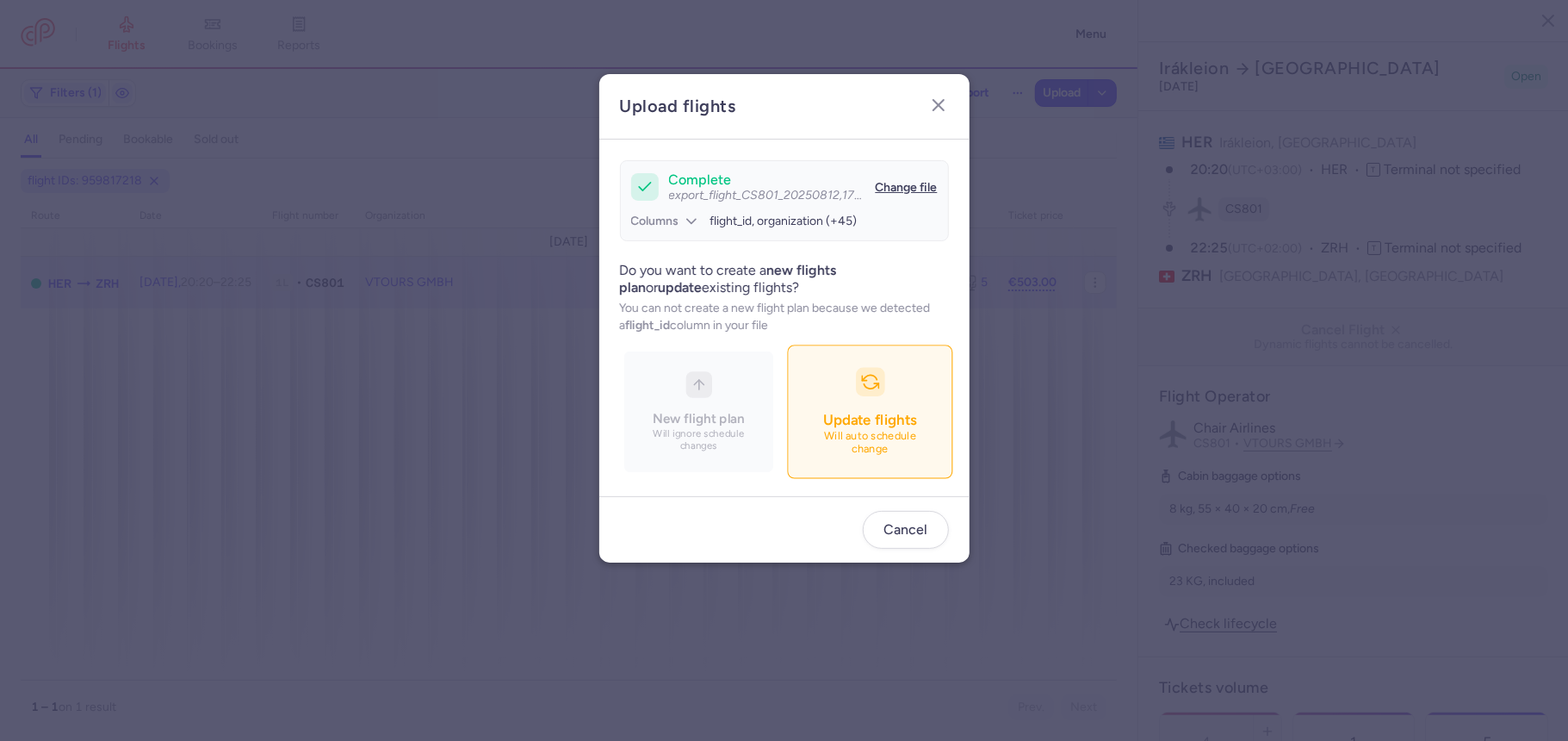
click at [859, 372] on div "button" at bounding box center [870, 382] width 29 height 29
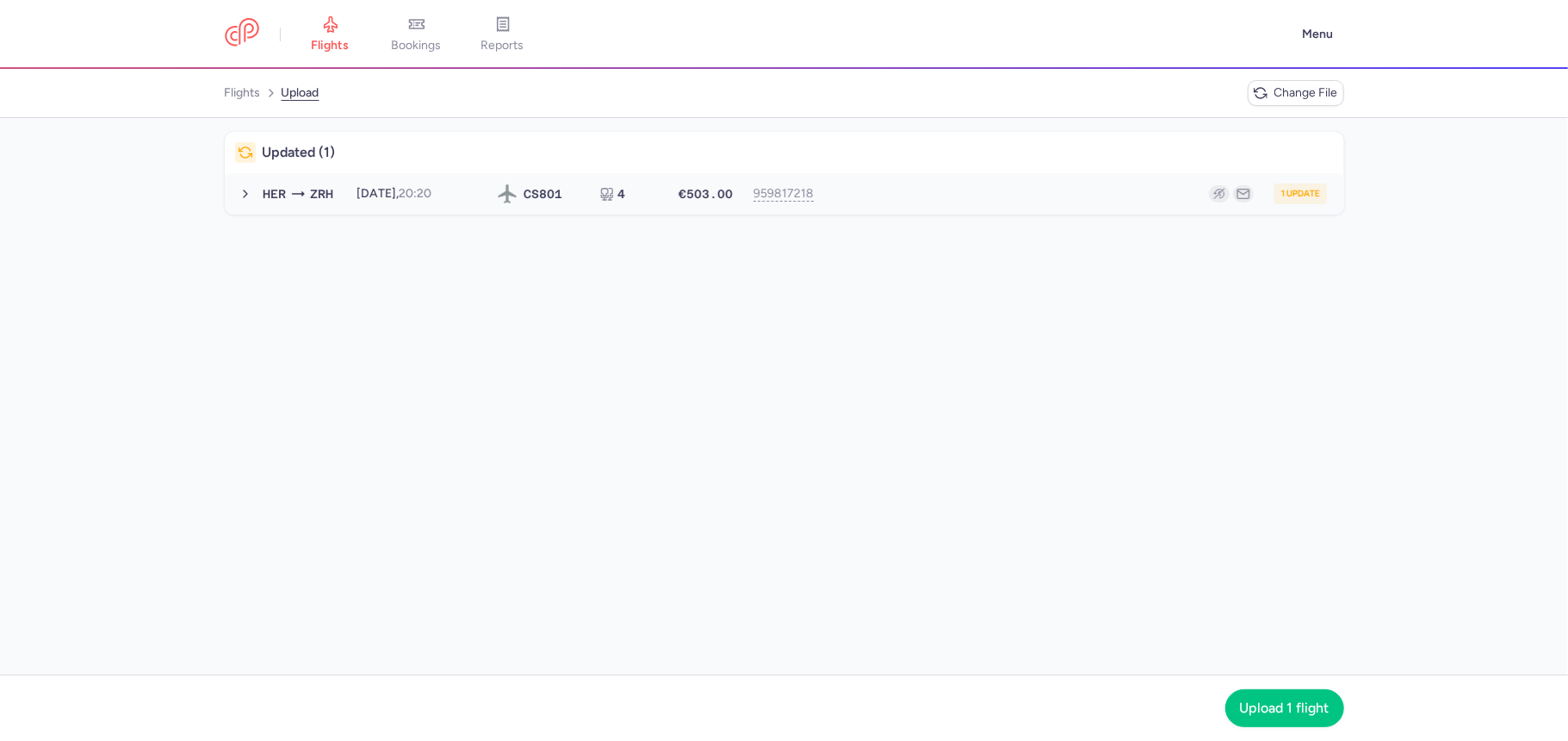
click at [945, 204] on div "1 update" at bounding box center [1080, 194] width 492 height 21
click at [1292, 701] on span "Upload 1 flight" at bounding box center [1285, 707] width 90 height 15
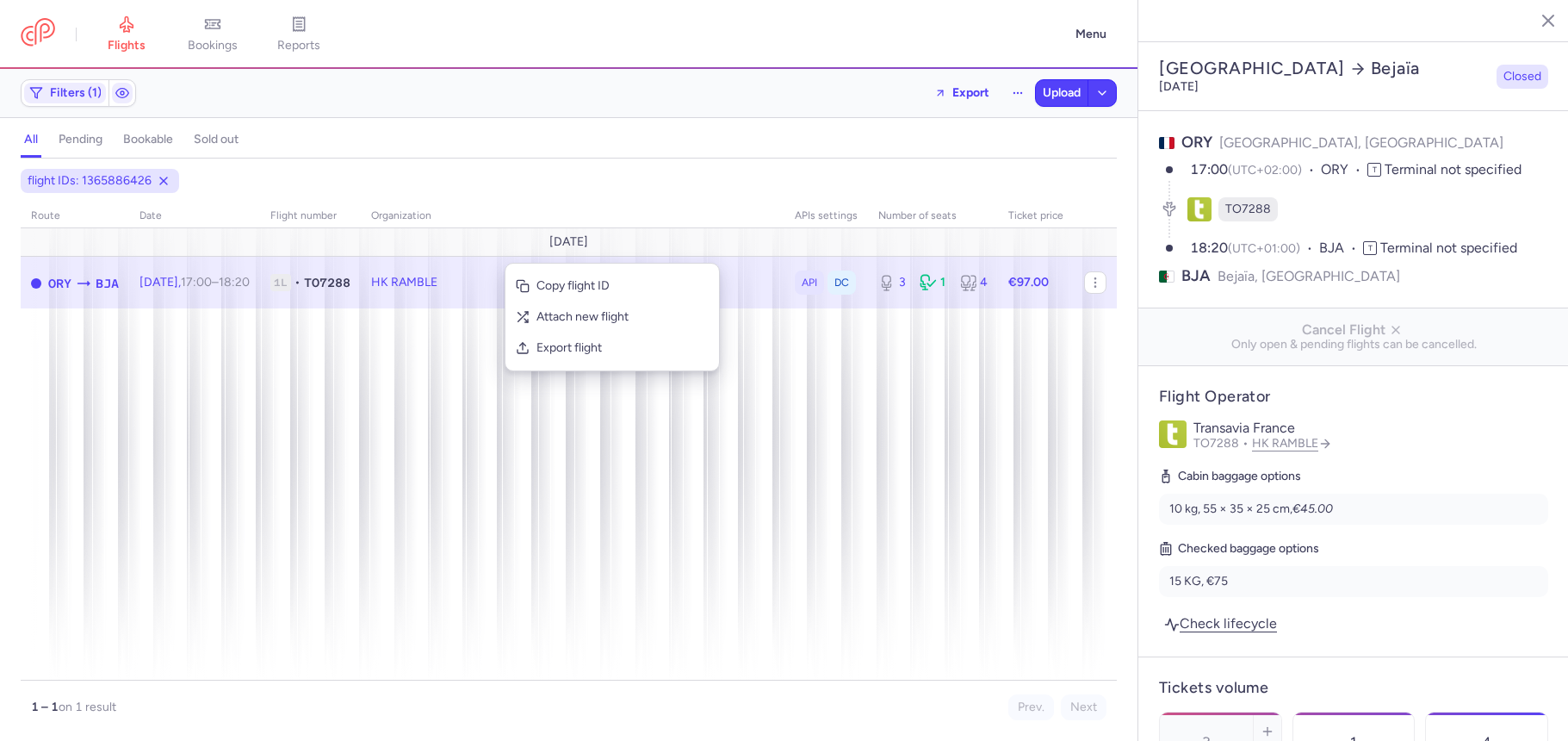
select select "days"
click at [565, 345] on span "Export flight" at bounding box center [622, 347] width 172 height 17
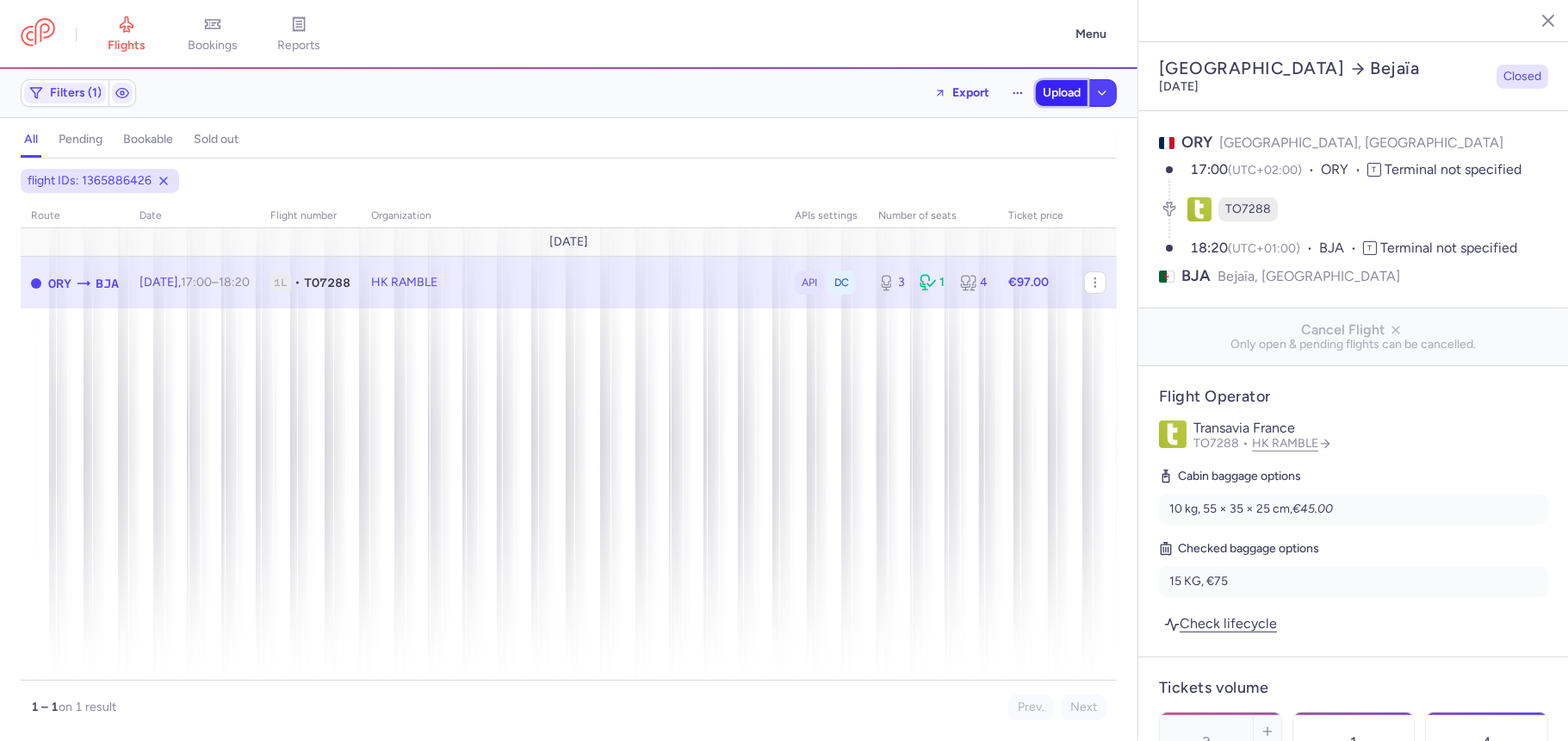
click at [1058, 91] on span "Upload" at bounding box center [1062, 92] width 38 height 14
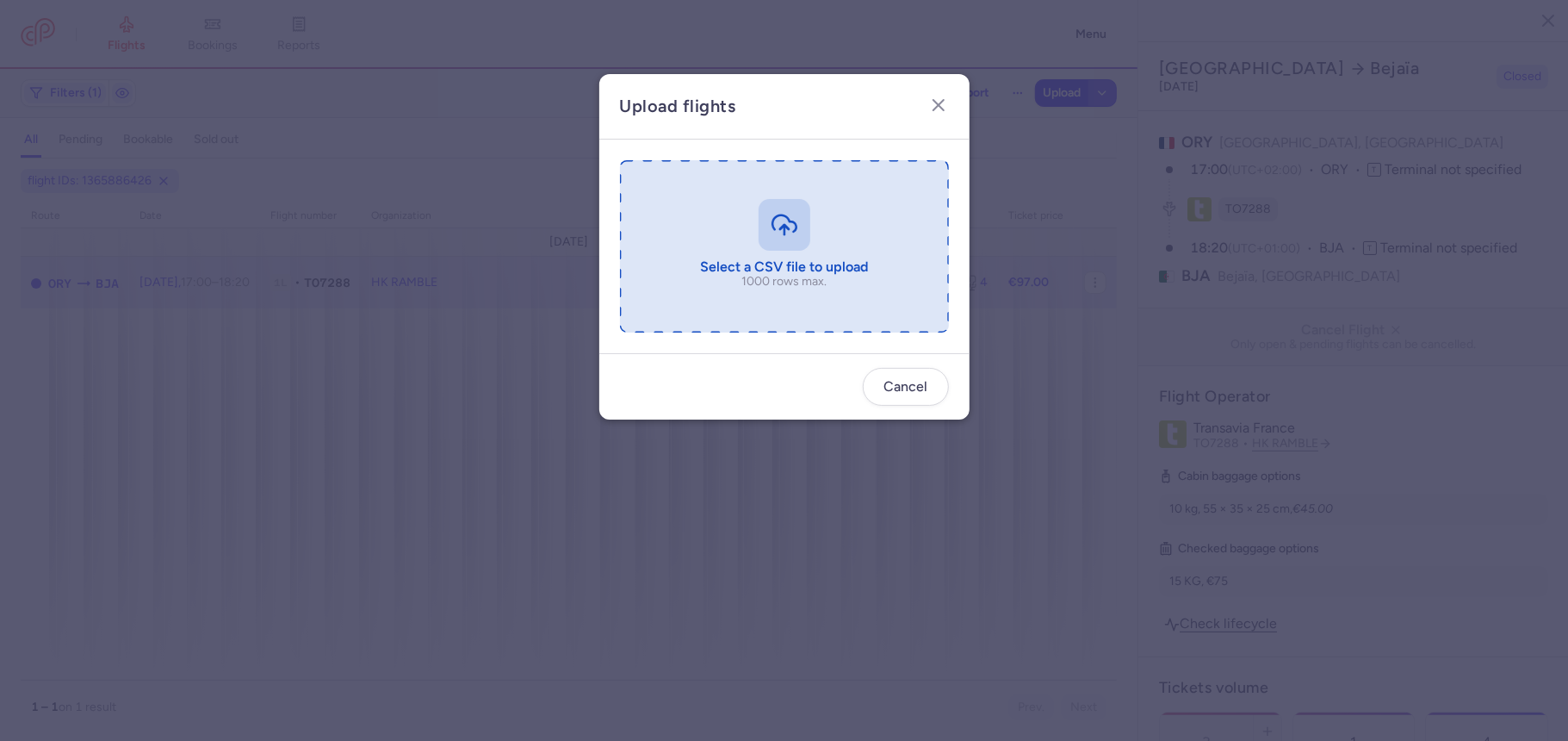
type input "C:\fakepath\export_flight_TO7288_20250812,1725 (1).csv"
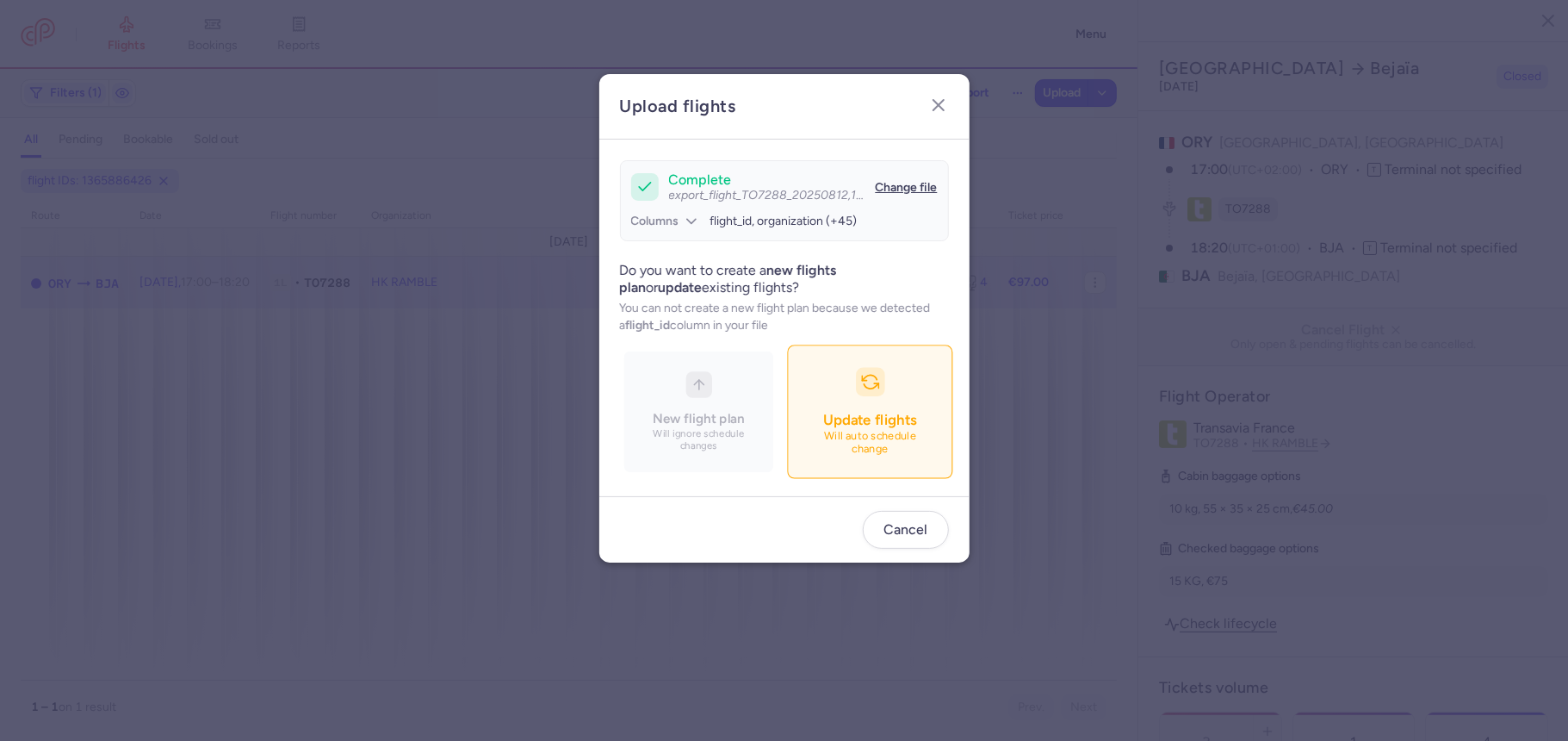
click at [865, 413] on span "Update flights" at bounding box center [870, 419] width 93 height 17
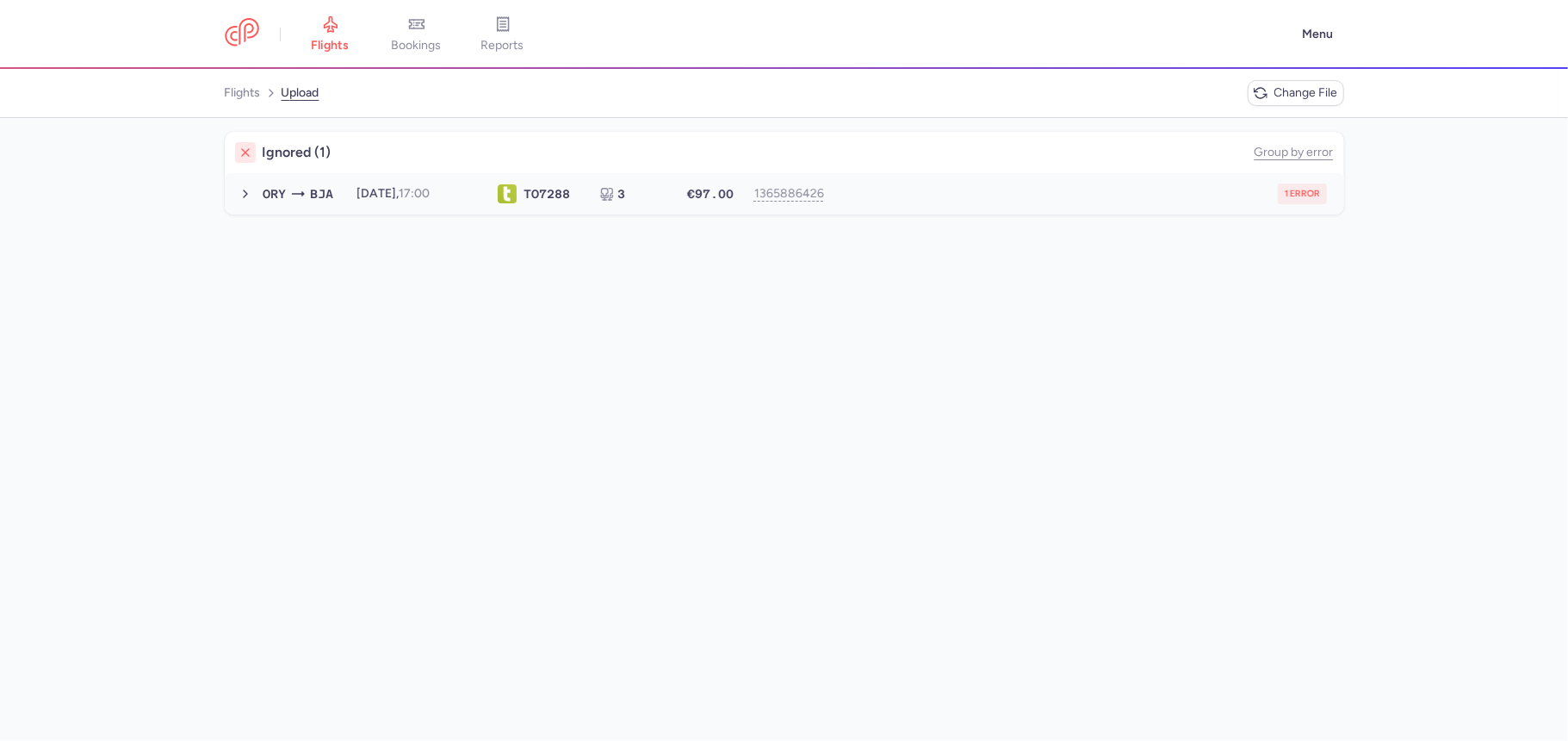
click at [942, 206] on button "ORY BJA 2025-08-13, 17:00 TO 7288 3 €97.00 1365886426 1 error 2025-08-13, 17:00…" at bounding box center [784, 194] width 1119 height 42
click at [569, 232] on span "new forked flight will result in a duplicate with flight: 1365886425" at bounding box center [439, 228] width 349 height 14
copy span "1365886425"
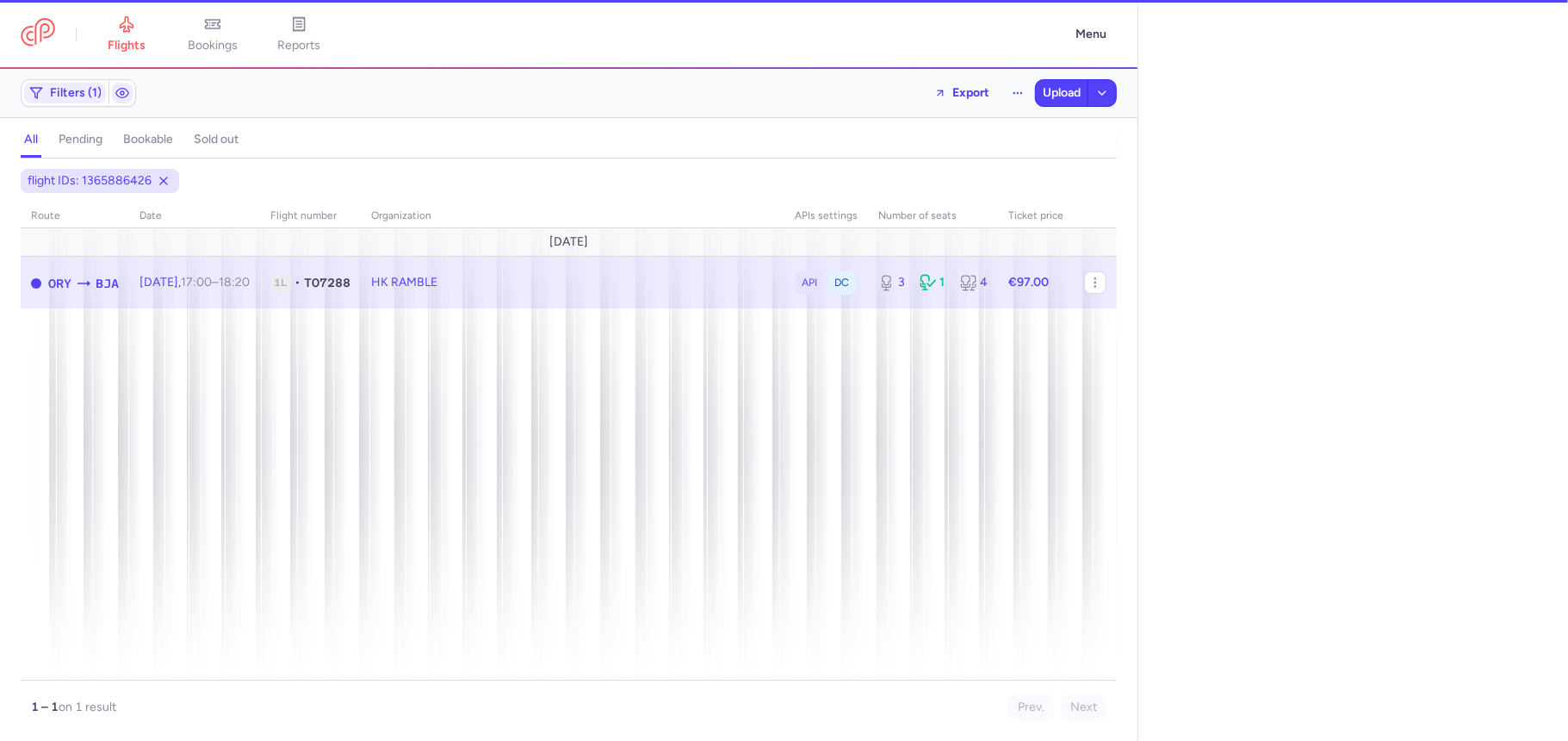
select select "days"
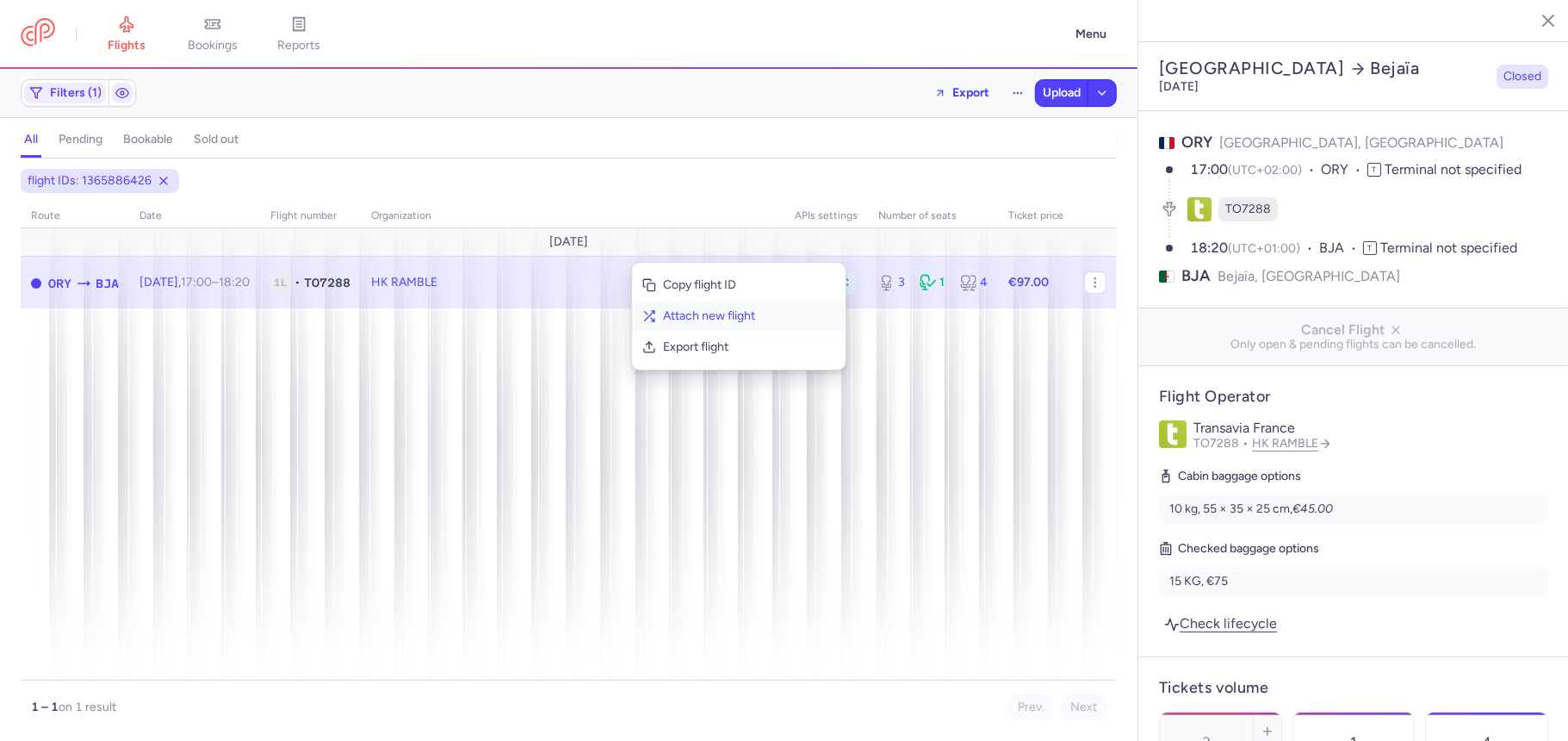
click at [683, 318] on span "Attach new flight" at bounding box center [749, 316] width 172 height 17
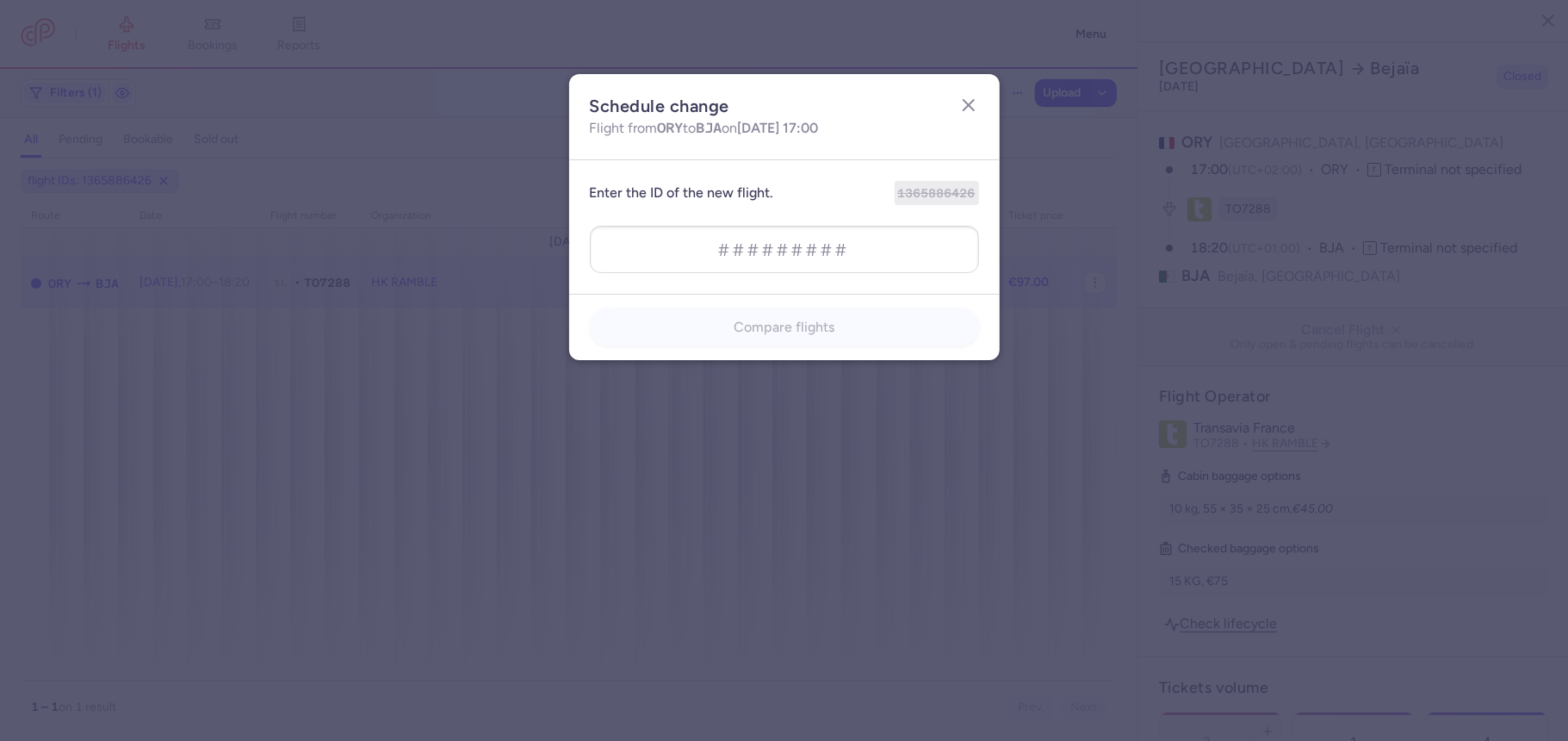
type input "1365886425"
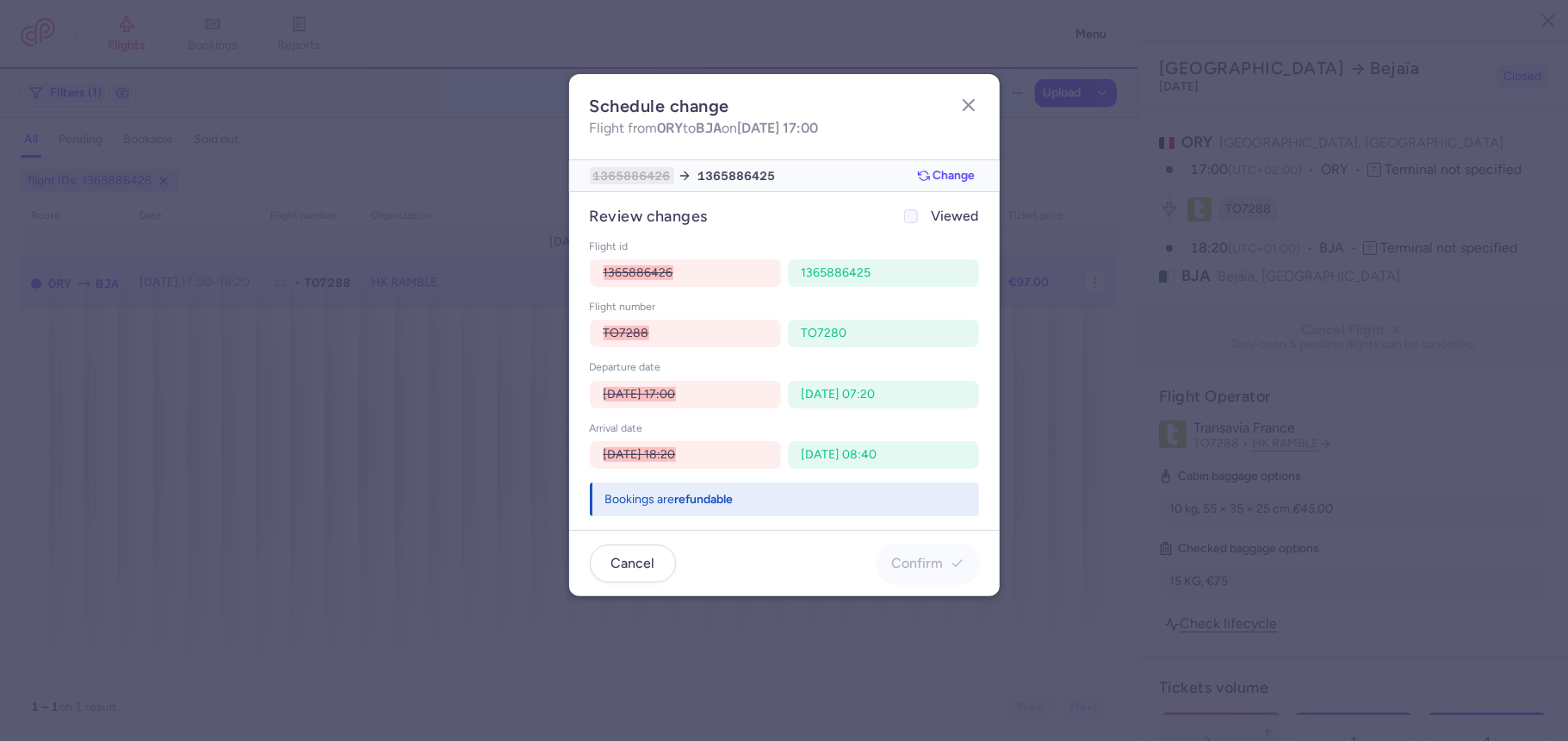
click at [951, 223] on span "Viewed" at bounding box center [955, 216] width 47 height 21
click at [918, 223] on input "Viewed" at bounding box center [911, 215] width 14 height 14
checkbox input "true"
click at [909, 555] on span "Confirm" at bounding box center [917, 562] width 52 height 15
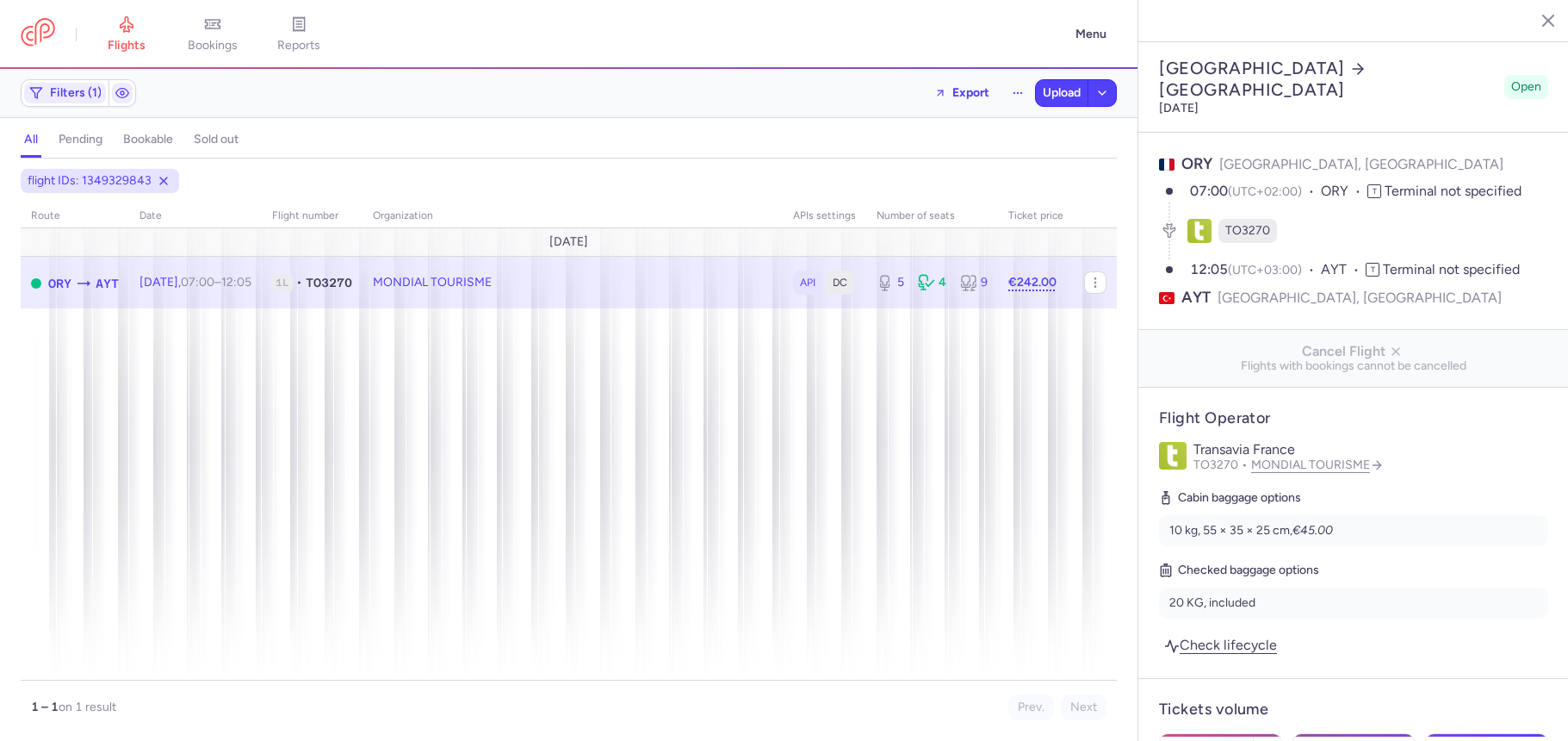
select select "days"
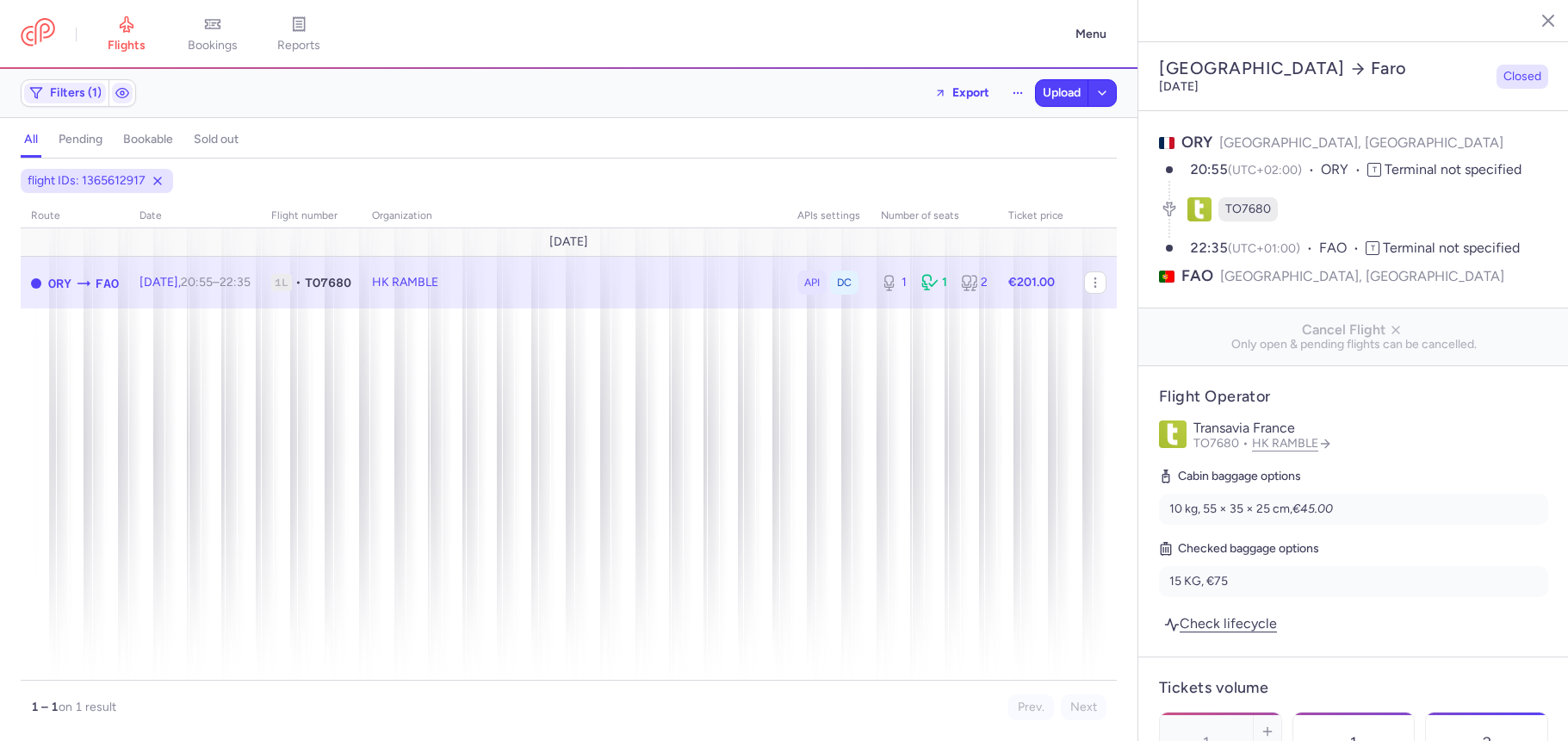
select select "days"
drag, startPoint x: 0, startPoint y: 0, endPoint x: 482, endPoint y: 287, distance: 561.0
click at [585, 375] on span "Export flight" at bounding box center [600, 372] width 172 height 17
click at [1066, 95] on span "Upload" at bounding box center [1062, 92] width 38 height 14
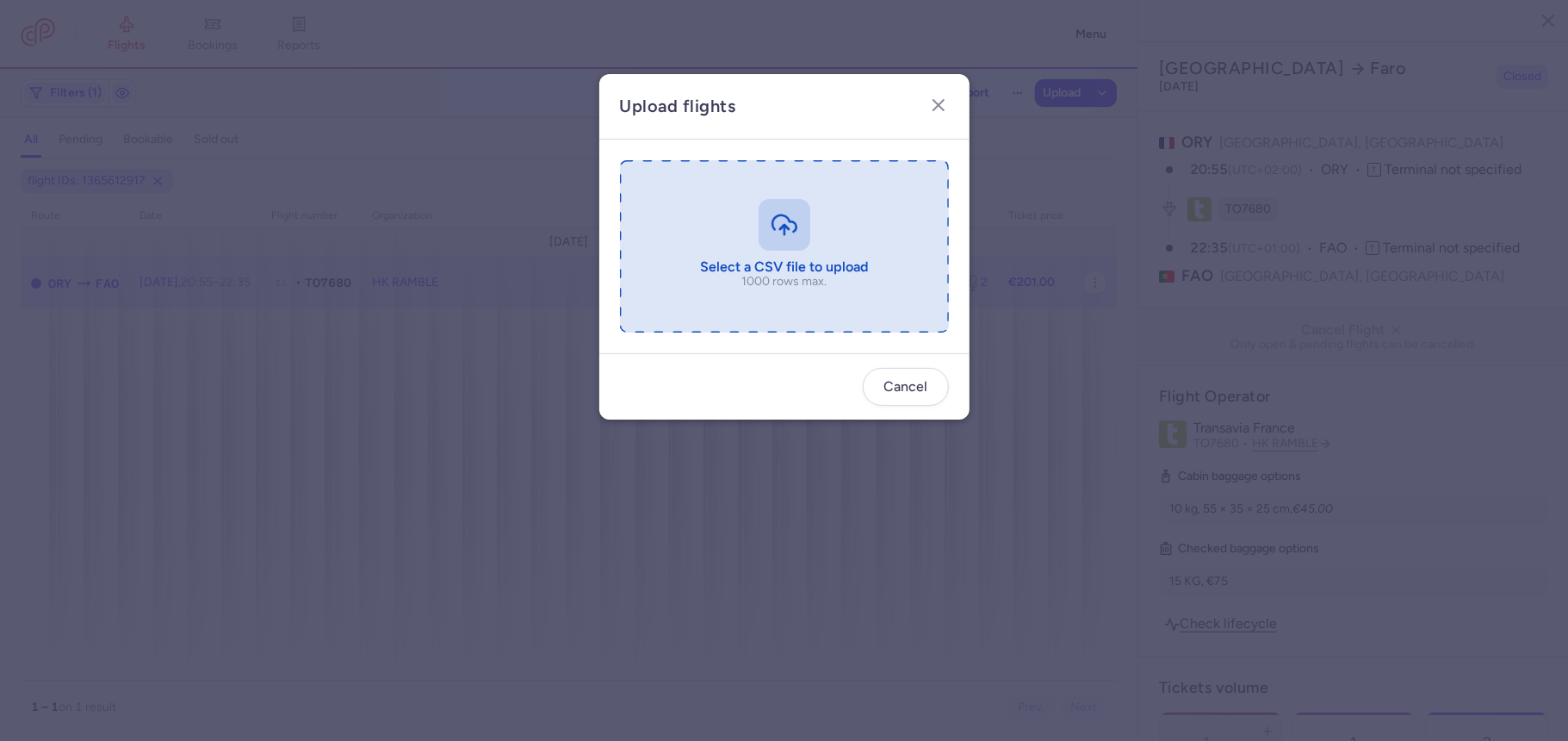
type input "C:\fakepath\export_flight_TO7680_20250812,1733 (1).csv"
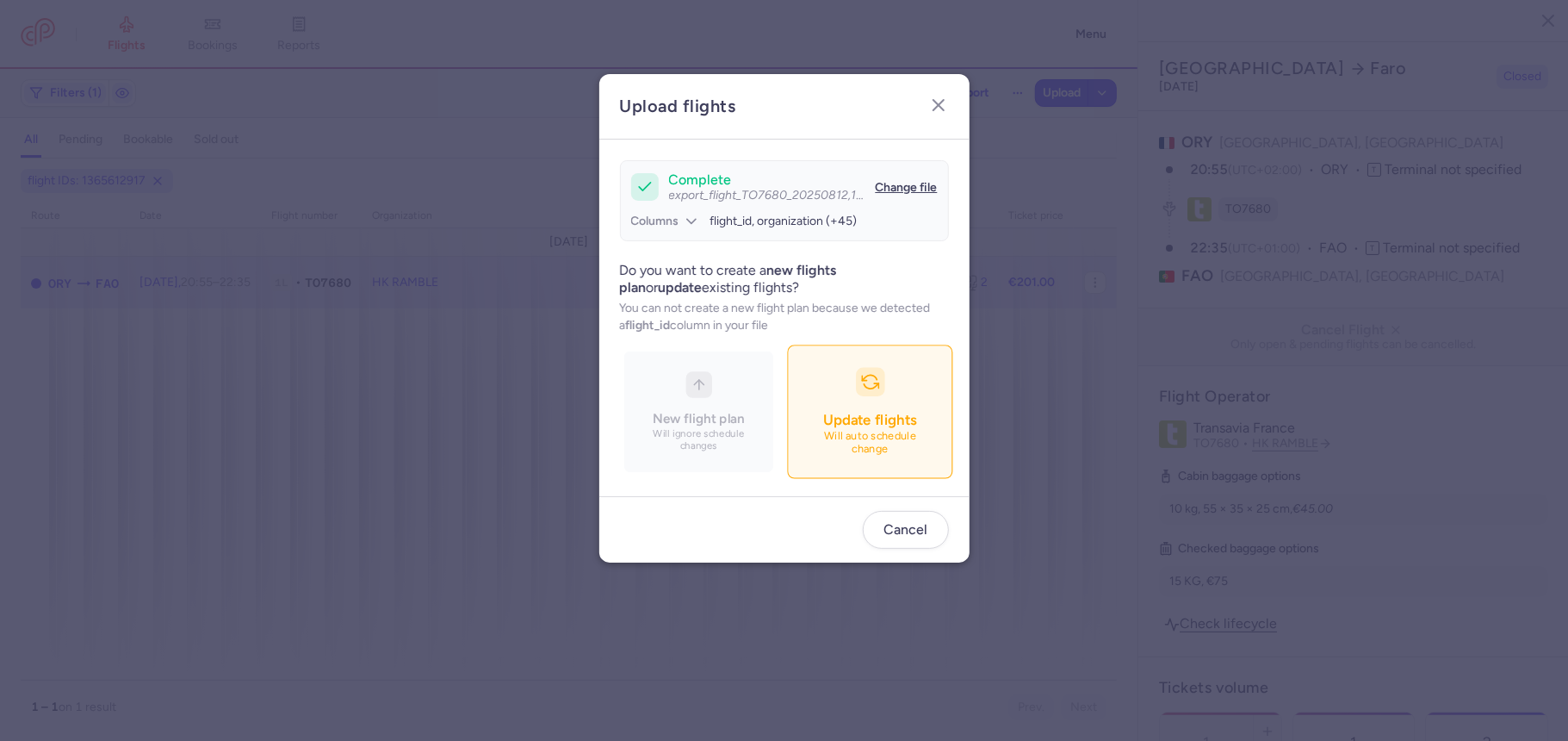
click at [842, 414] on span "Update flights" at bounding box center [870, 419] width 93 height 17
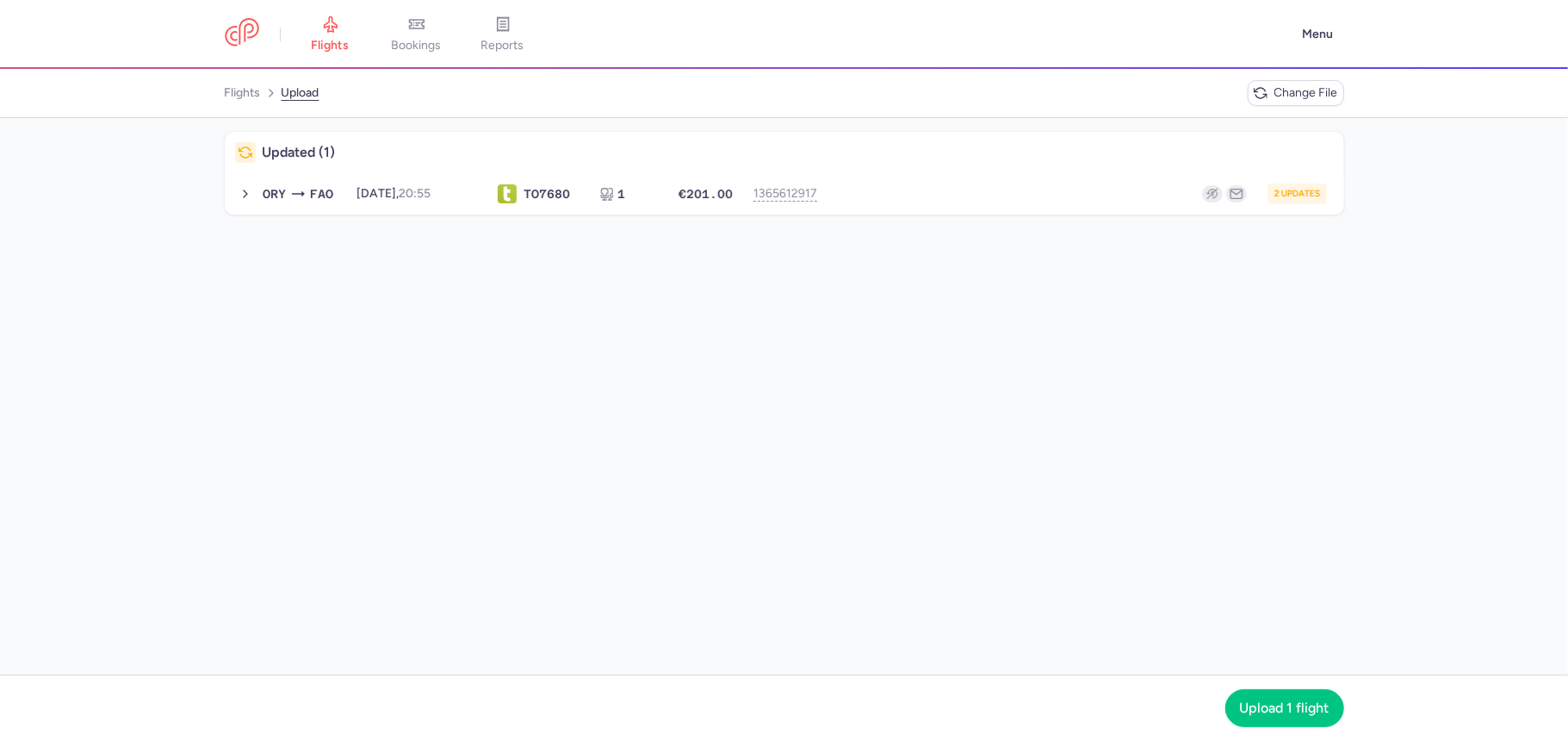
click at [900, 186] on div "2 updates" at bounding box center [1080, 194] width 492 height 21
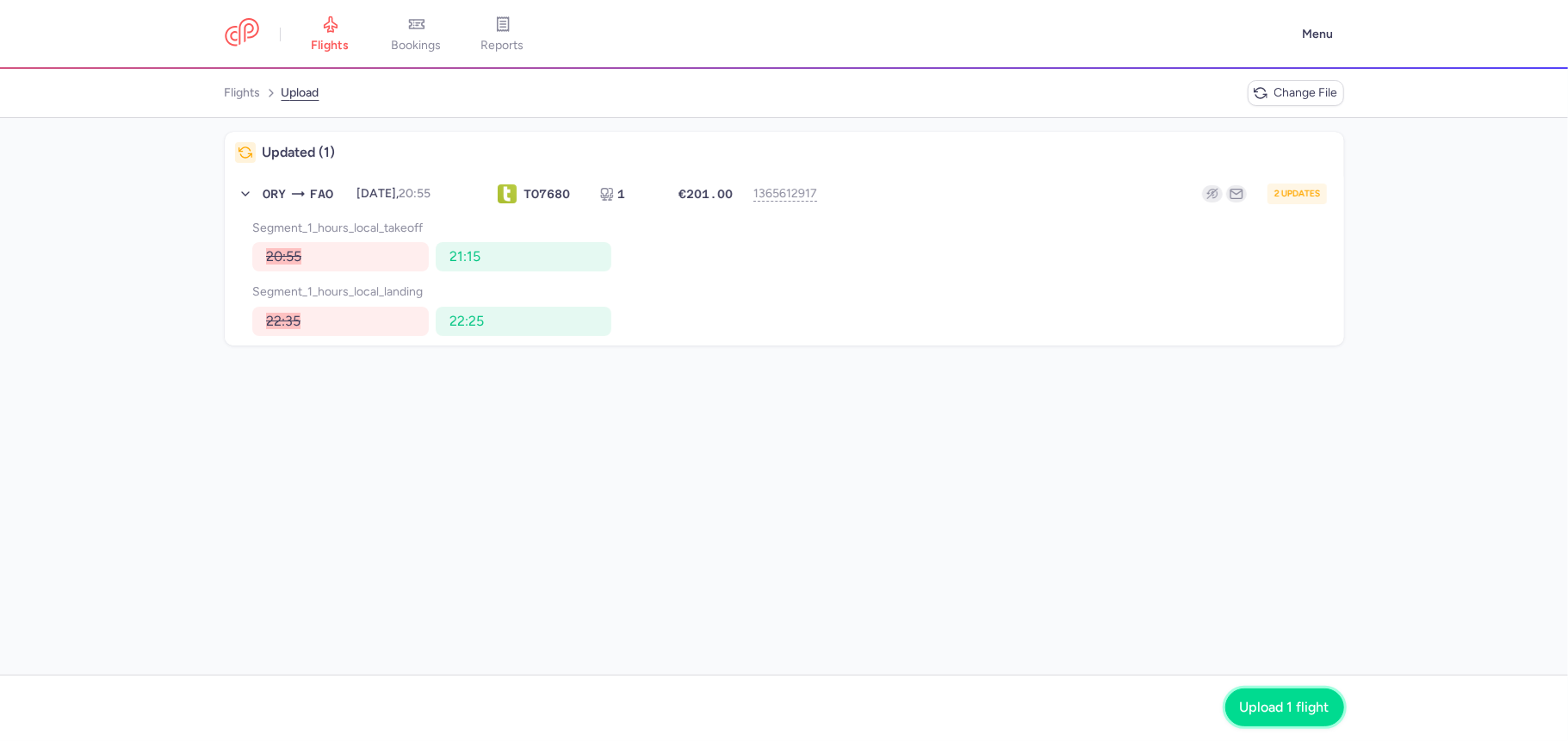
drag, startPoint x: 1306, startPoint y: 714, endPoint x: 1281, endPoint y: 696, distance: 30.8
click at [1306, 713] on span "Upload 1 flight" at bounding box center [1285, 707] width 90 height 15
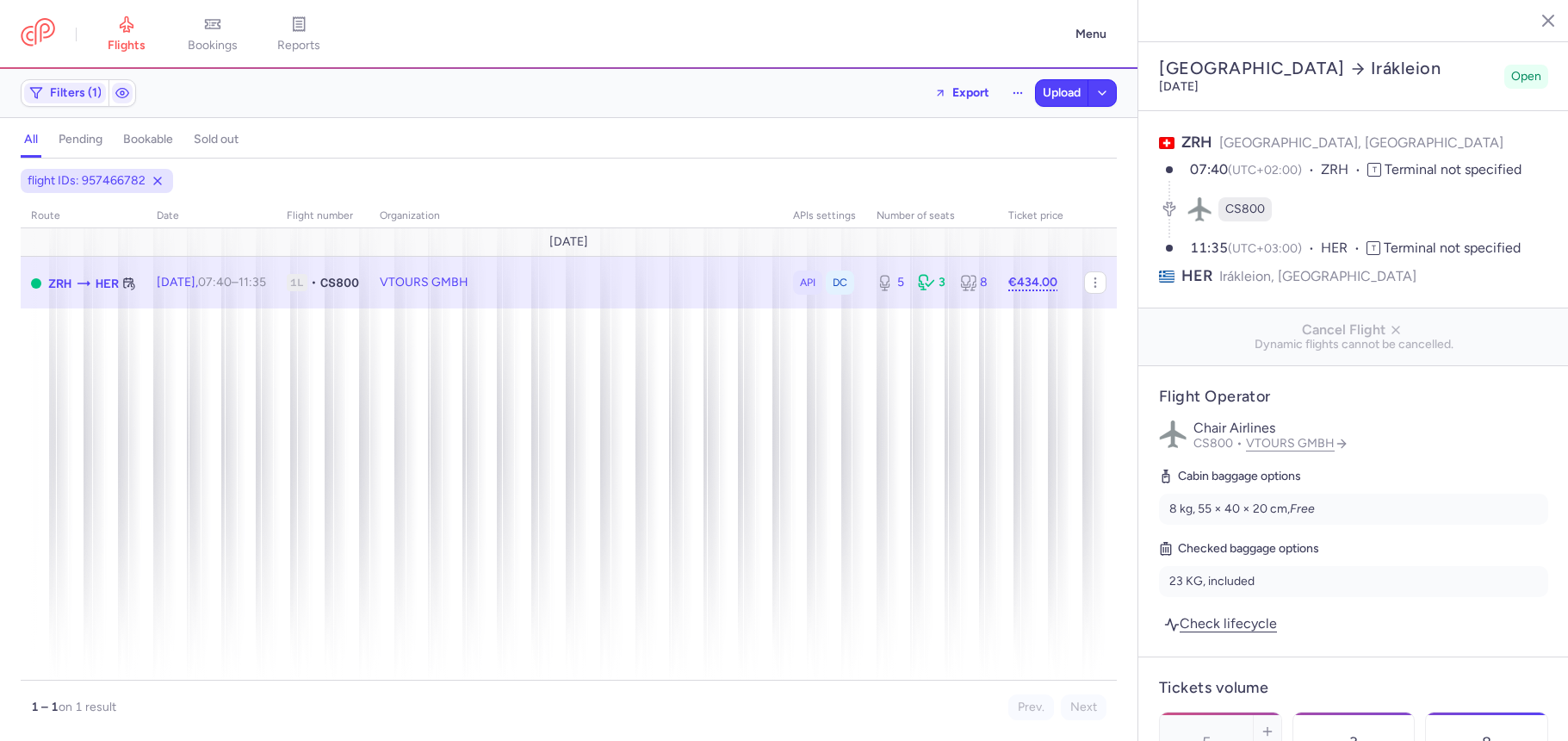
select select "days"
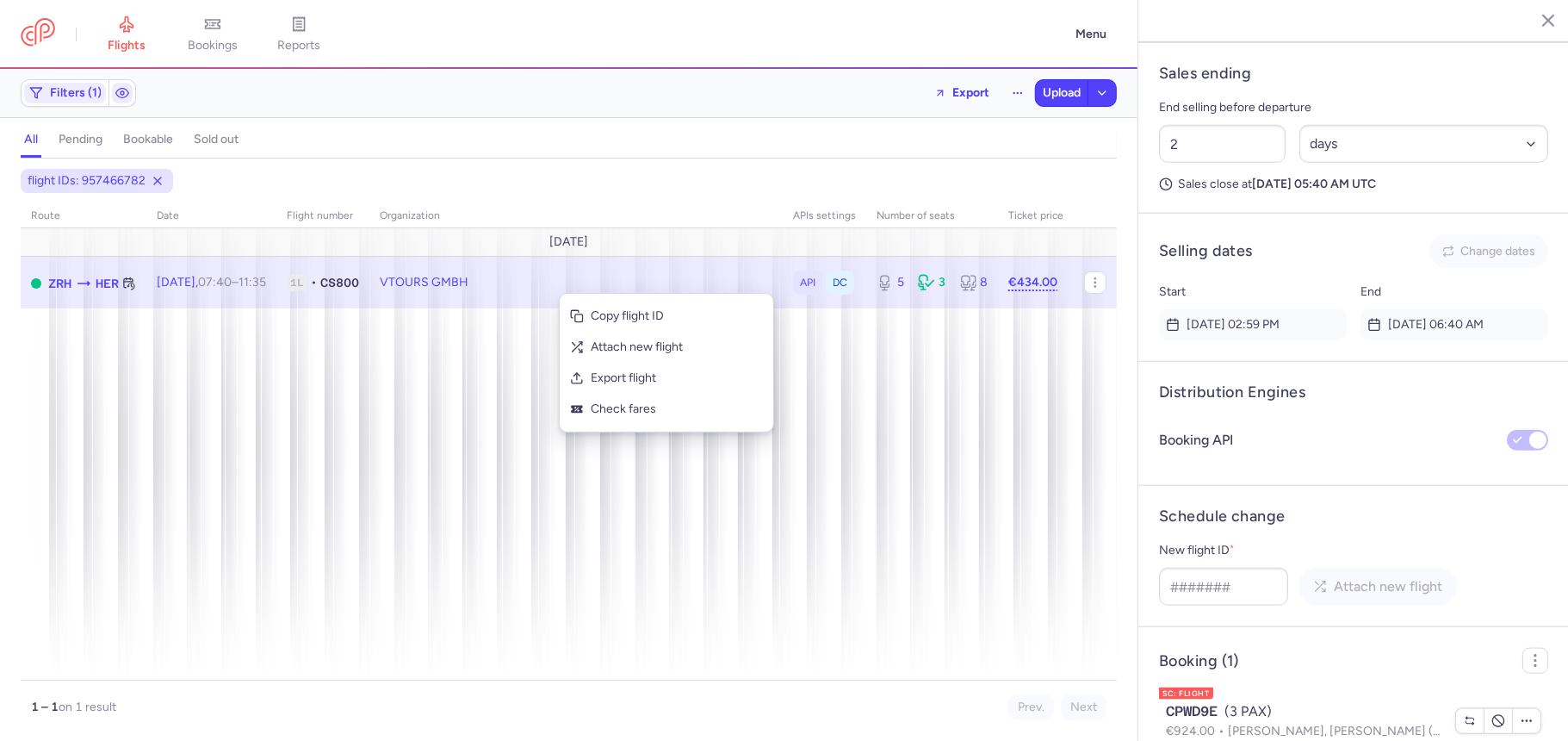
scroll to position [1230, 0]
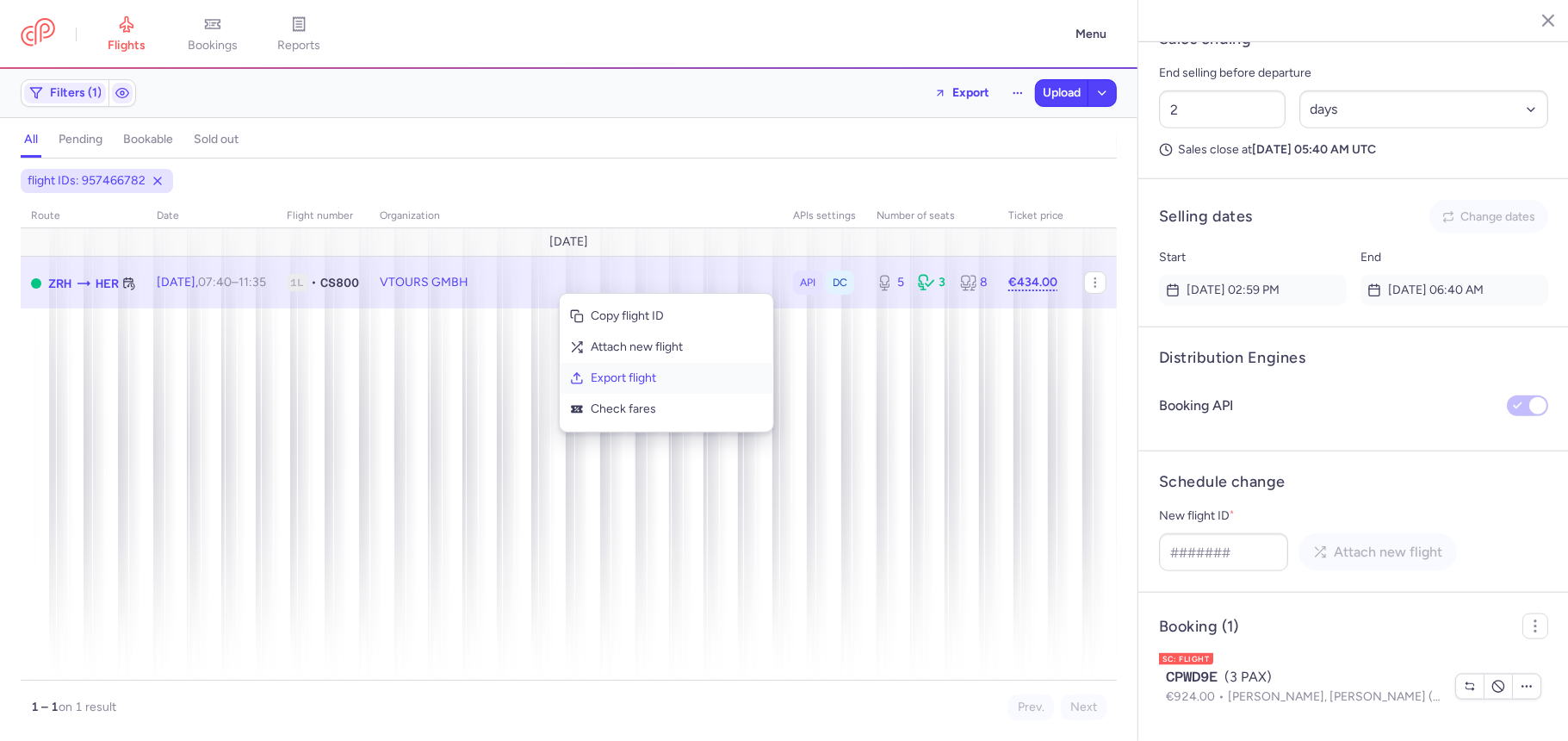
click at [645, 369] on span "Export flight" at bounding box center [677, 377] width 172 height 17
click at [1054, 95] on span "Upload" at bounding box center [1062, 92] width 38 height 14
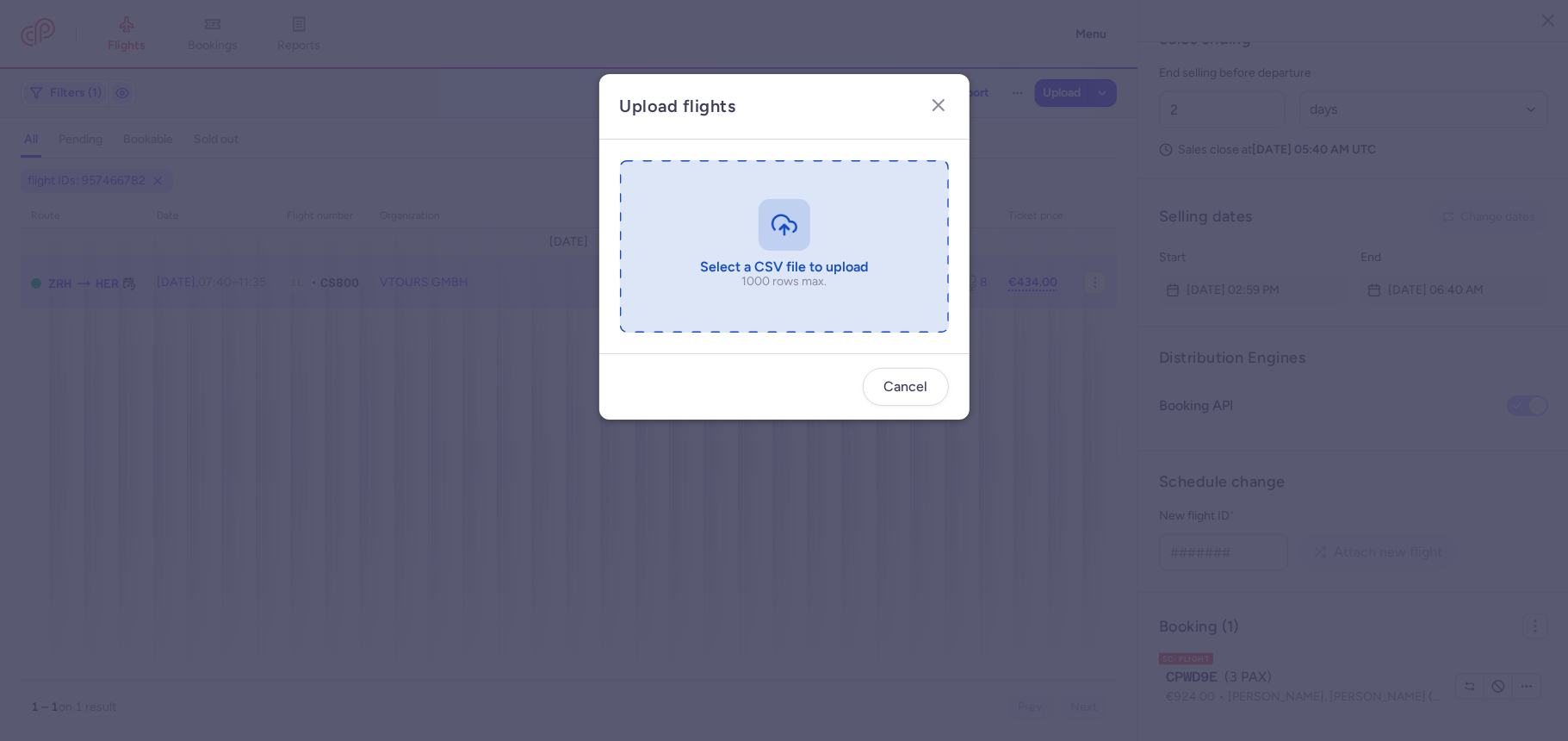
type input "C:\fakepath\export_flight_CS800_20250812,1736 (1).csv"
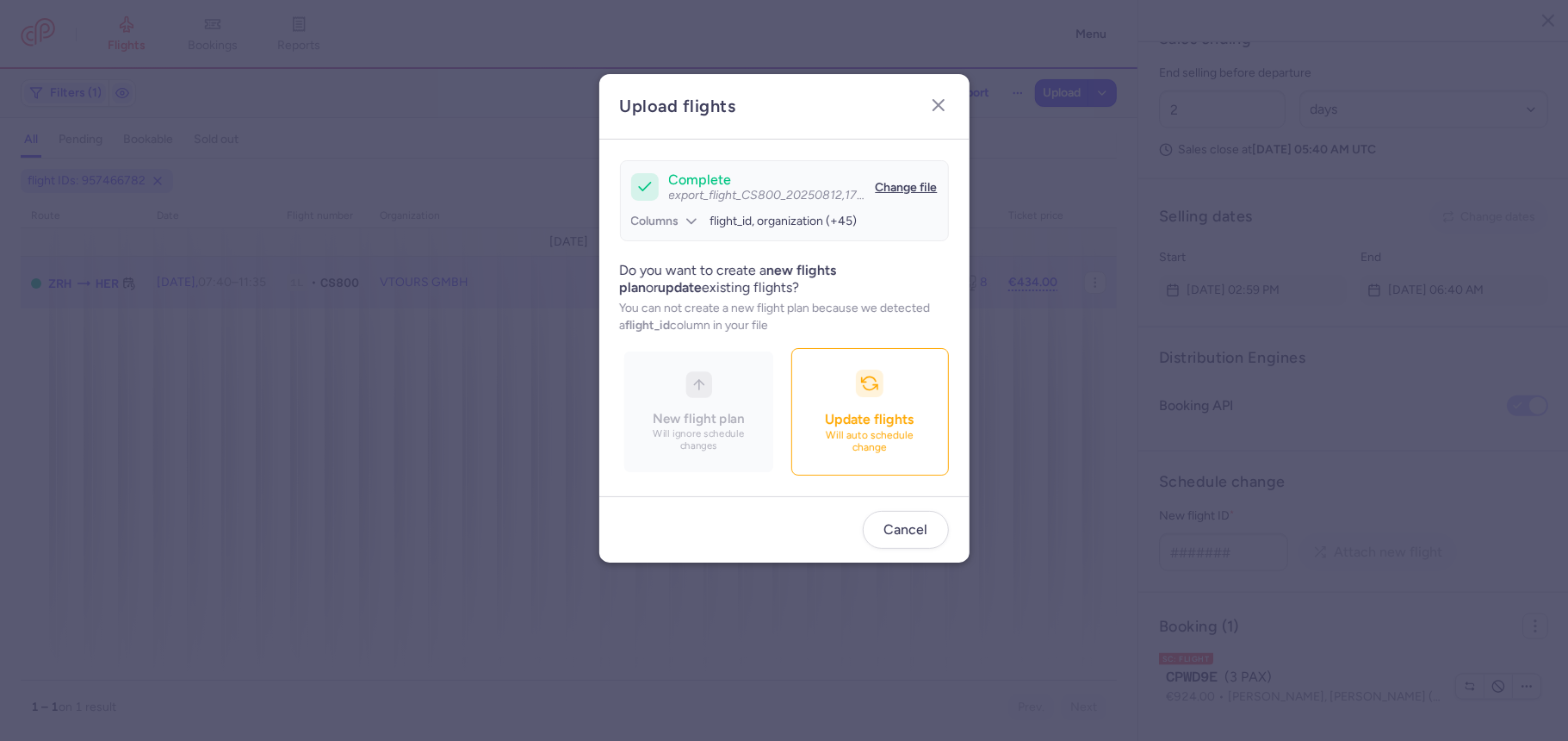
drag, startPoint x: 845, startPoint y: 425, endPoint x: 480, endPoint y: 94, distance: 492.7
click at [846, 425] on span "Update flights" at bounding box center [870, 419] width 89 height 16
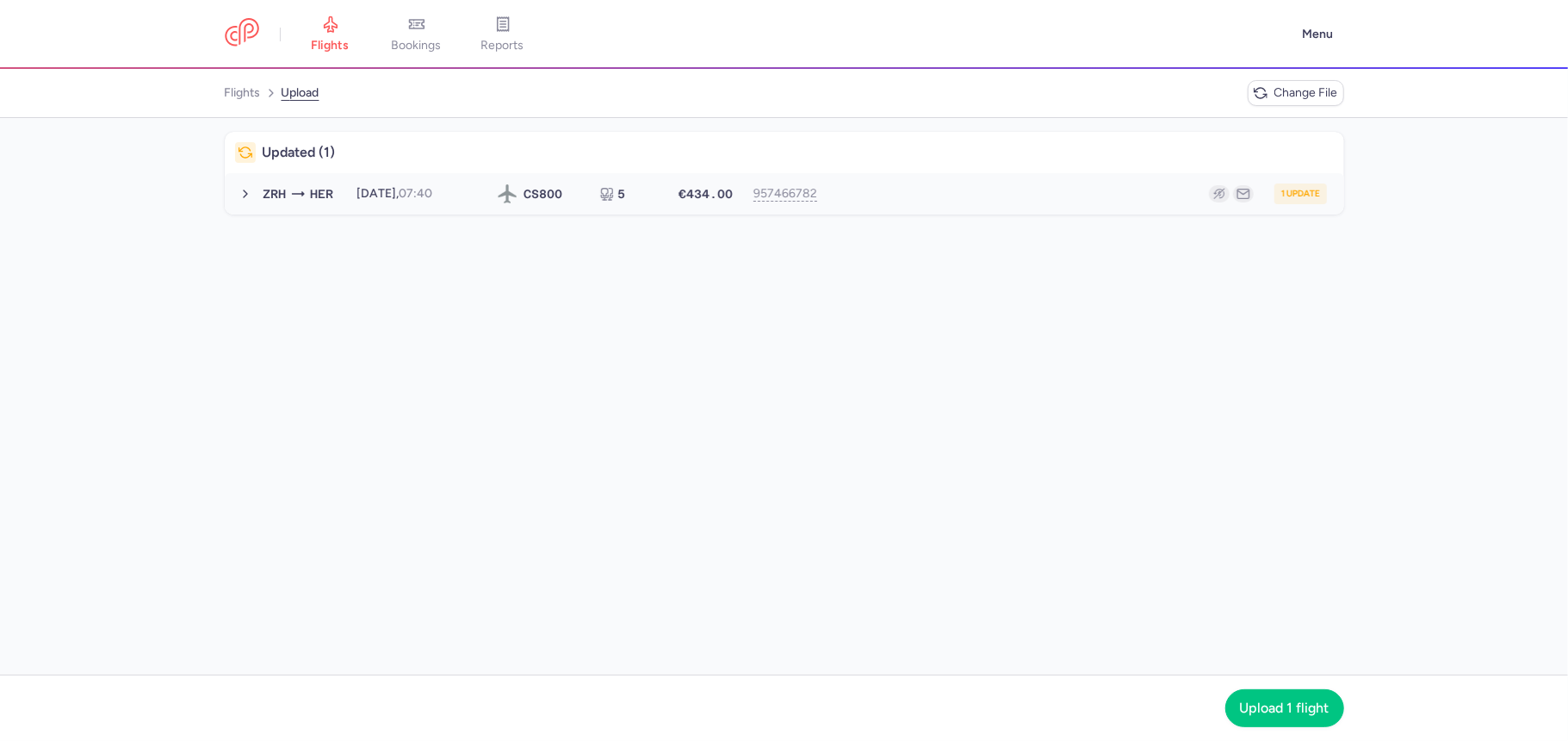
click at [938, 205] on button "ZRH HER 2025-09-26, 07:40 CS 800 5 €434.00 957466782 1 update 2025-09-26, 07:40…" at bounding box center [784, 194] width 1119 height 42
click at [925, 190] on div "1 update" at bounding box center [1080, 194] width 492 height 21
click at [925, 188] on div "1 update" at bounding box center [1080, 194] width 492 height 21
click at [1255, 708] on span "Upload 1 flight" at bounding box center [1285, 707] width 90 height 15
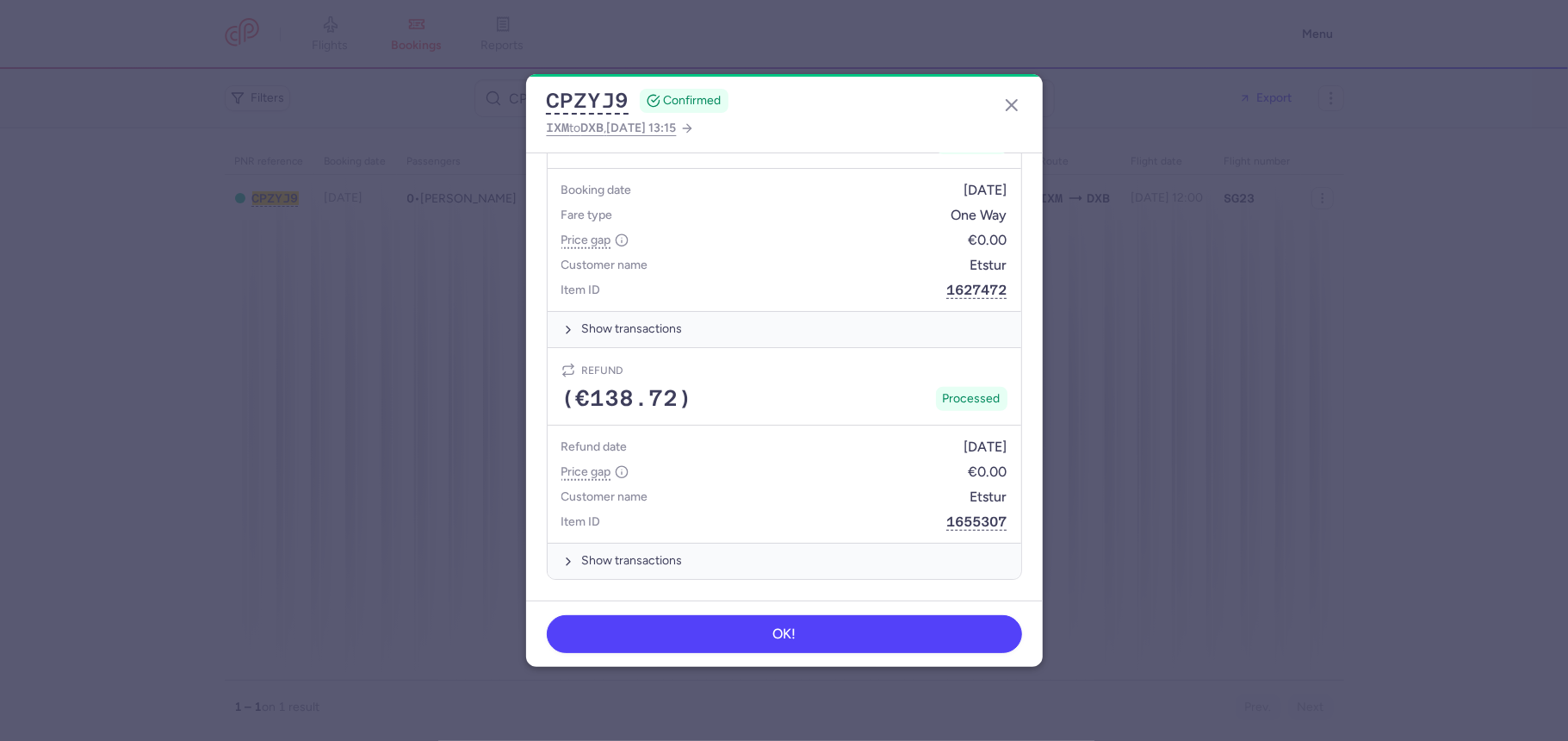
scroll to position [841, 0]
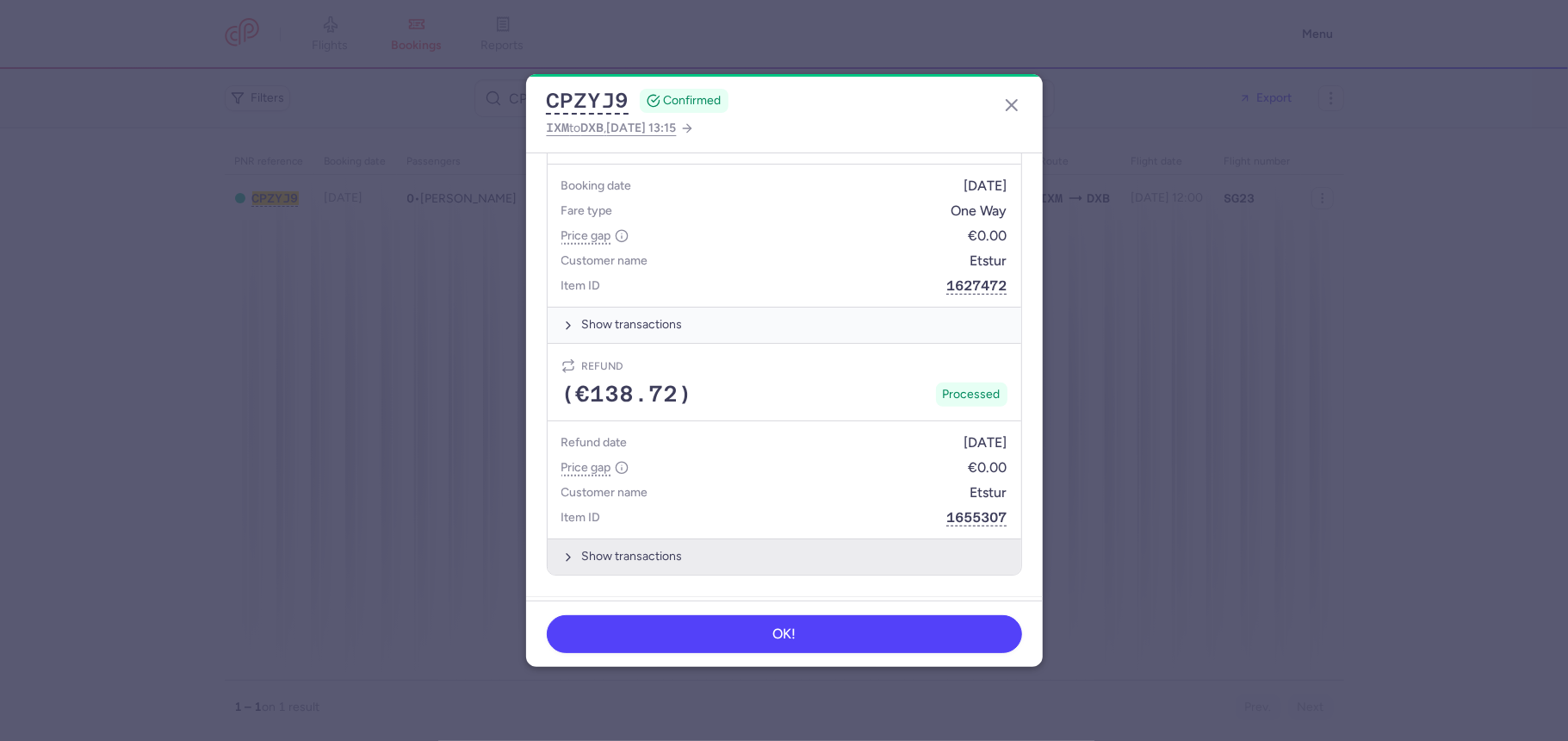
drag, startPoint x: 646, startPoint y: 527, endPoint x: 650, endPoint y: 536, distance: 9.8
click at [649, 530] on article "Refund (€138.72) Processed Refund date [DATE] Price gap €0.00 Customer name Ets…" at bounding box center [784, 459] width 474 height 231
click at [650, 538] on button "Show transactions" at bounding box center [784, 556] width 474 height 35
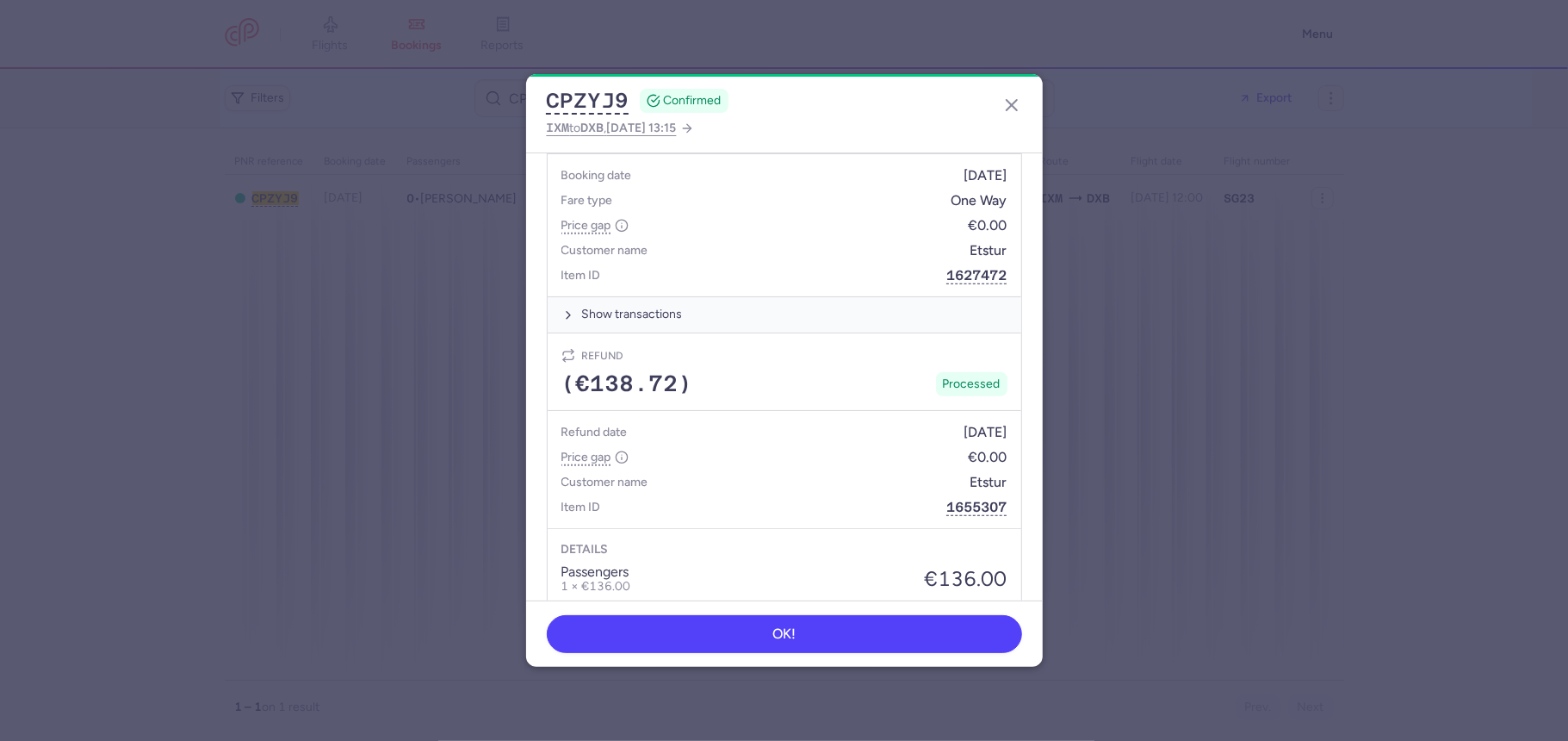
scroll to position [738, 0]
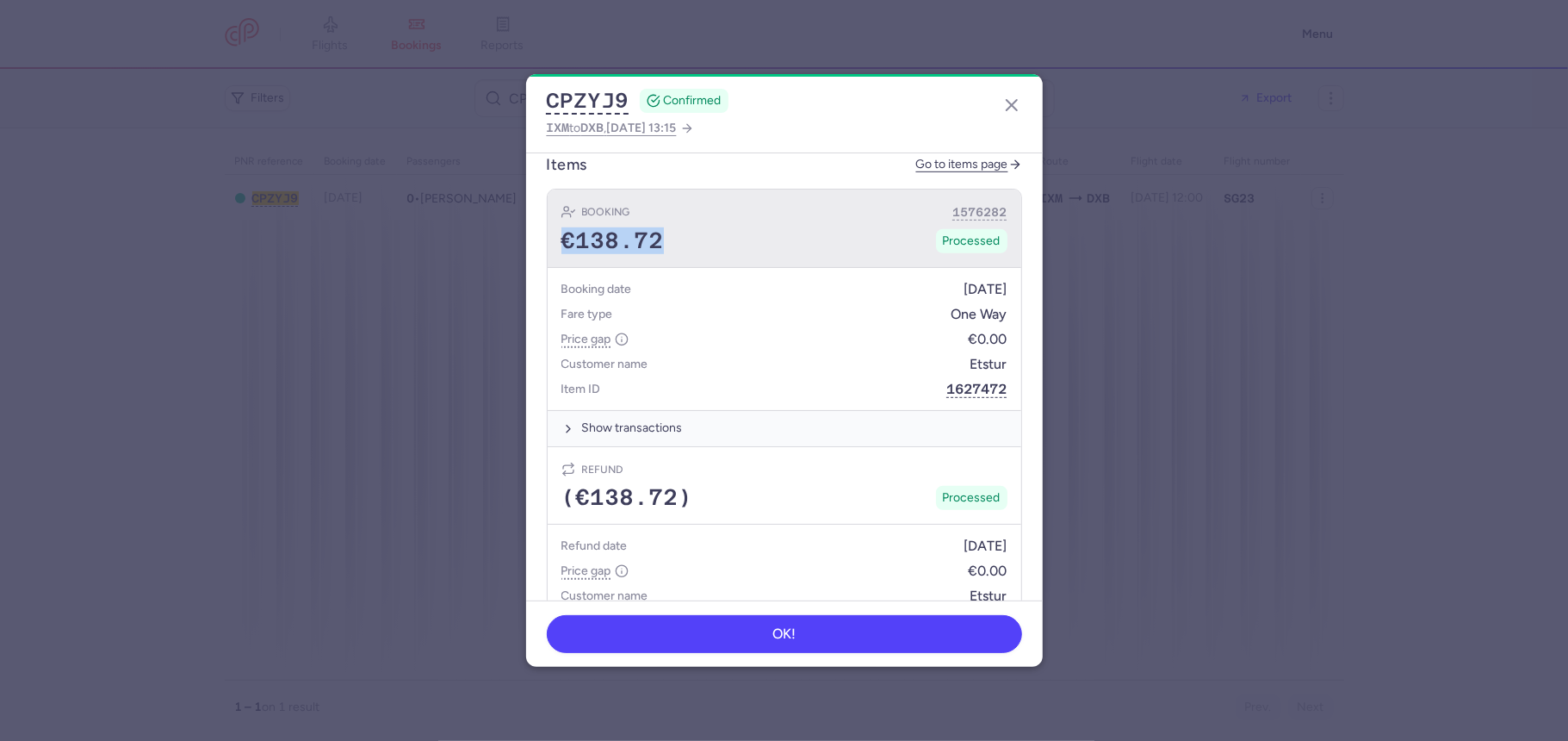
drag, startPoint x: 568, startPoint y: 232, endPoint x: 658, endPoint y: 234, distance: 90.0
click at [658, 234] on span "€138.72" at bounding box center [613, 241] width 102 height 26
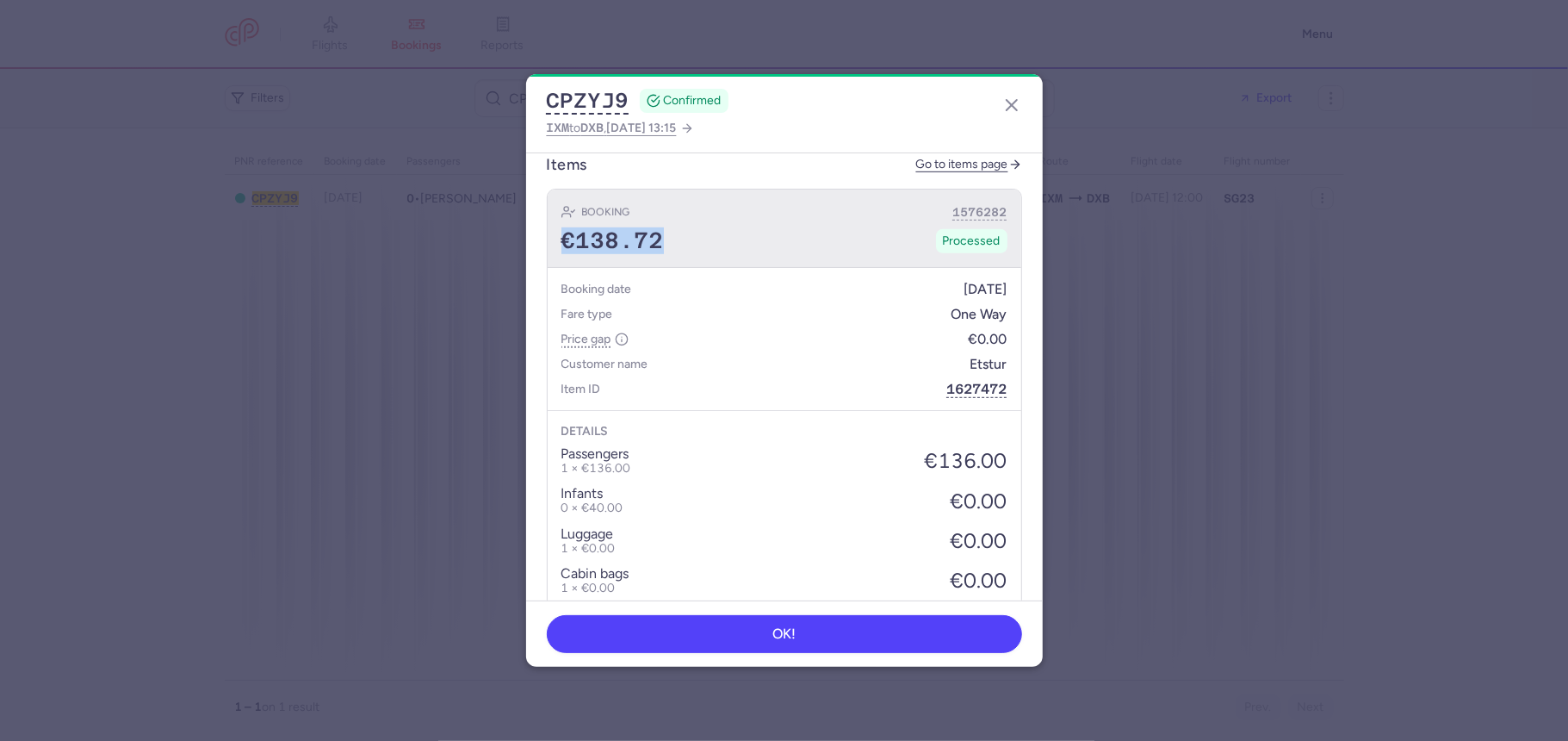
copy span "€138.72"
